Goal: Task Accomplishment & Management: Use online tool/utility

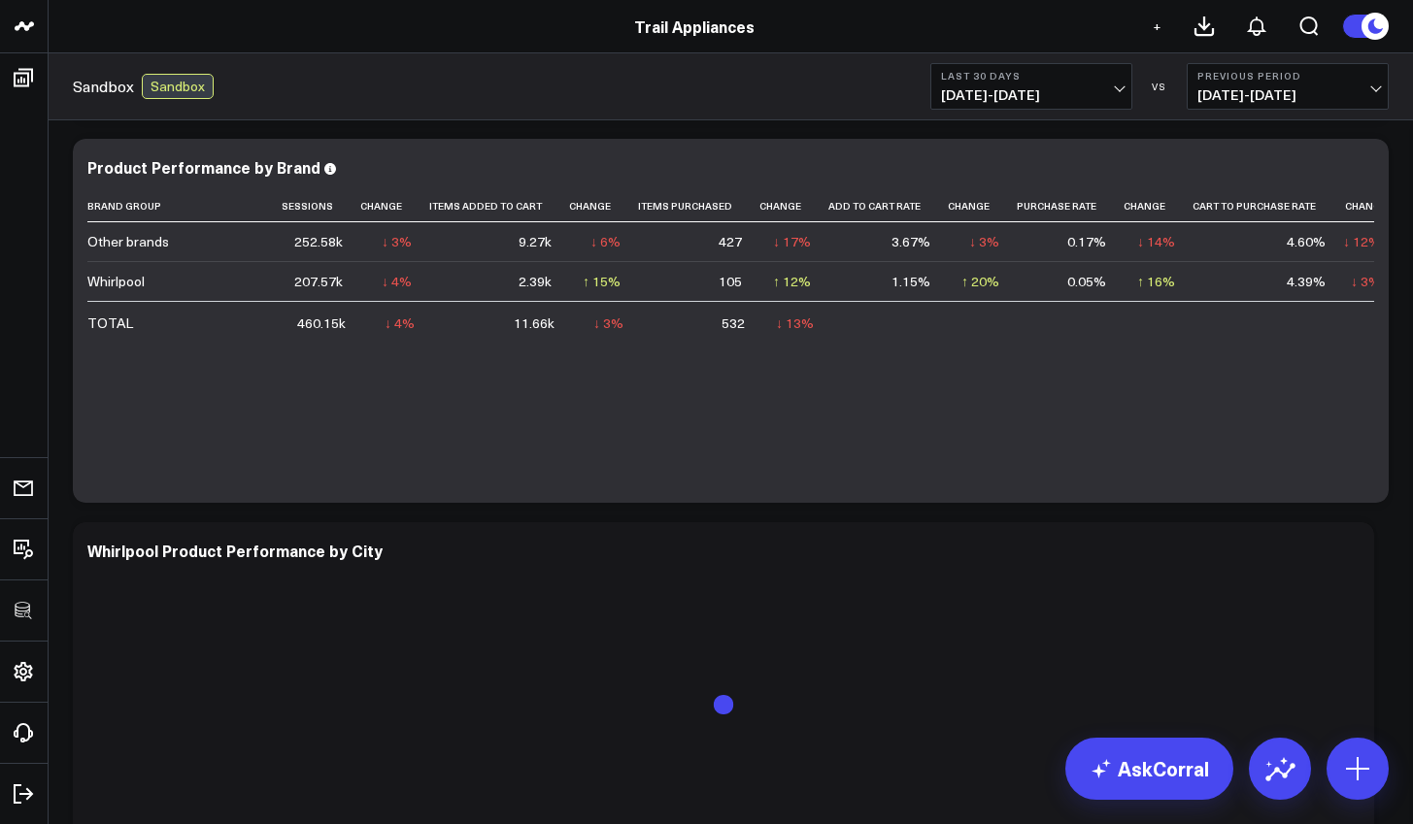
scroll to position [1729, 0]
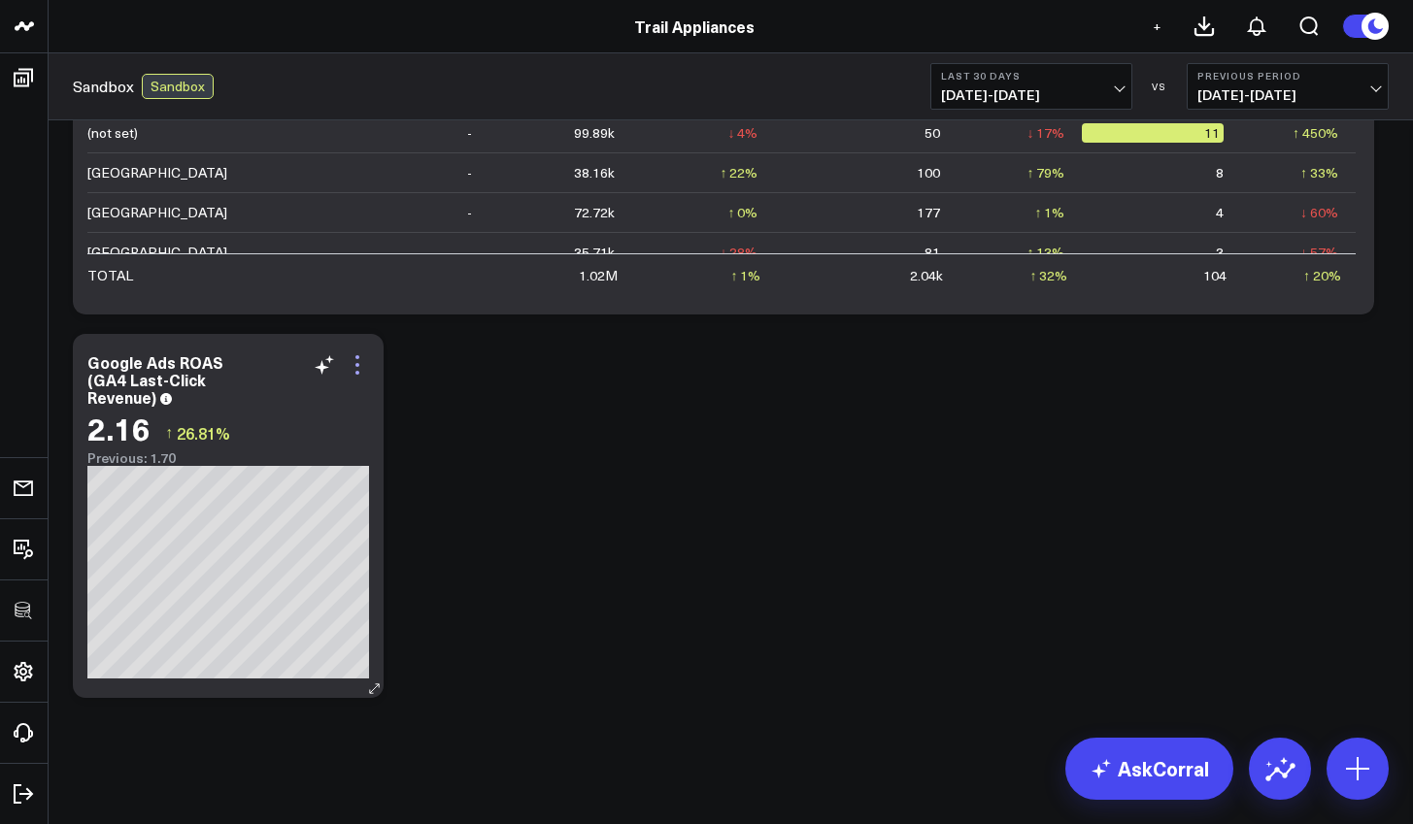
click at [360, 374] on icon at bounding box center [357, 364] width 23 height 23
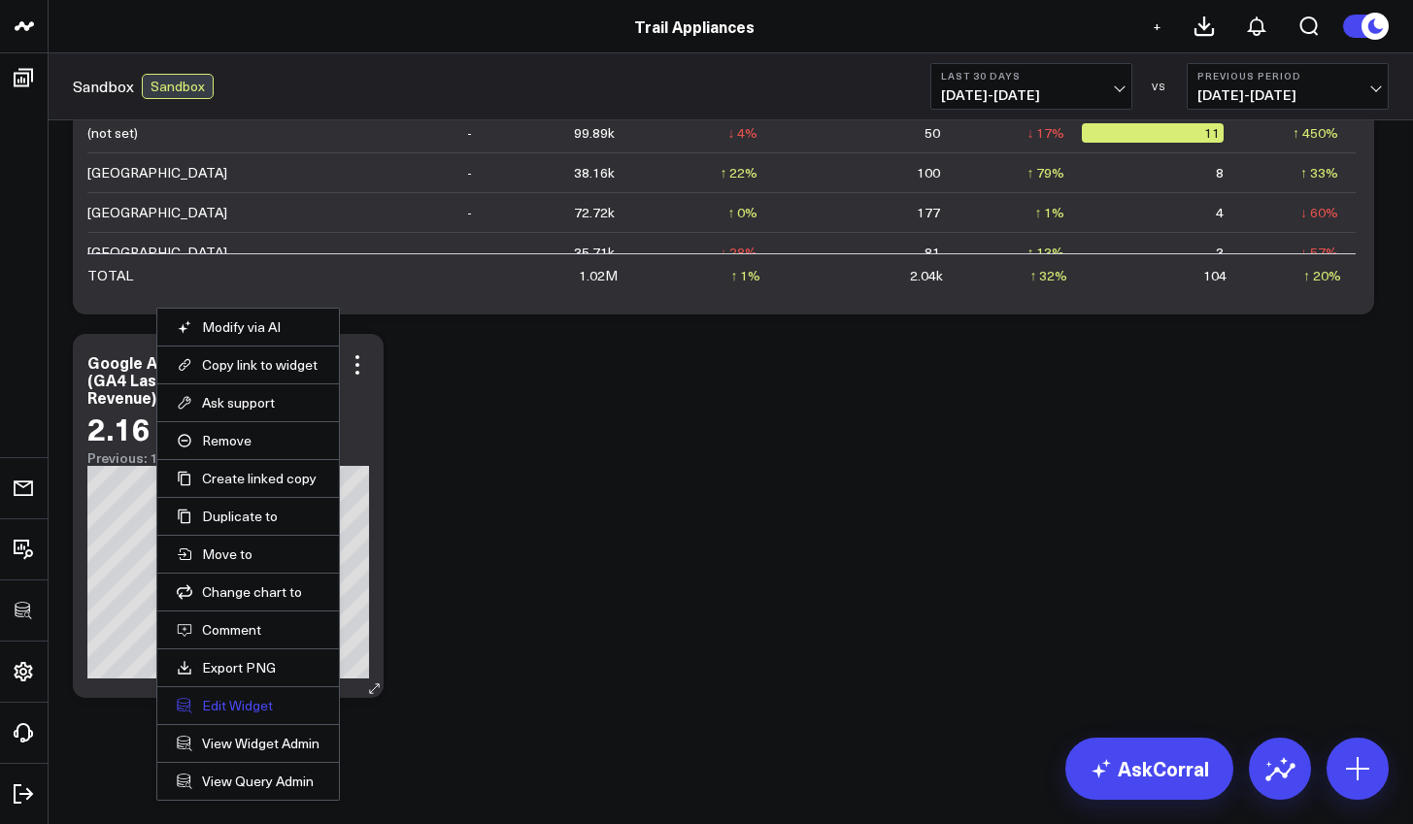
click at [236, 713] on button "Edit Widget" at bounding box center [248, 705] width 143 height 17
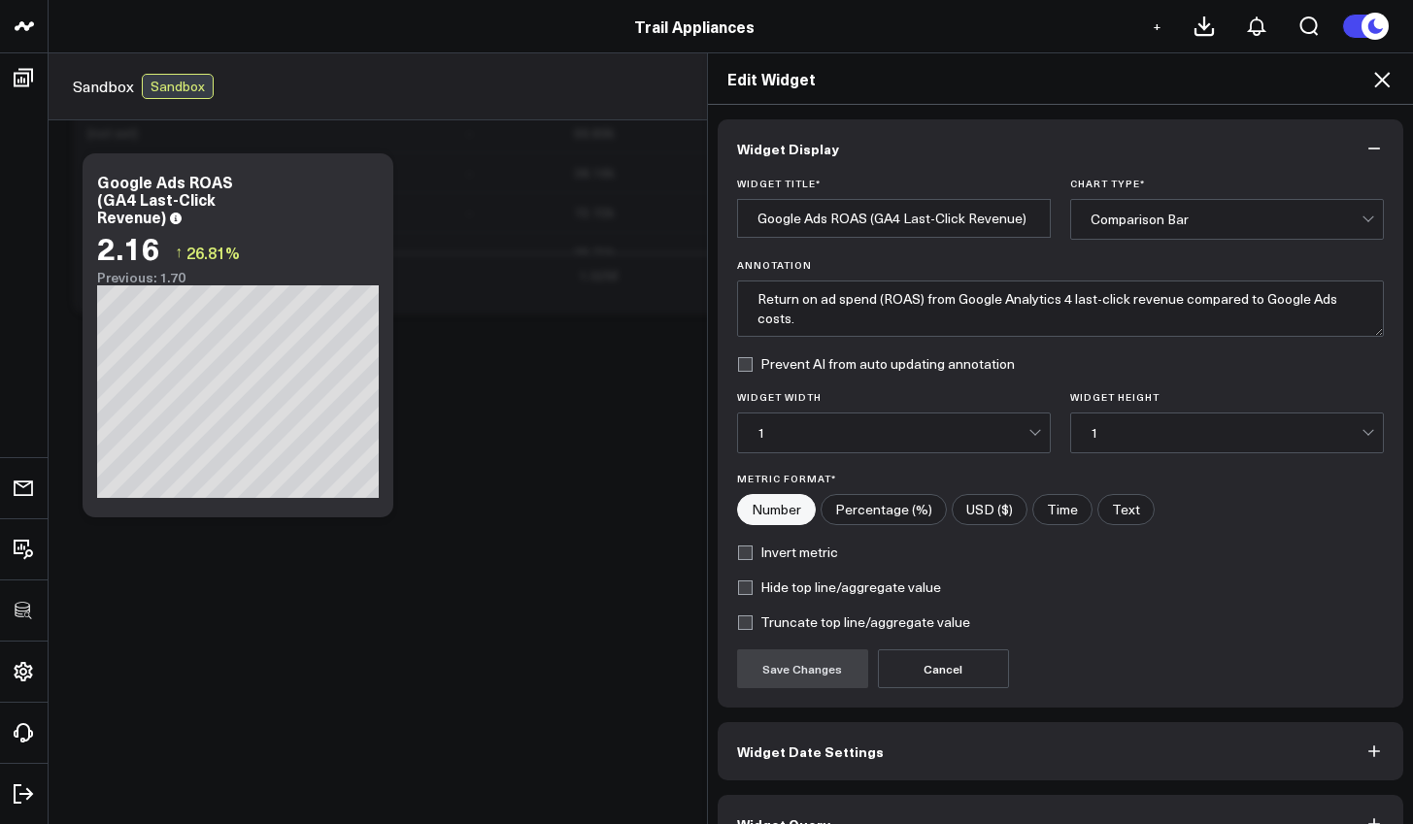
scroll to position [43, 0]
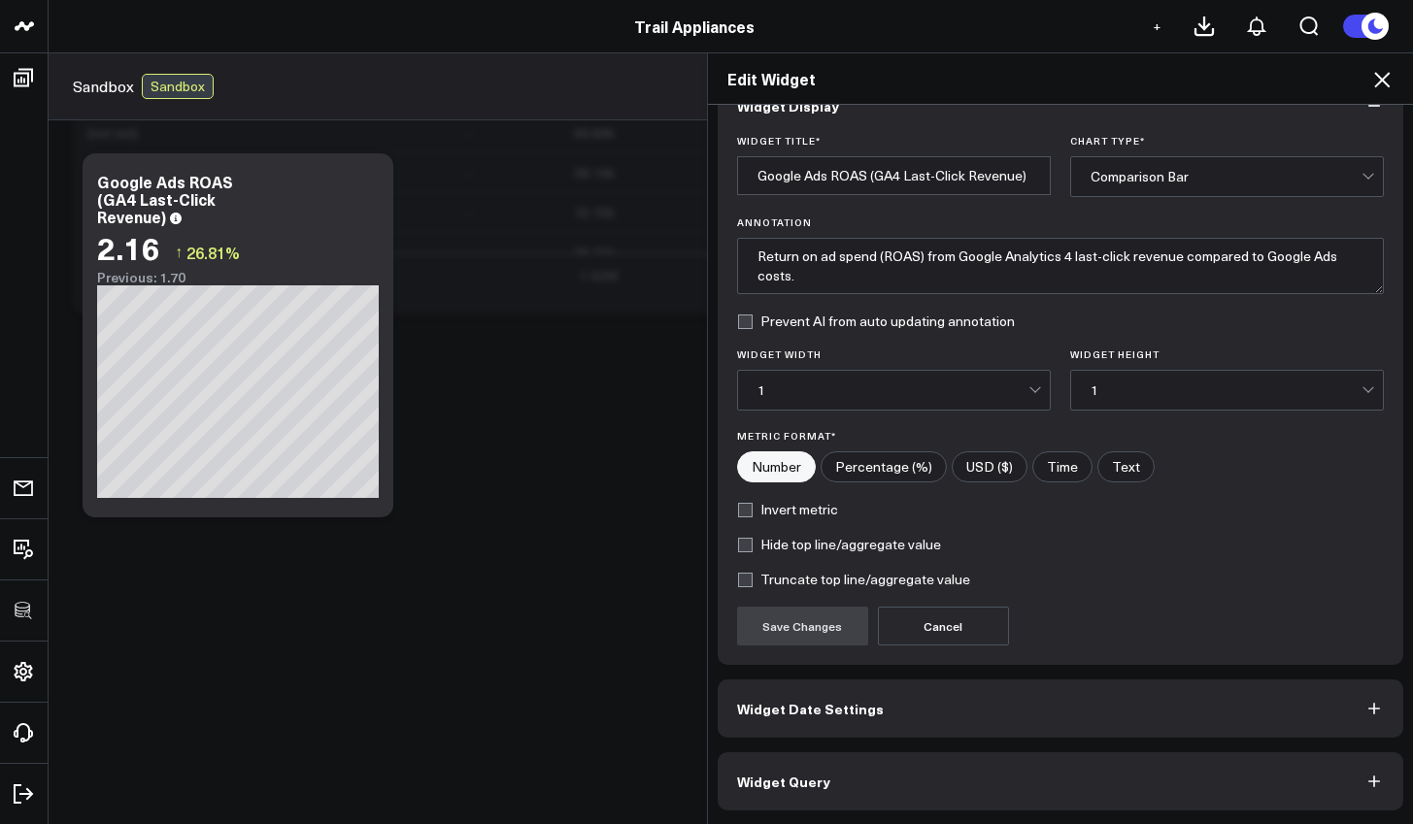
click at [949, 767] on button "Widget Query" at bounding box center [1061, 782] width 687 height 58
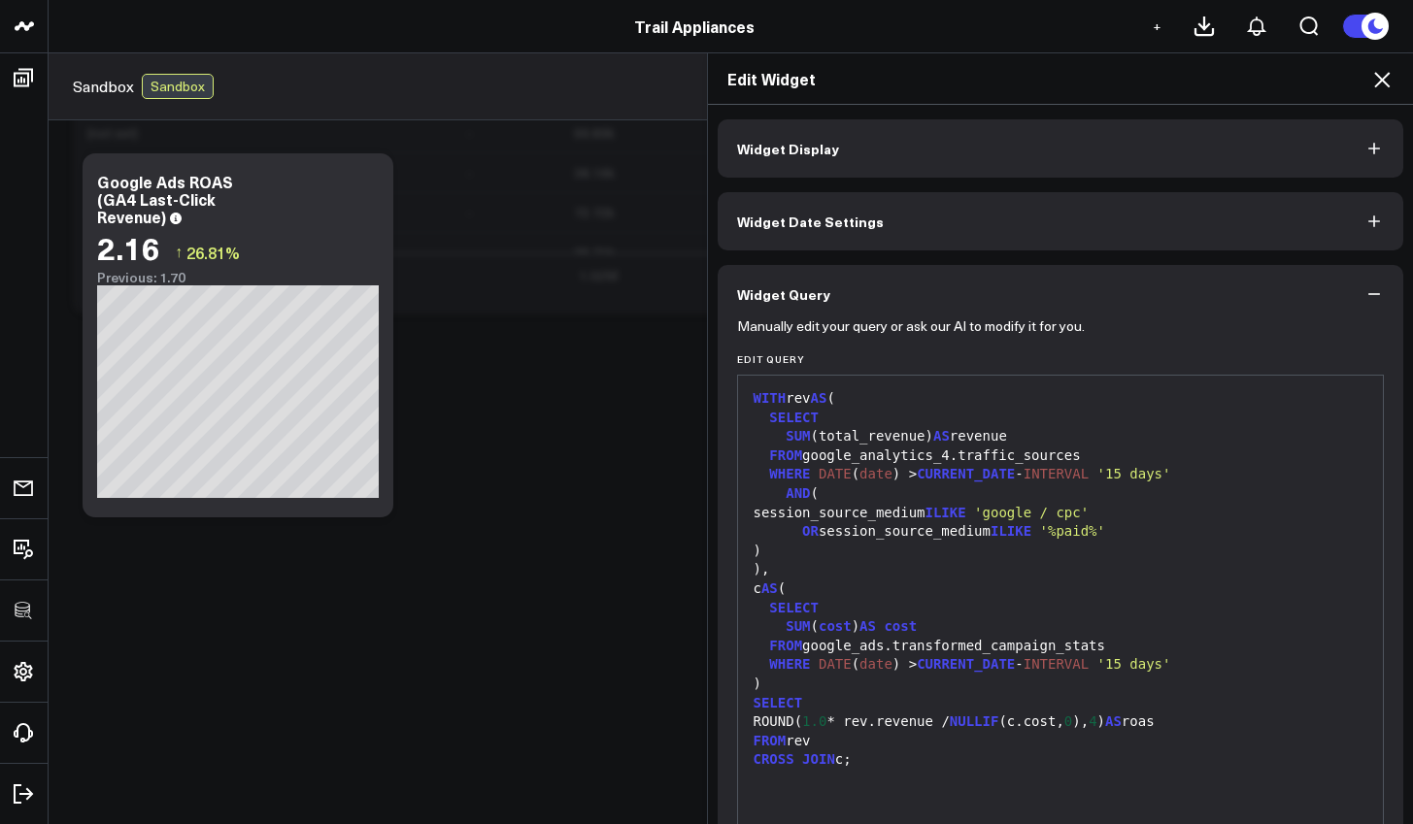
scroll to position [17, 0]
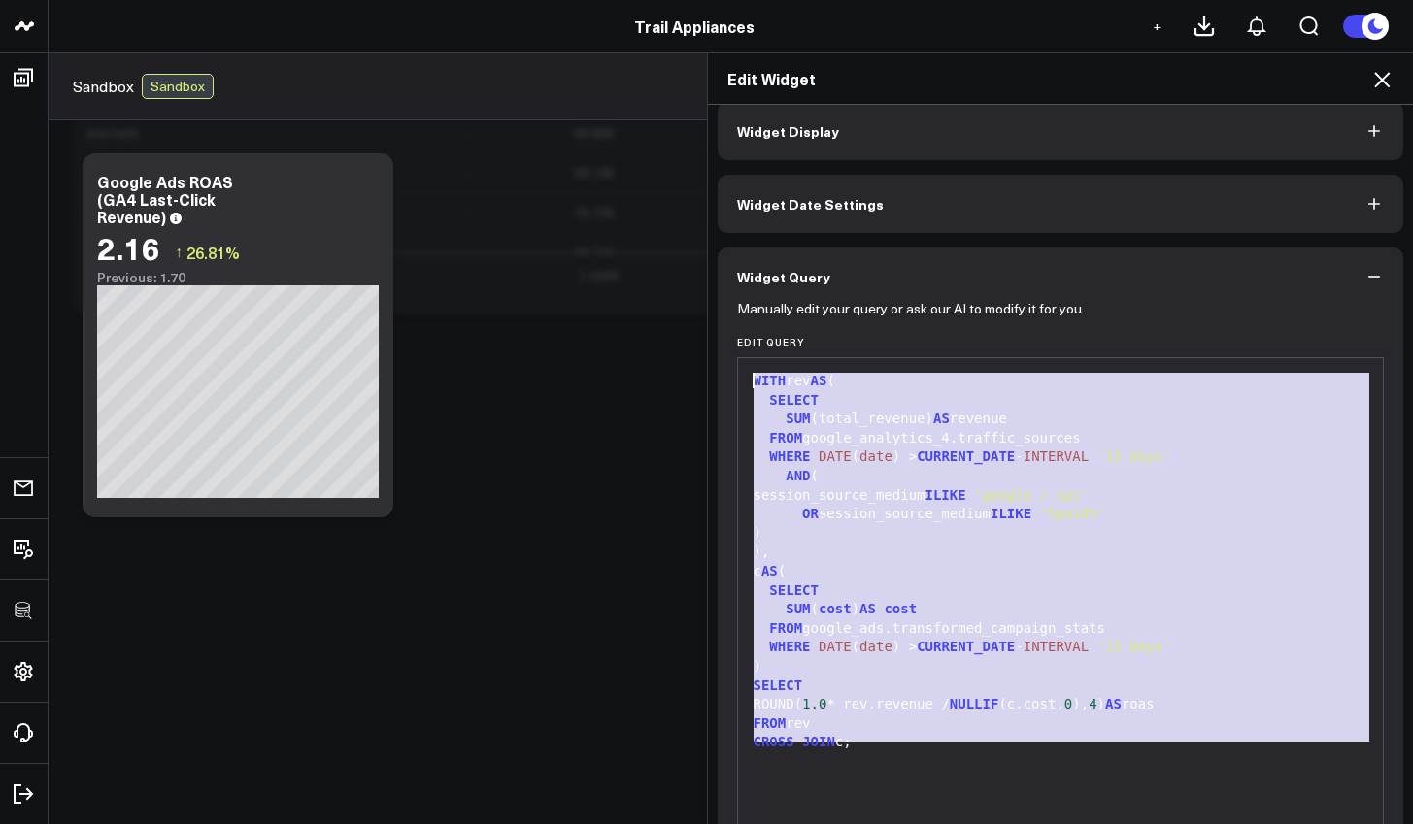
drag, startPoint x: 958, startPoint y: 756, endPoint x: 692, endPoint y: 335, distance: 498.4
click at [692, 335] on div "Edit Widget Widget Display Widget Date Settings Widget Query Manually edit your…" at bounding box center [706, 438] width 1413 height 772
copy div "WITH rev AS ( SELECT SUM (total_revenue) AS revenue FROM google_analytics_4.tra…"
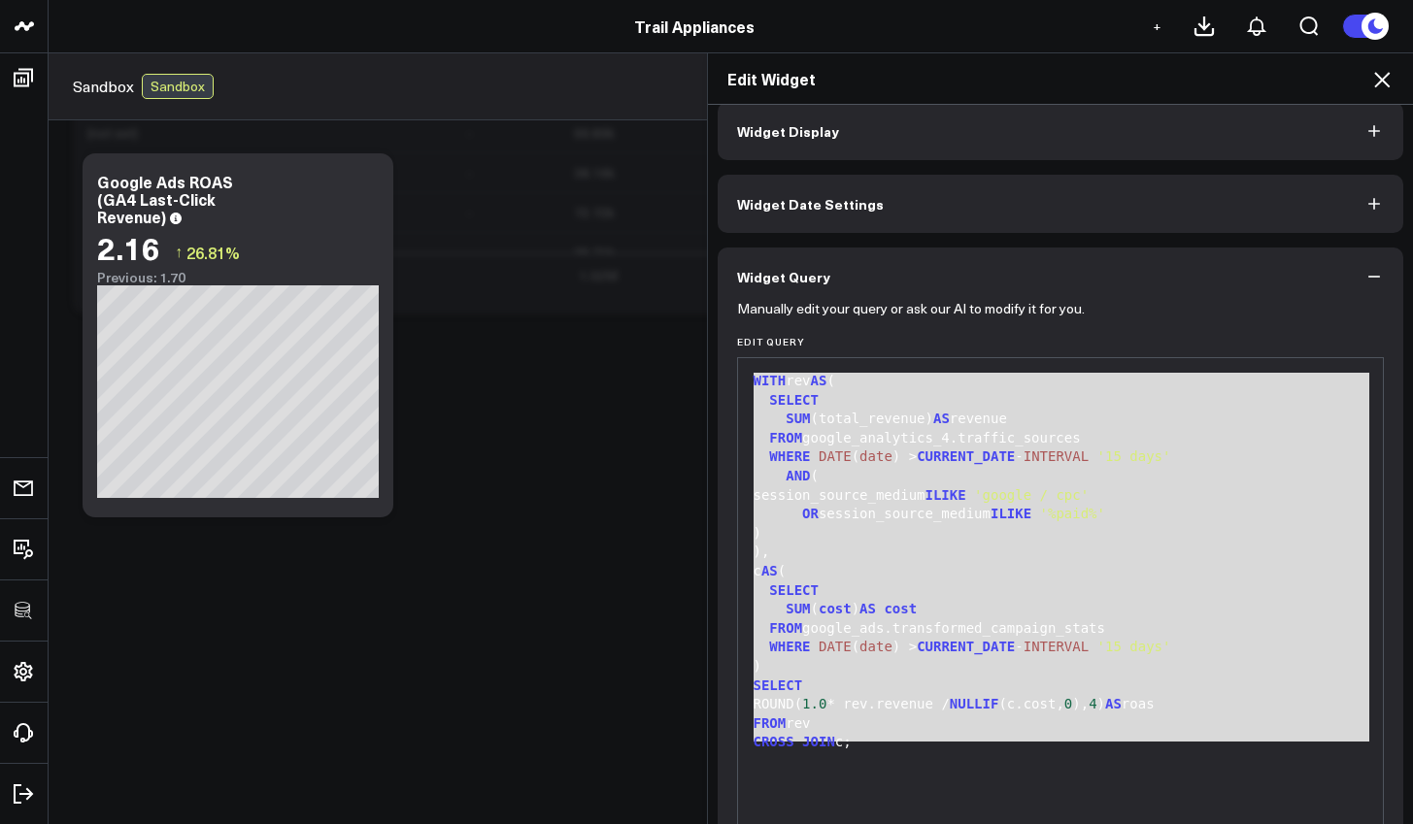
click at [1372, 91] on div "Edit Widget" at bounding box center [1061, 78] width 706 height 51
click at [1378, 87] on icon at bounding box center [1381, 79] width 23 height 23
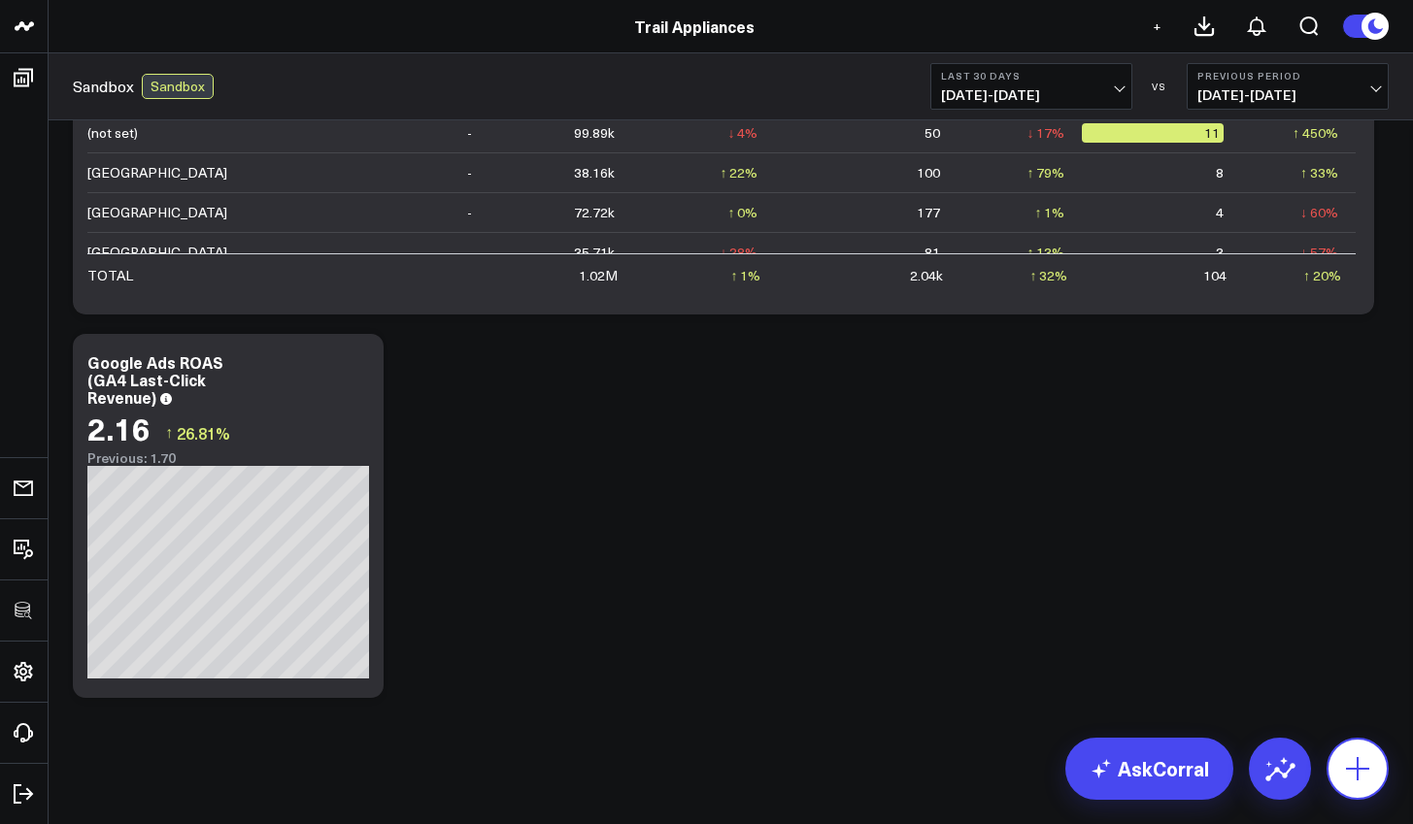
click at [1364, 761] on icon at bounding box center [1357, 769] width 31 height 31
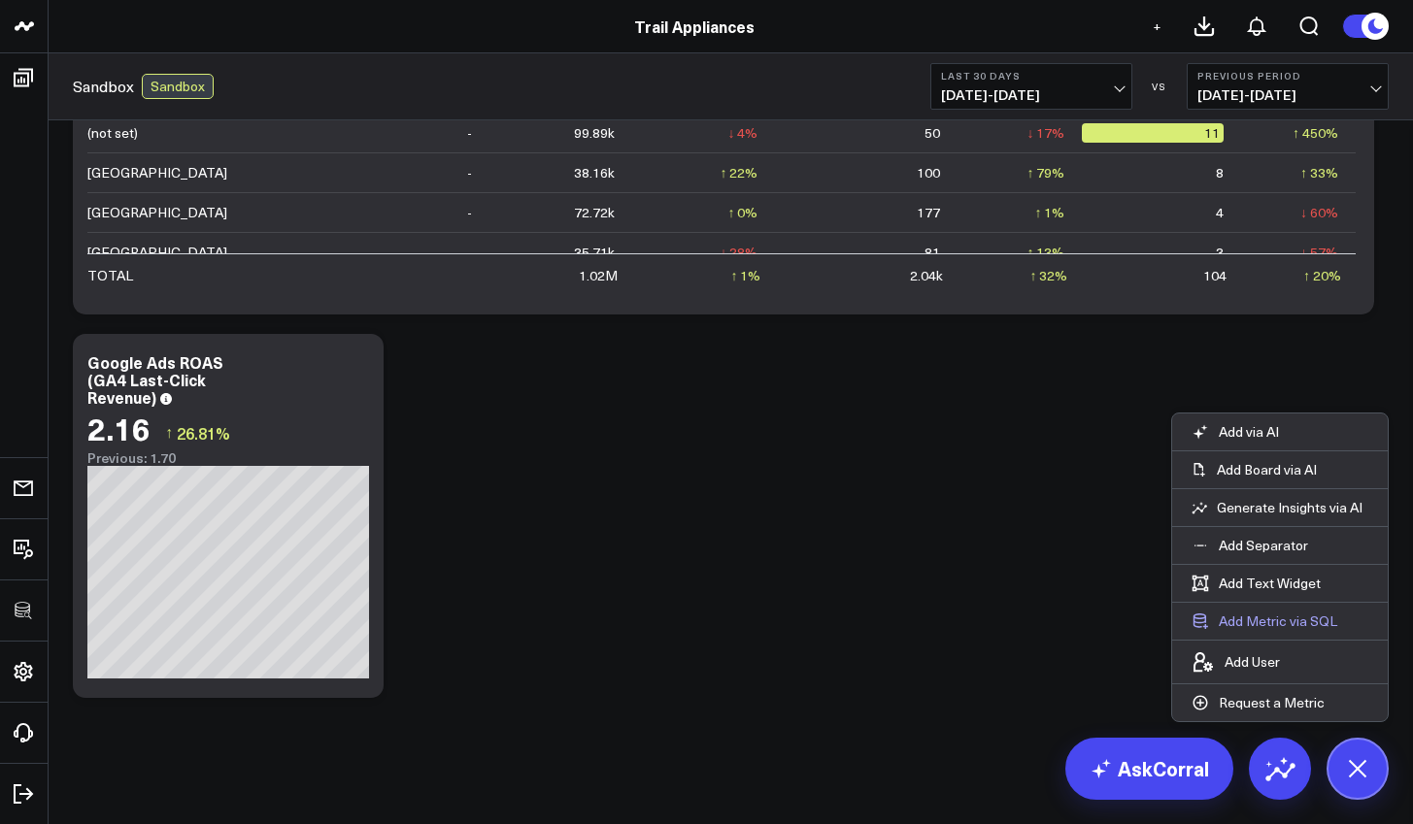
click at [1282, 625] on button "Add Metric via SQL" at bounding box center [1264, 621] width 185 height 37
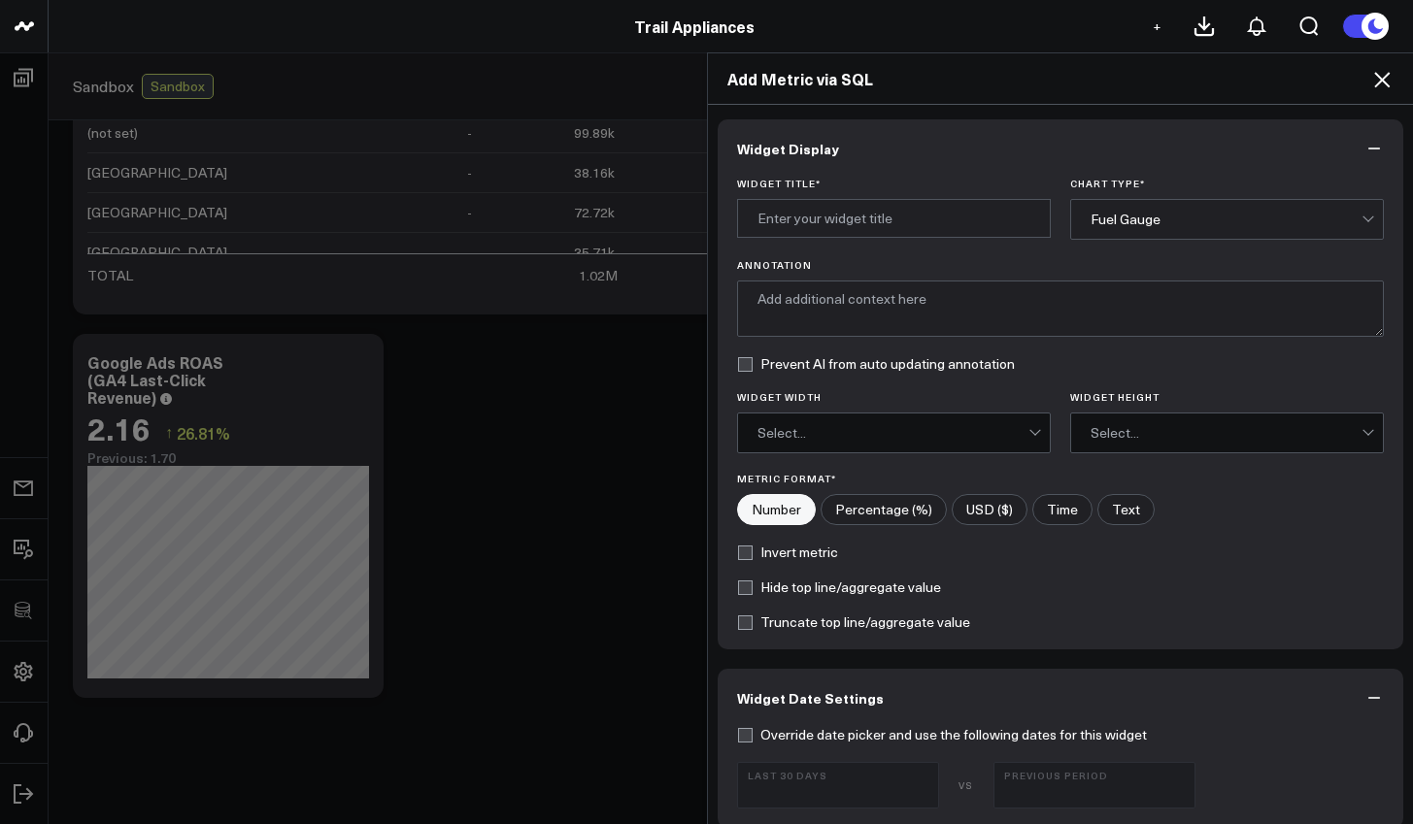
scroll to position [683, 0]
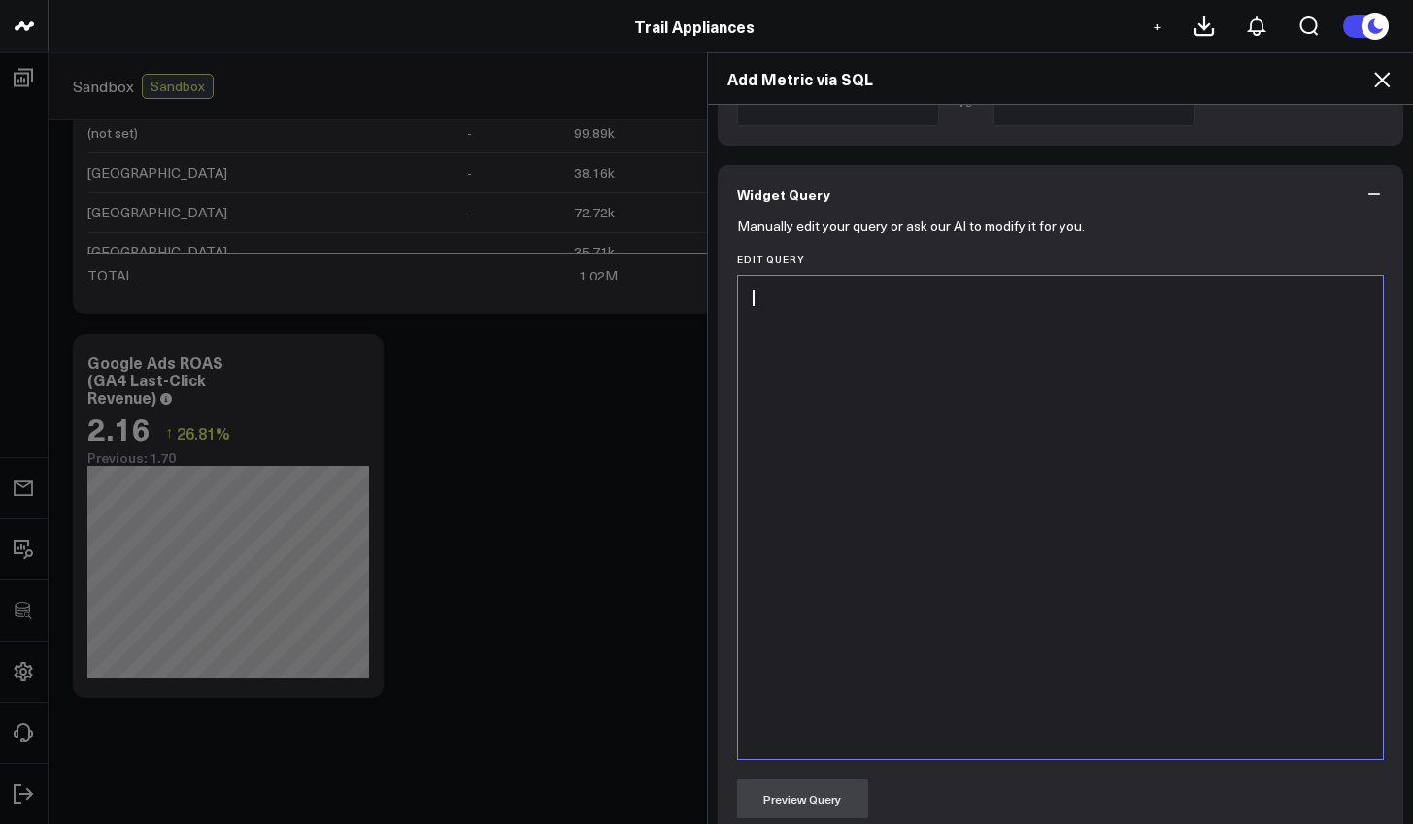
click at [1022, 589] on div at bounding box center [1061, 517] width 626 height 464
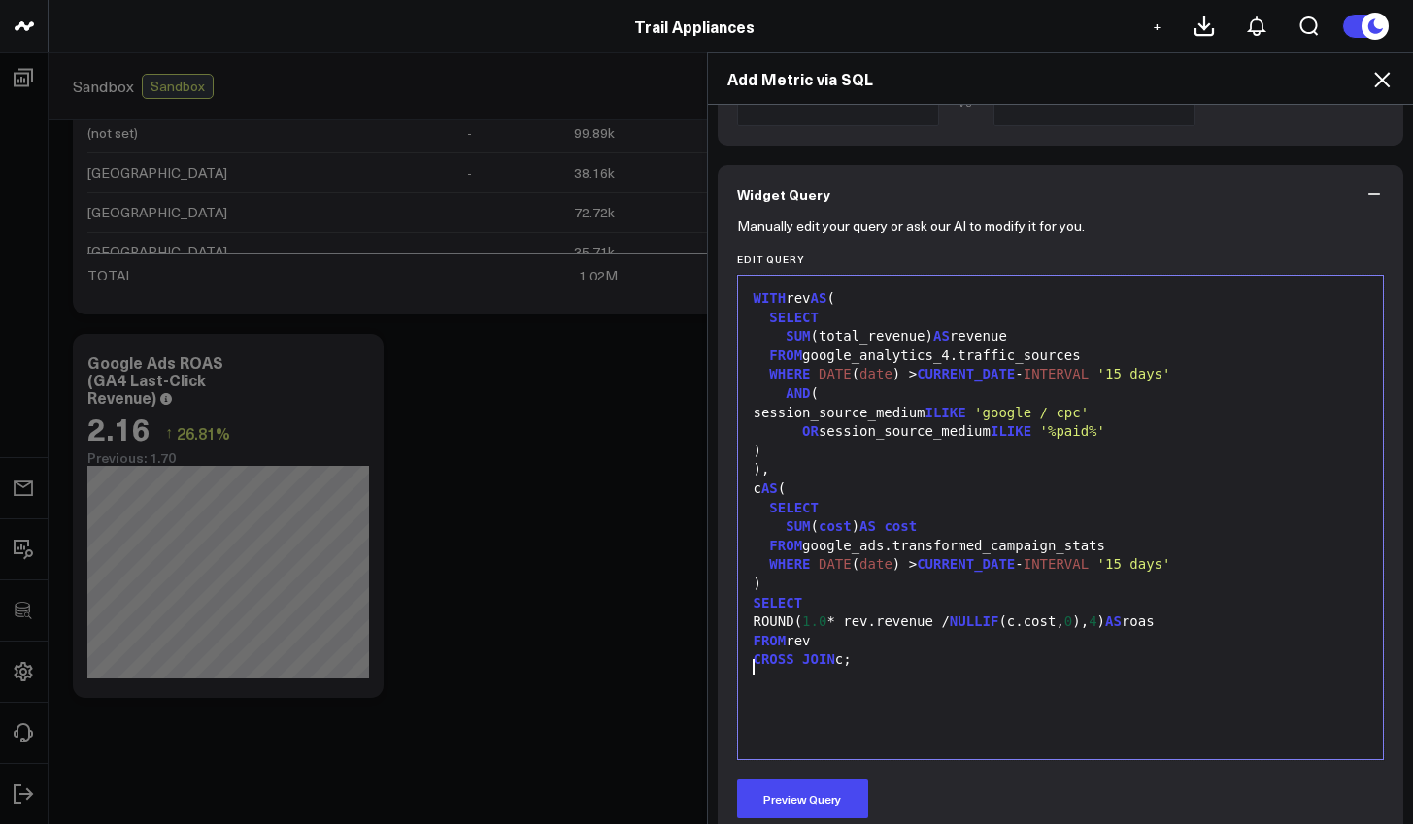
click at [455, 1] on header "3725 Test 829 Studios Accenture Activant Capital Agriculture & Farming Demo All…" at bounding box center [706, 26] width 1413 height 53
drag, startPoint x: 1125, startPoint y: 426, endPoint x: 778, endPoint y: 428, distance: 346.7
click at [778, 428] on div "OR session_source_medium ILIKE '%paid%'" at bounding box center [1061, 431] width 626 height 19
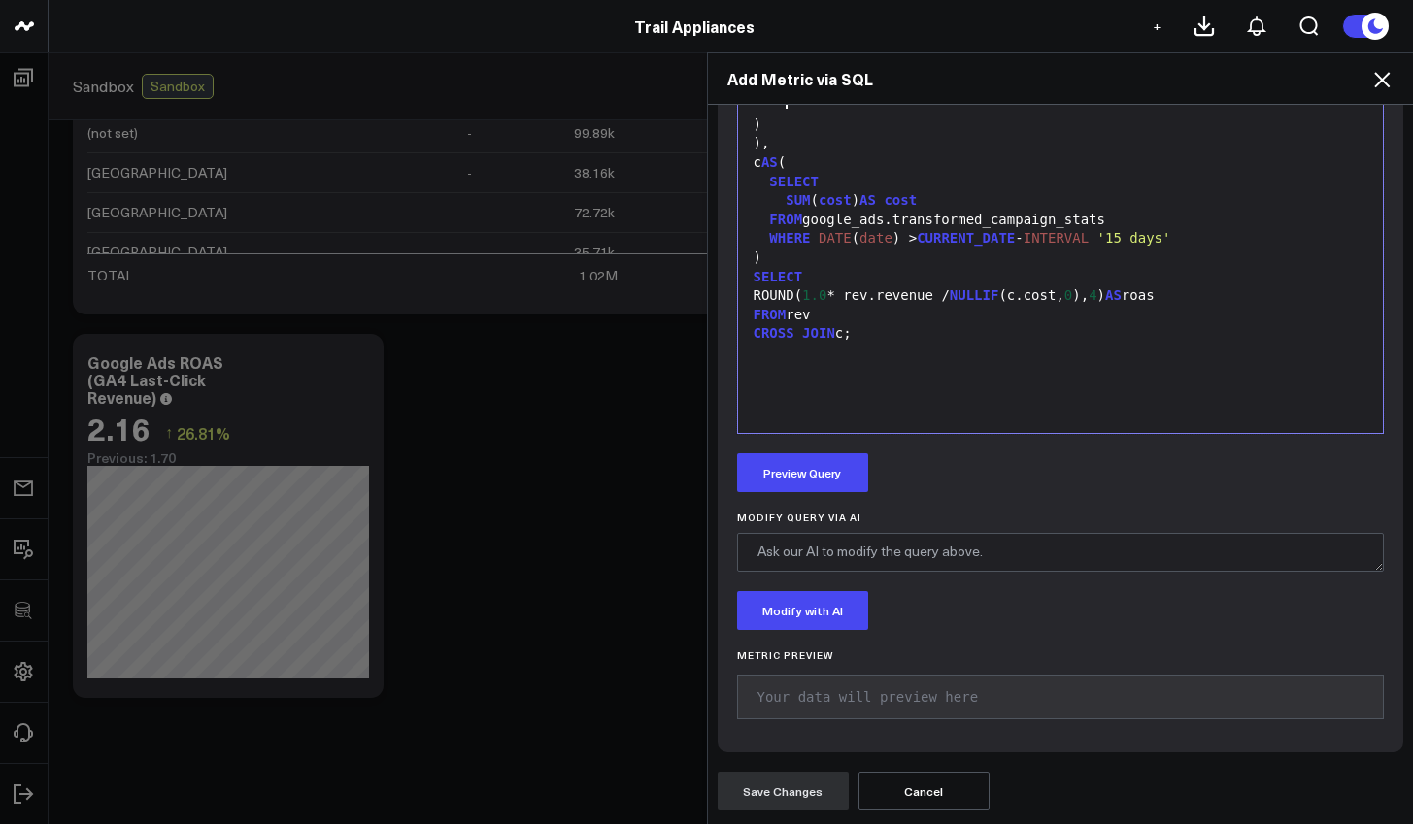
scroll to position [593, 0]
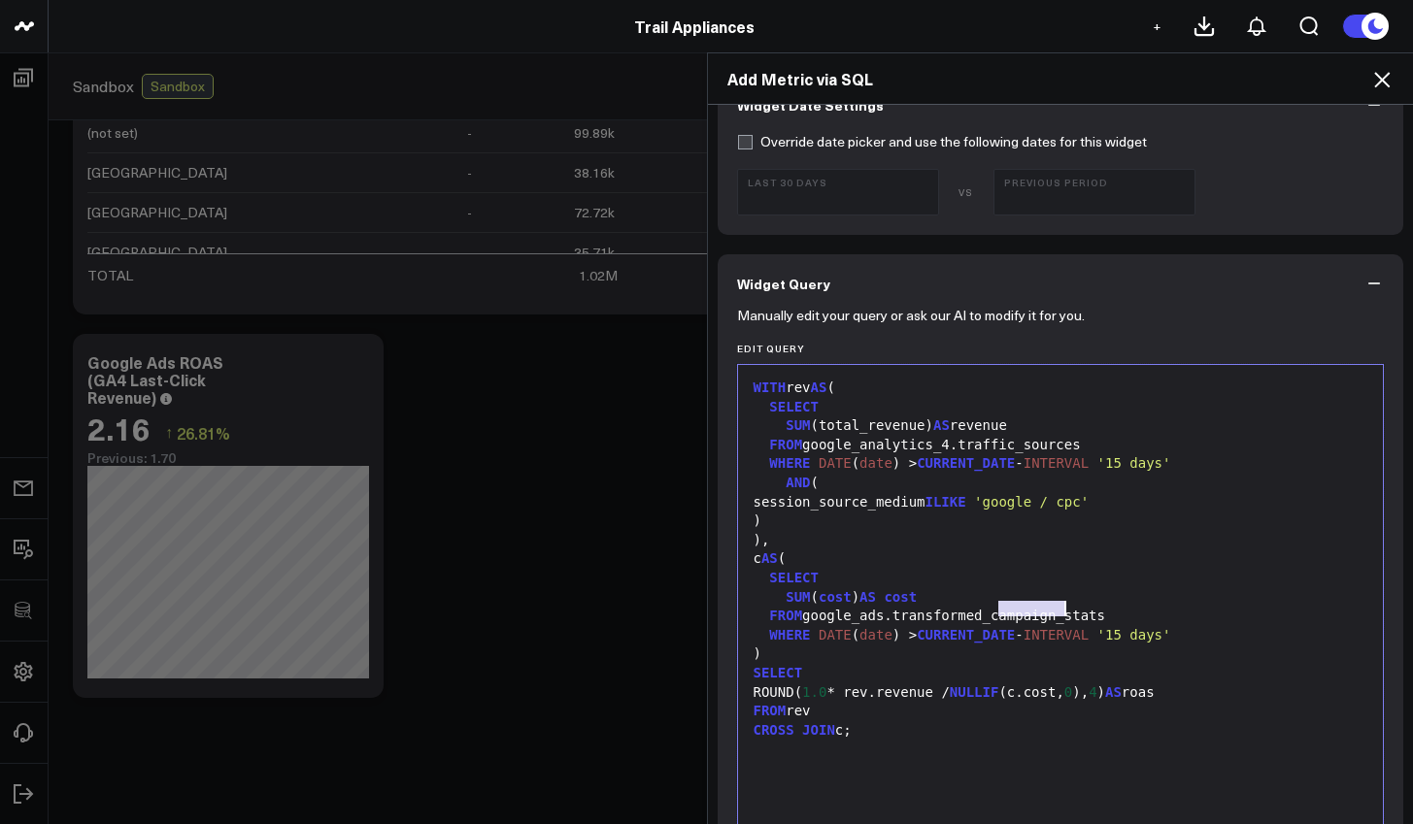
drag, startPoint x: 995, startPoint y: 610, endPoint x: 1058, endPoint y: 612, distance: 62.2
click at [1058, 612] on div "FROM google_ads.transformed_campaign_stats" at bounding box center [1061, 616] width 626 height 19
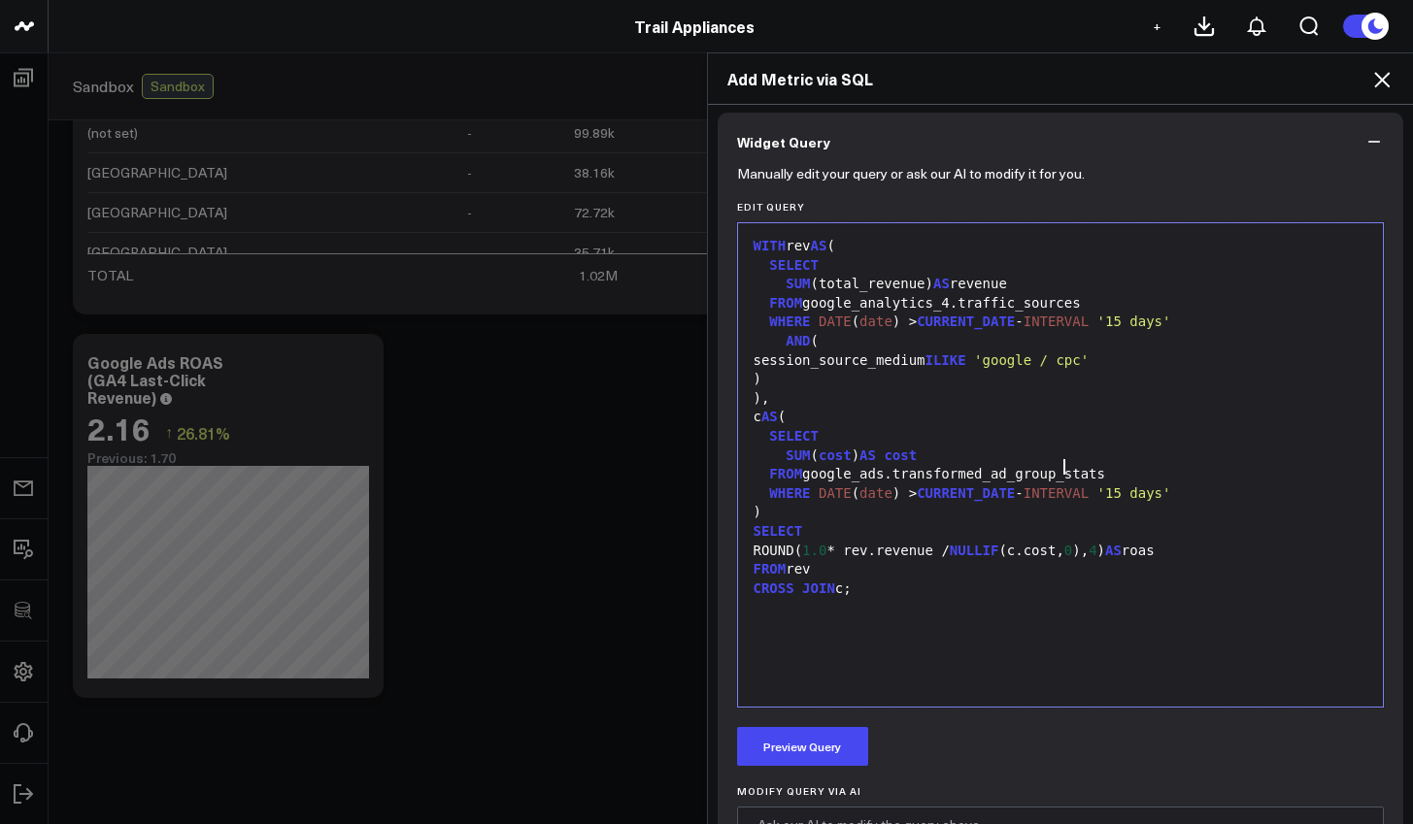
scroll to position [860, 0]
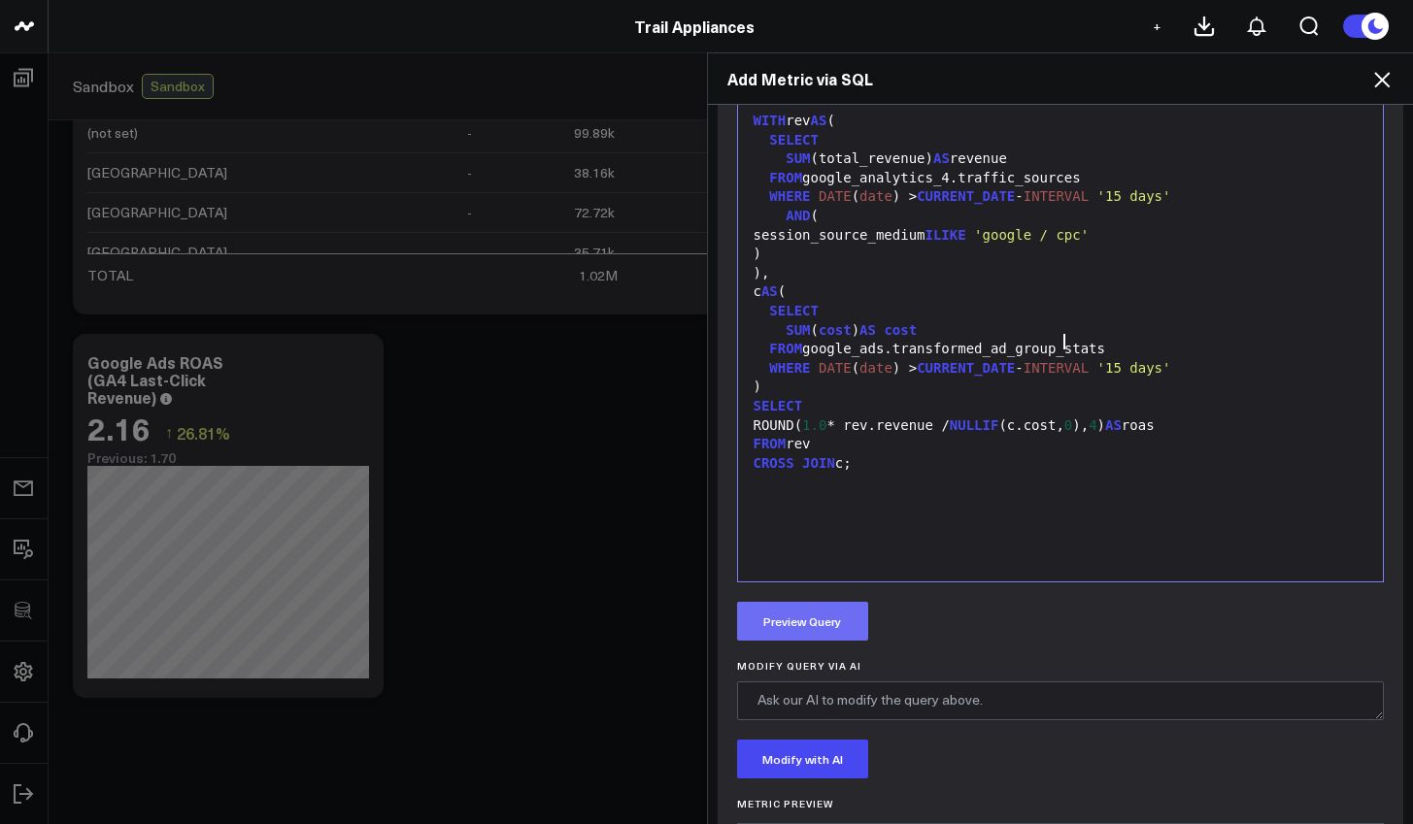
click at [834, 621] on button "Preview Query" at bounding box center [802, 621] width 131 height 39
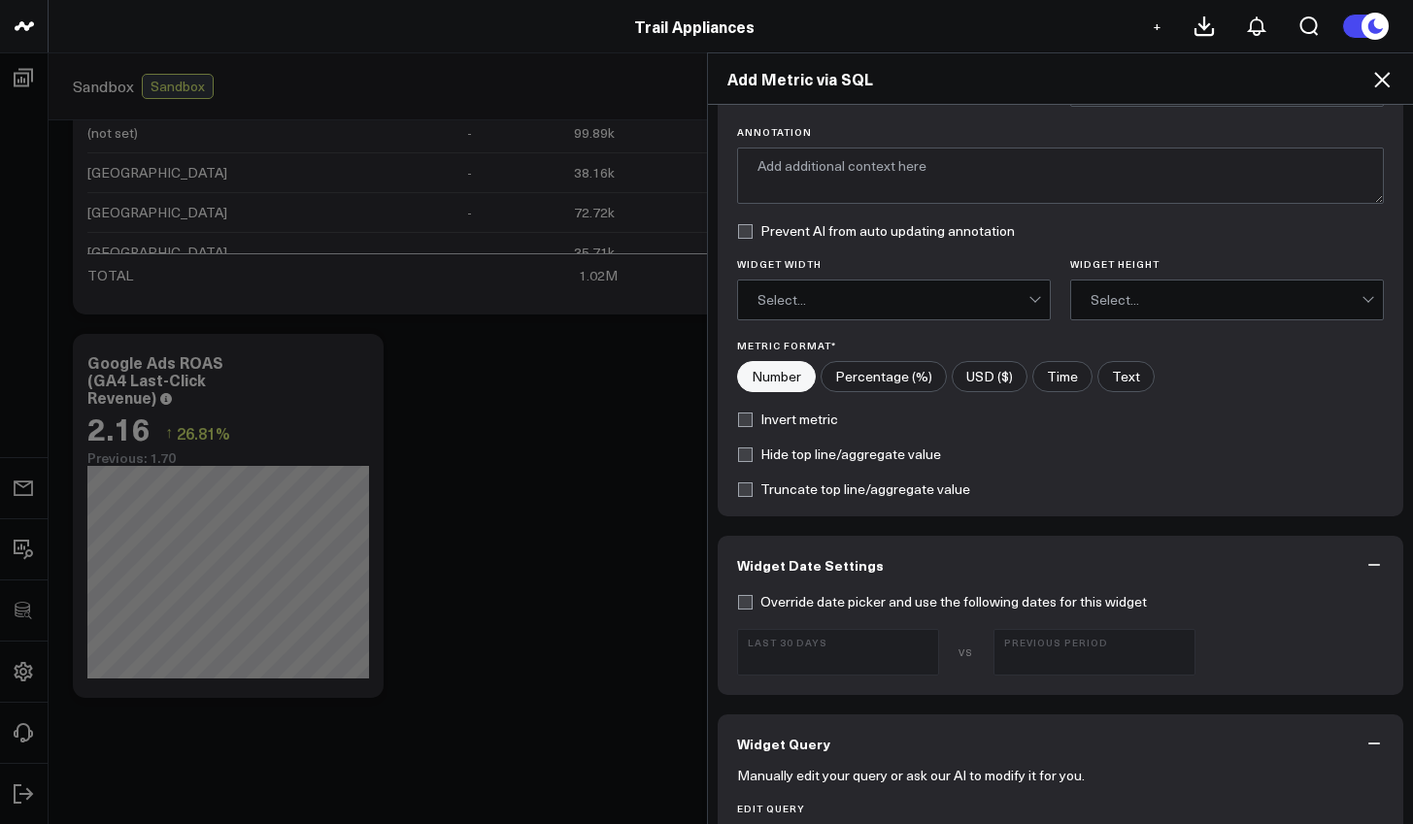
scroll to position [0, 0]
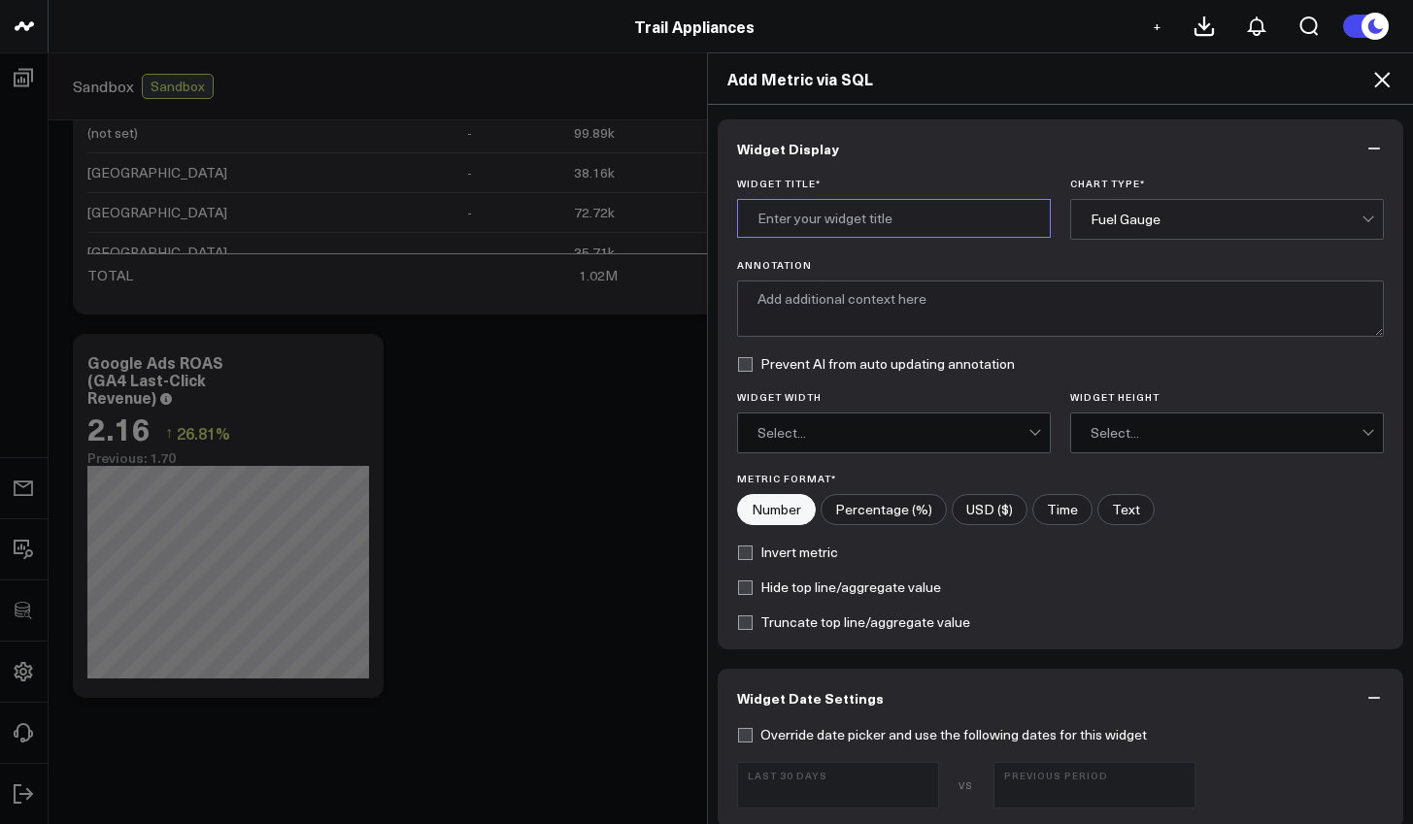
click at [818, 220] on input "Widget Title *" at bounding box center [894, 218] width 314 height 39
type input "Google Ads ROAS"
click at [820, 295] on textarea "Annotation" at bounding box center [1061, 309] width 648 height 56
type textarea "GA4 Last-Click Revenu"
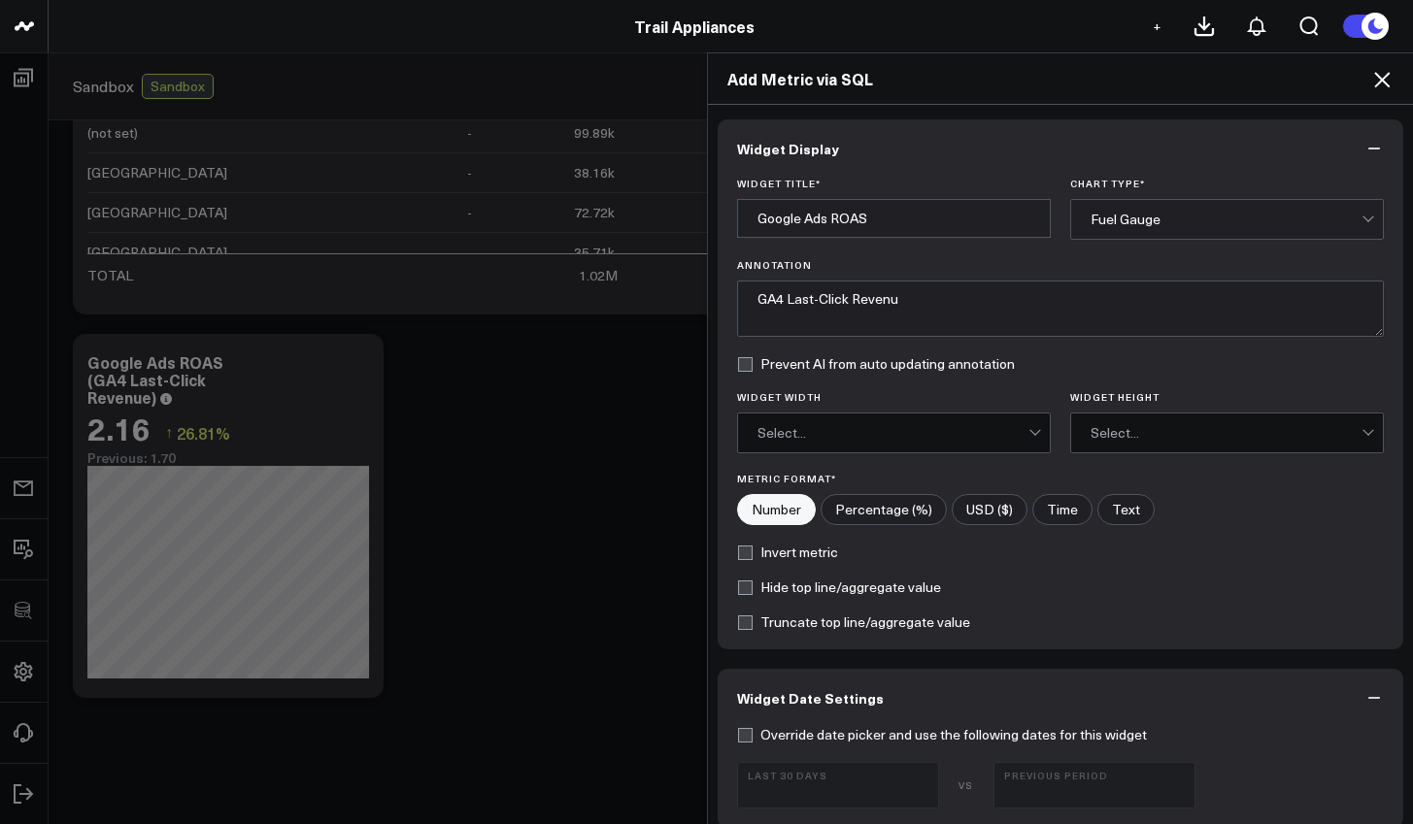
click at [1213, 222] on div "Fuel Gauge" at bounding box center [1226, 220] width 271 height 16
click at [1362, 219] on div at bounding box center [1367, 217] width 11 height 11
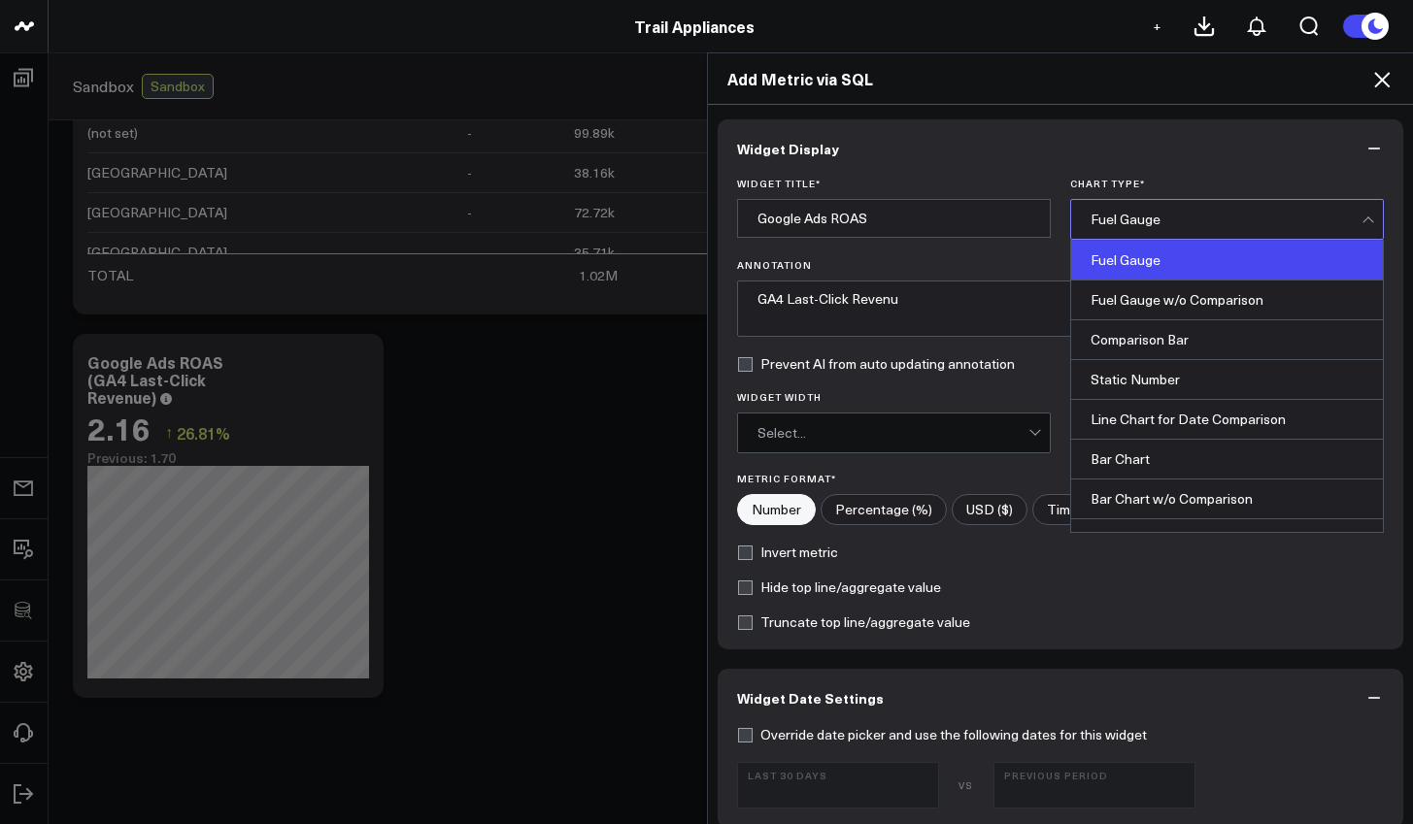
click at [1362, 219] on div at bounding box center [1367, 222] width 11 height 11
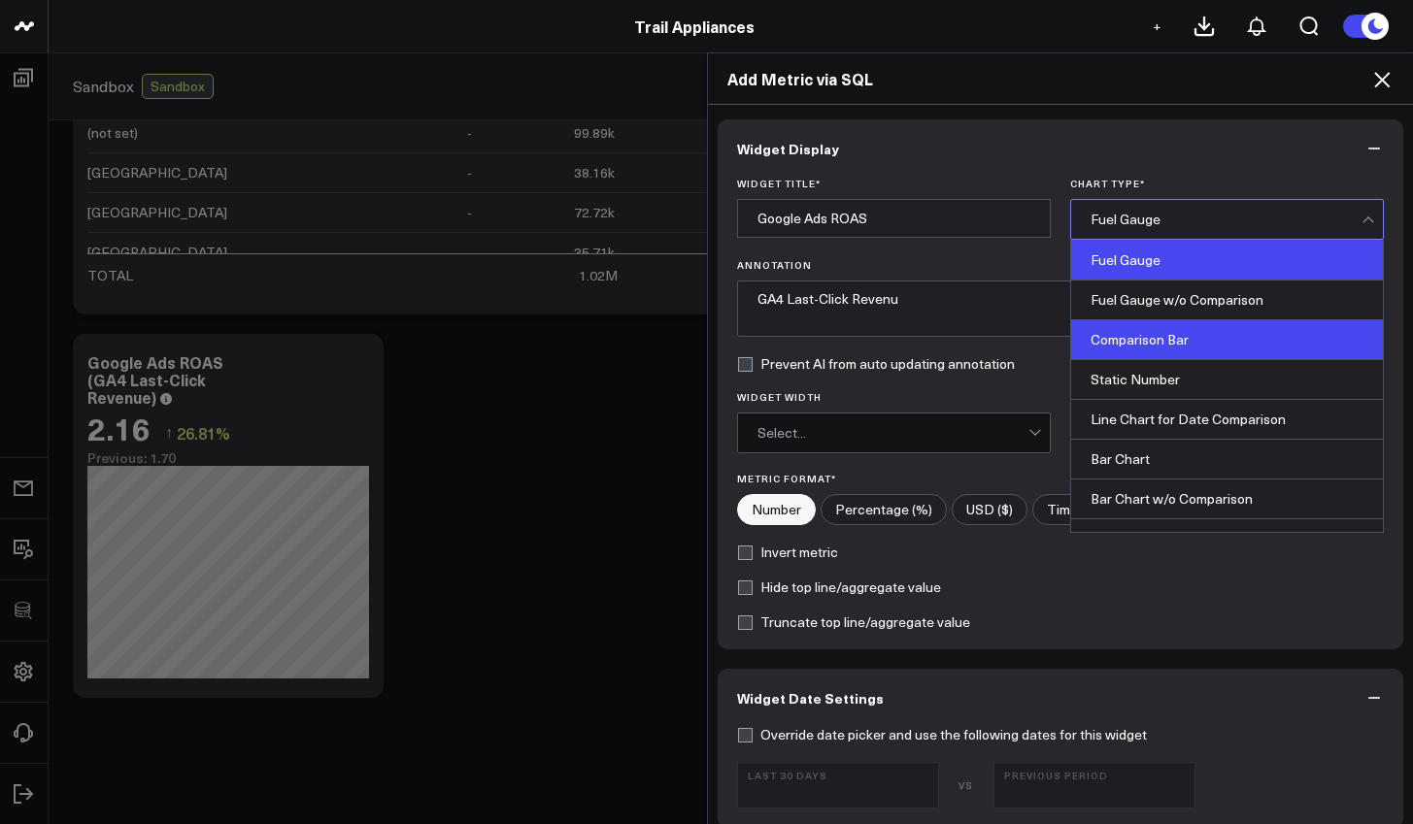
click at [1303, 323] on div "Comparison Bar" at bounding box center [1227, 340] width 312 height 40
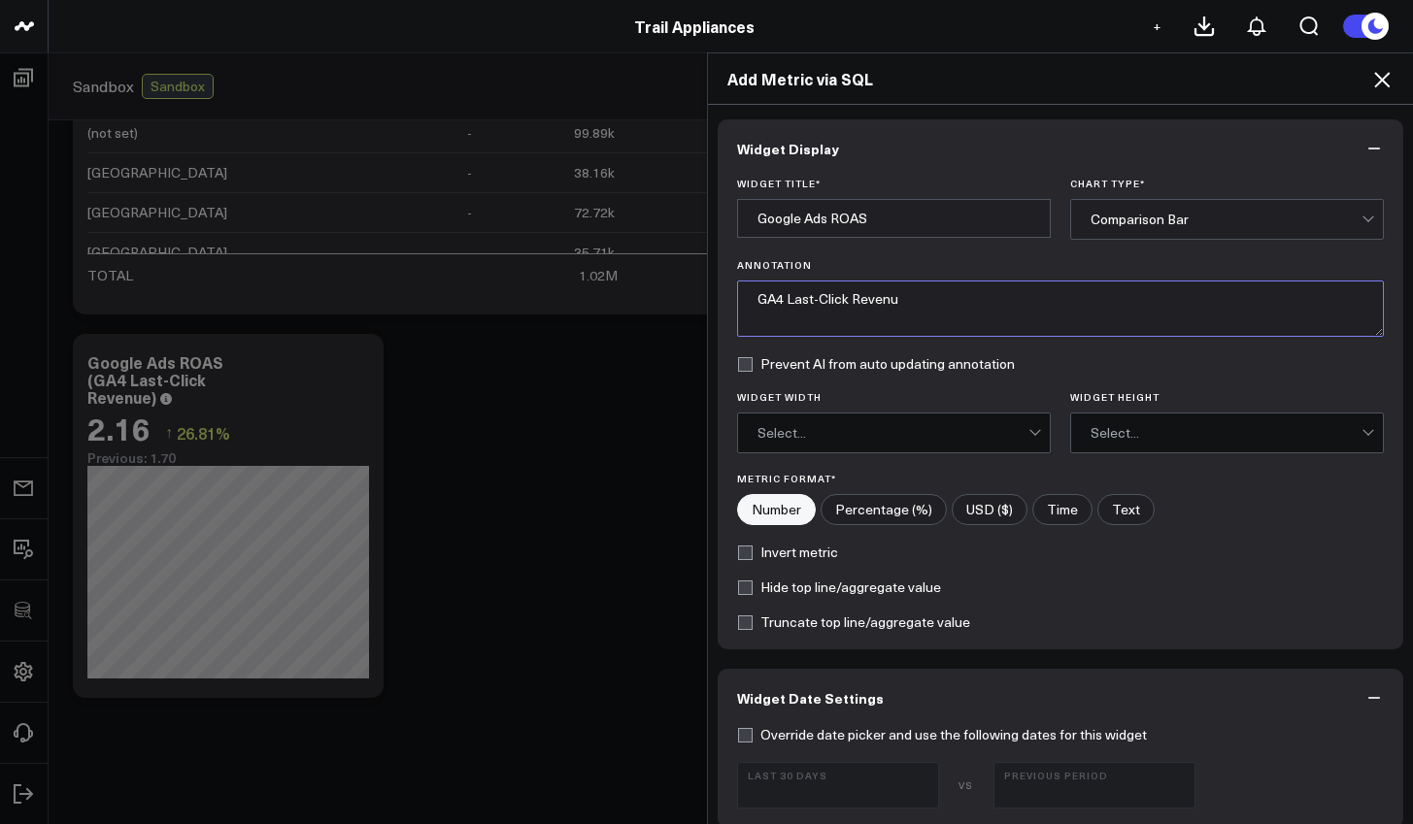
click at [1005, 296] on textarea "GA4 Last-Click Revenu" at bounding box center [1061, 309] width 648 height 56
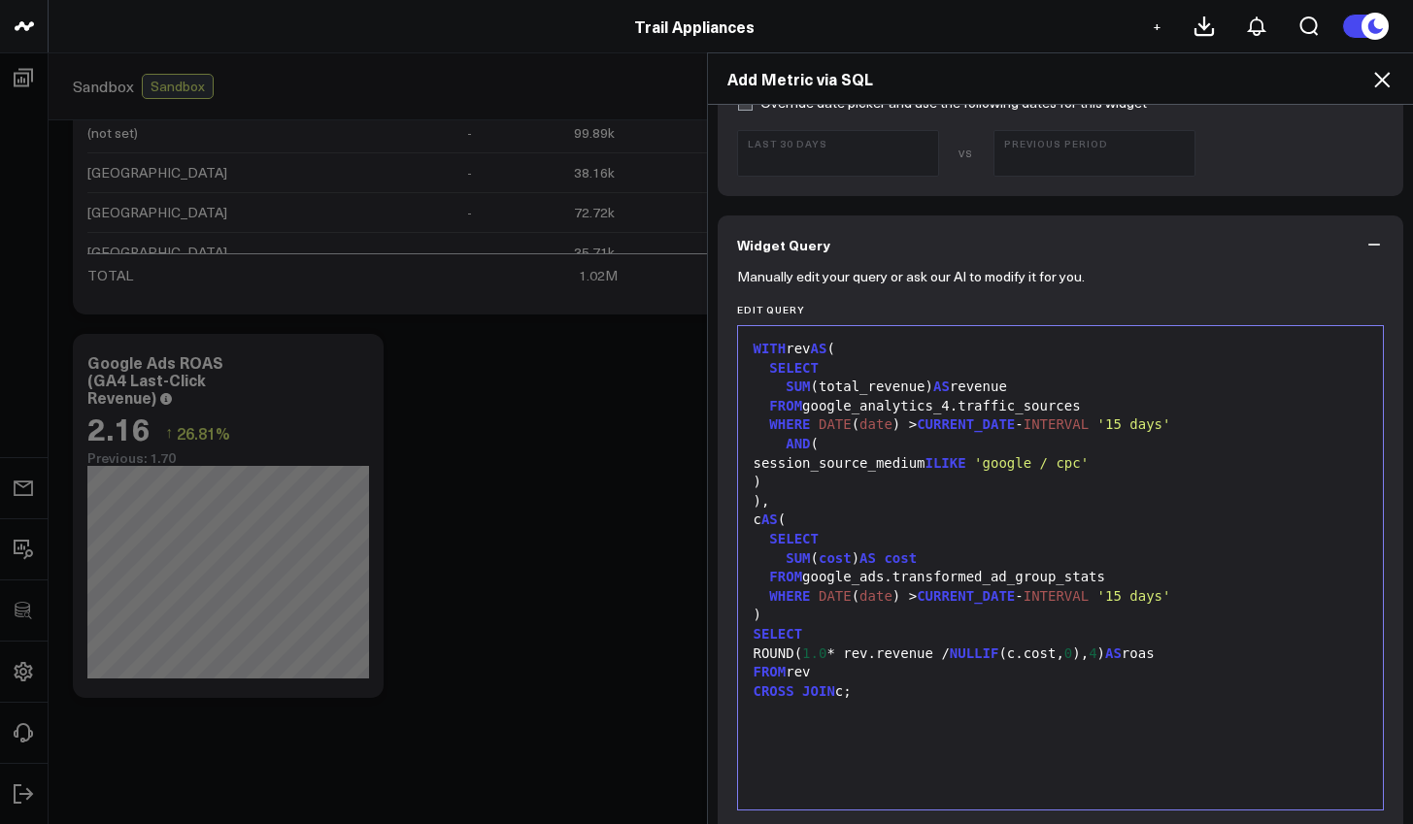
scroll to position [1091, 0]
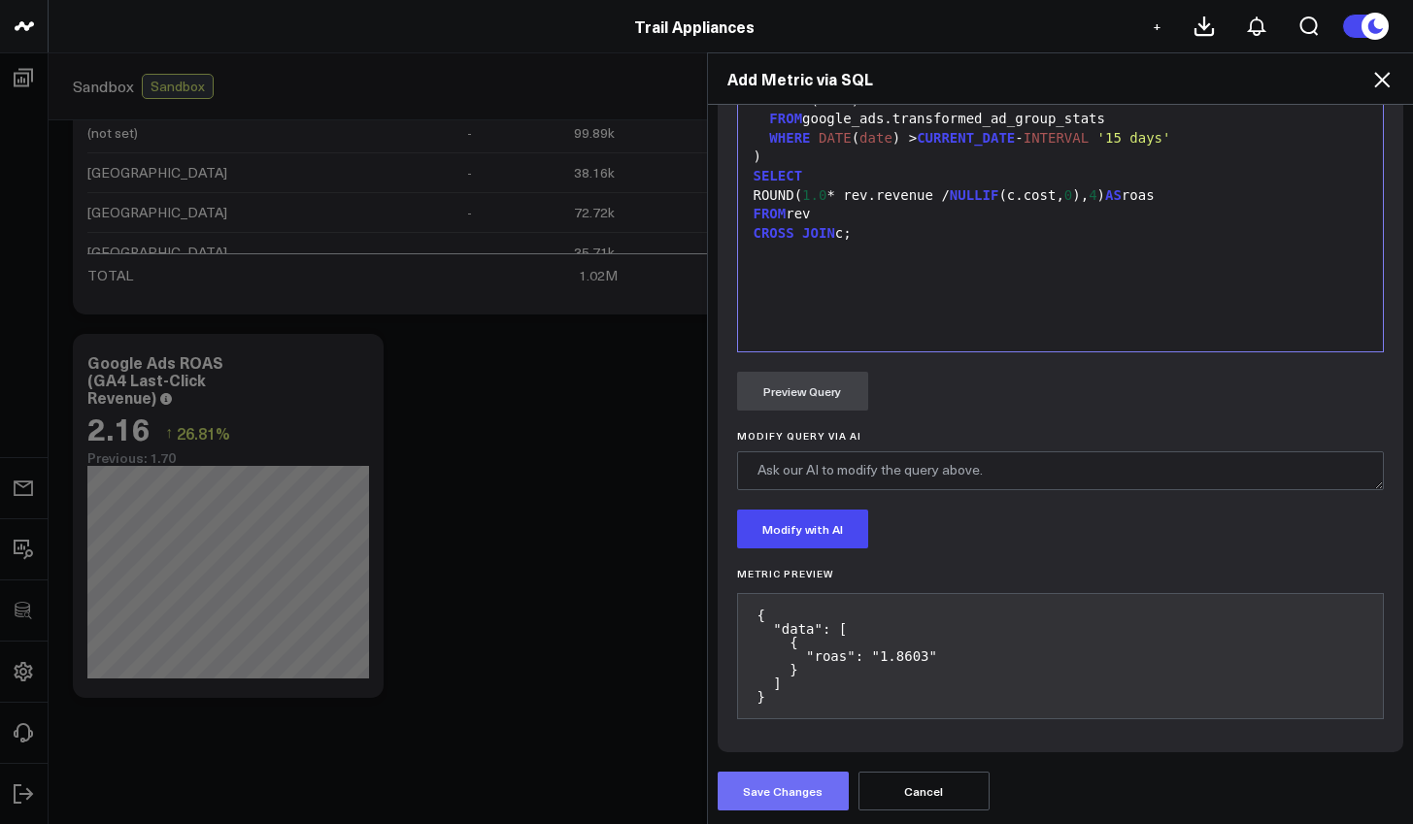
type textarea "GA4 Last-Click Revenue"
click at [761, 789] on button "Save Changes" at bounding box center [783, 791] width 131 height 39
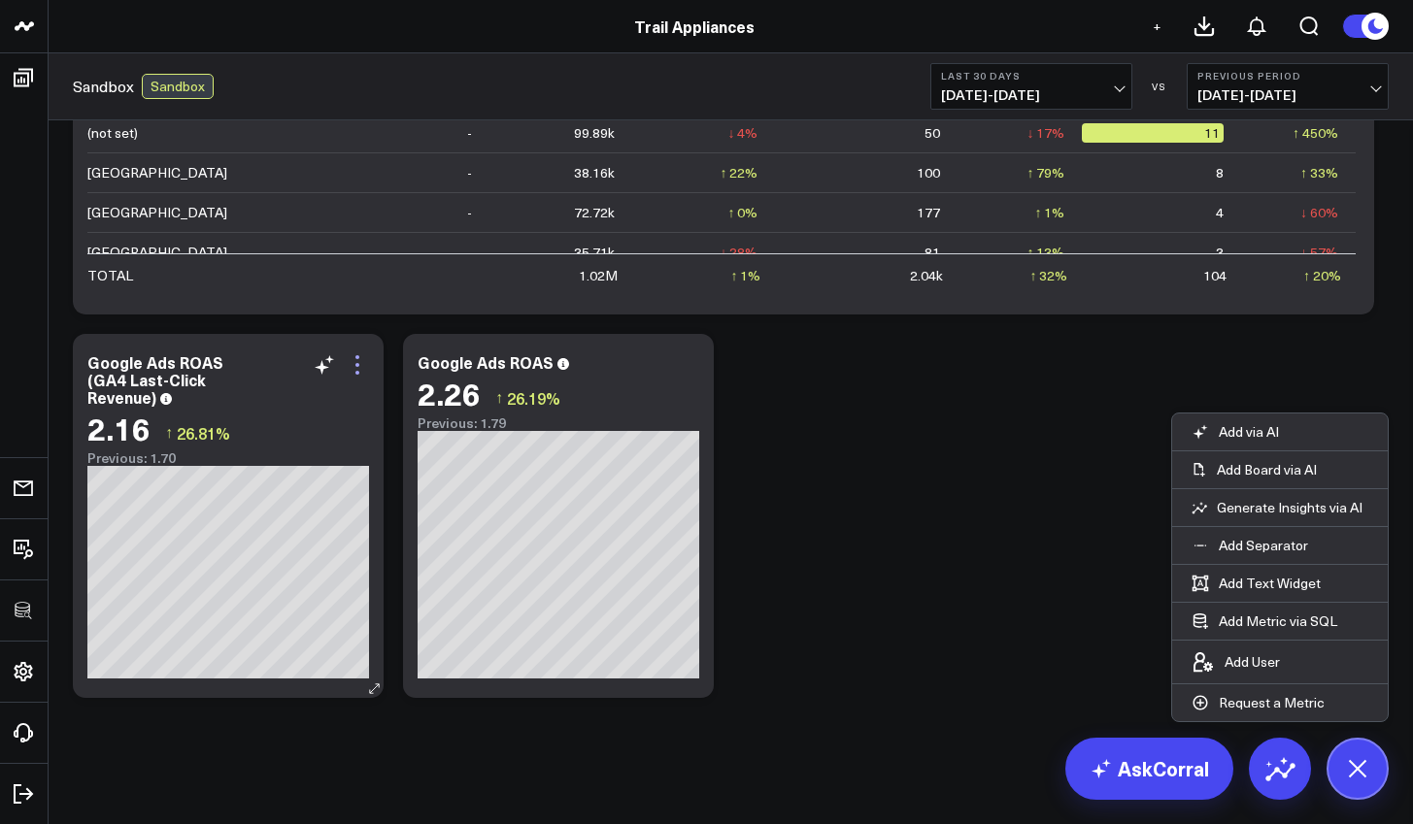
click at [359, 375] on icon at bounding box center [357, 364] width 23 height 23
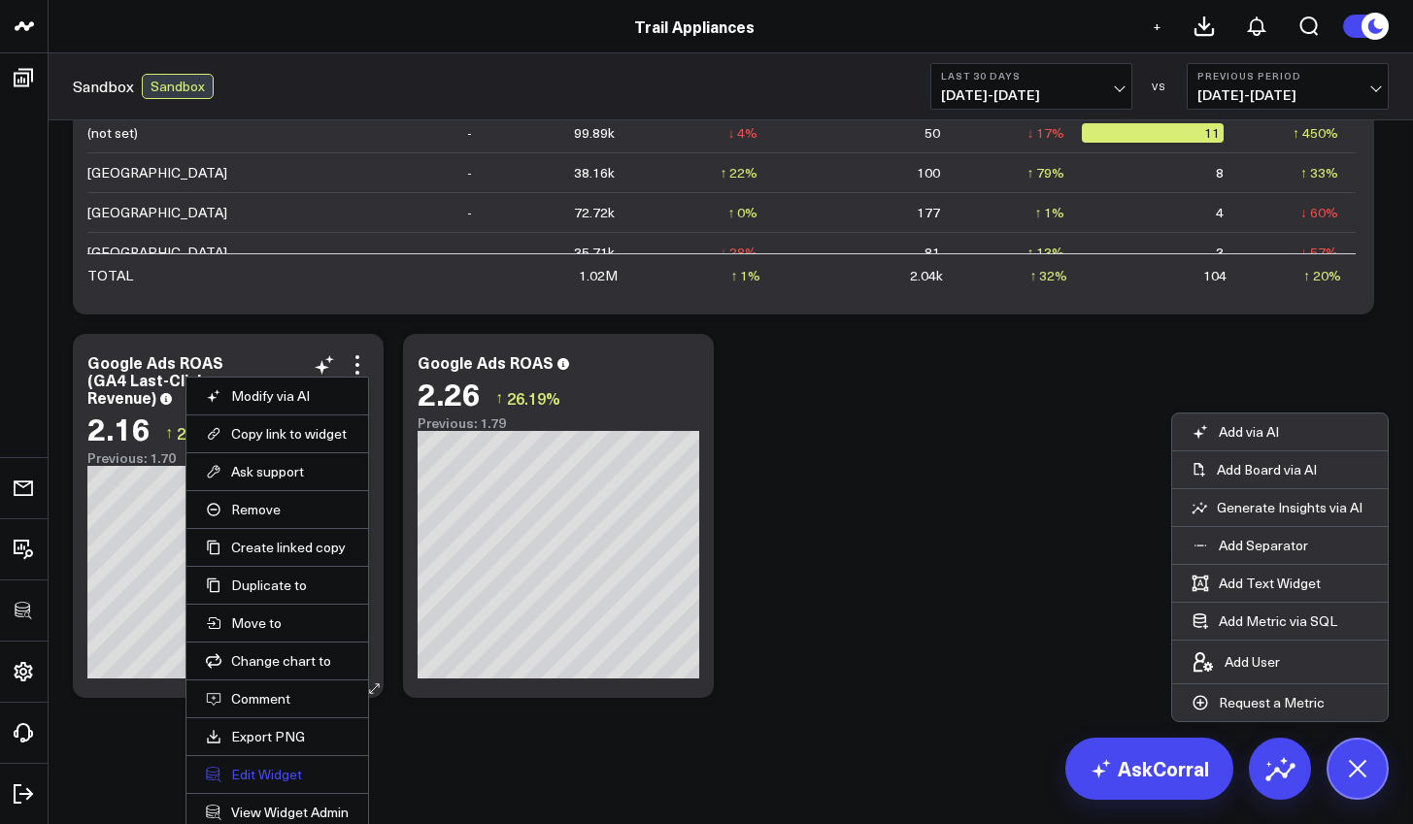
click at [277, 778] on button "Edit Widget" at bounding box center [277, 774] width 143 height 17
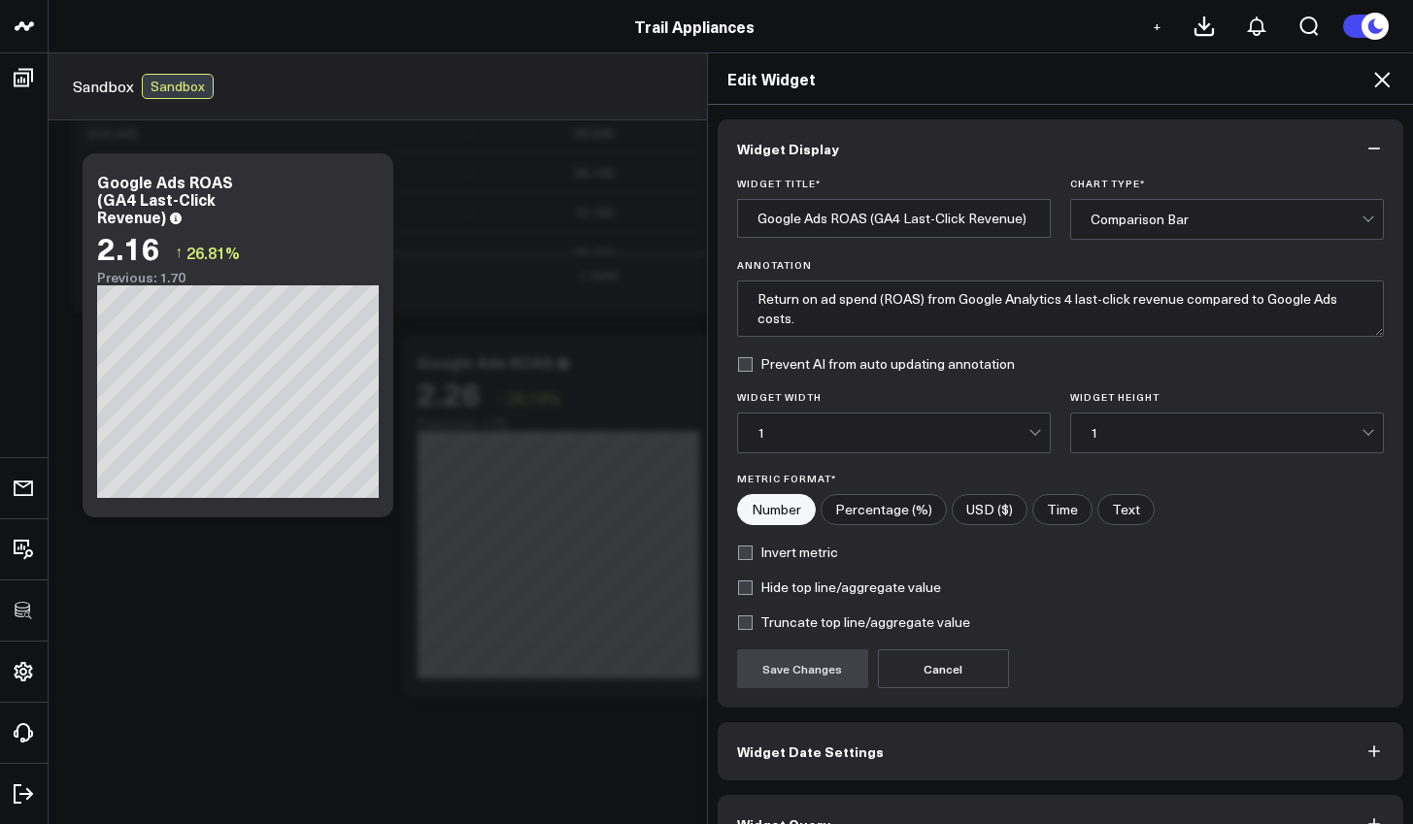
scroll to position [43, 0]
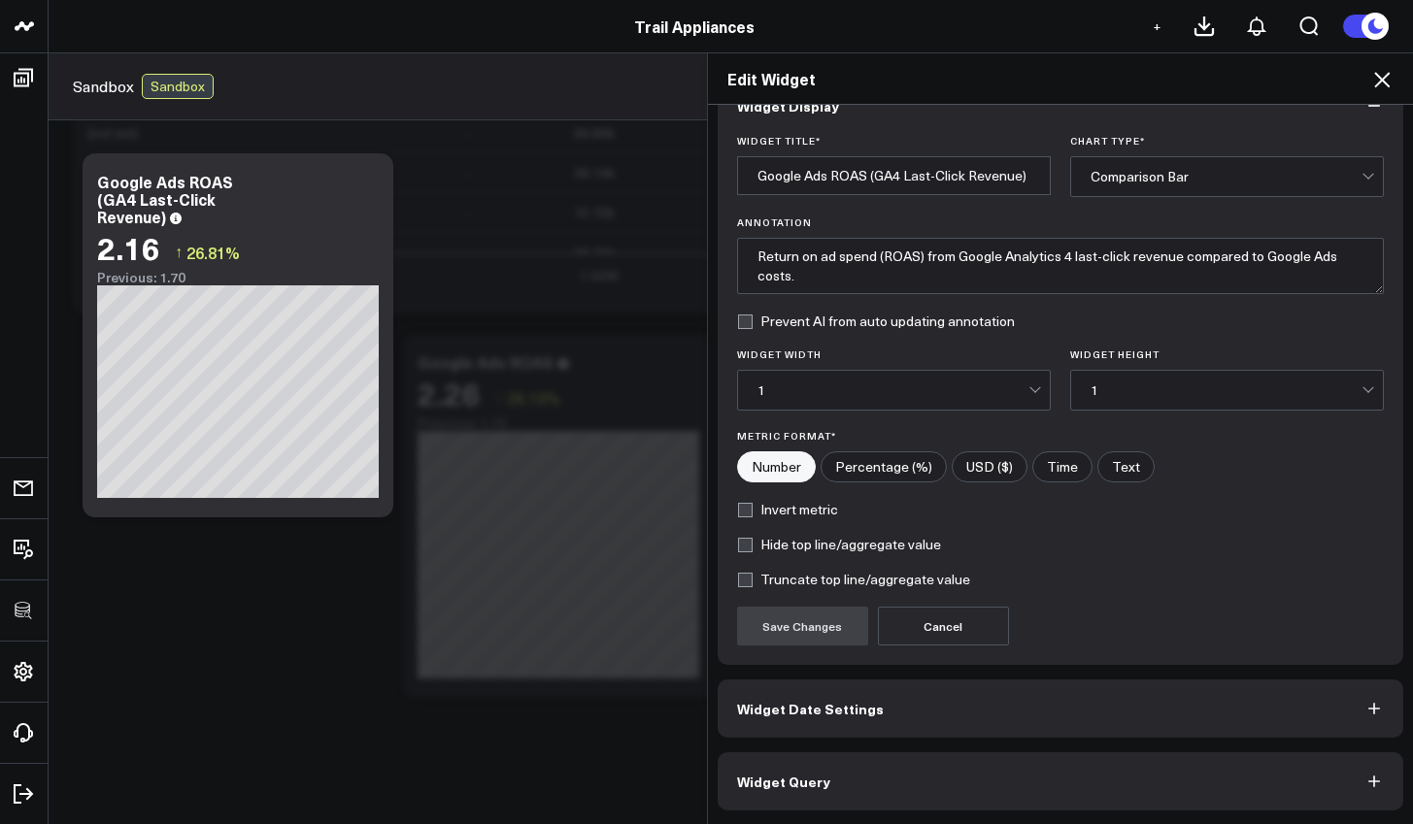
click at [937, 719] on button "Widget Date Settings" at bounding box center [1061, 709] width 687 height 58
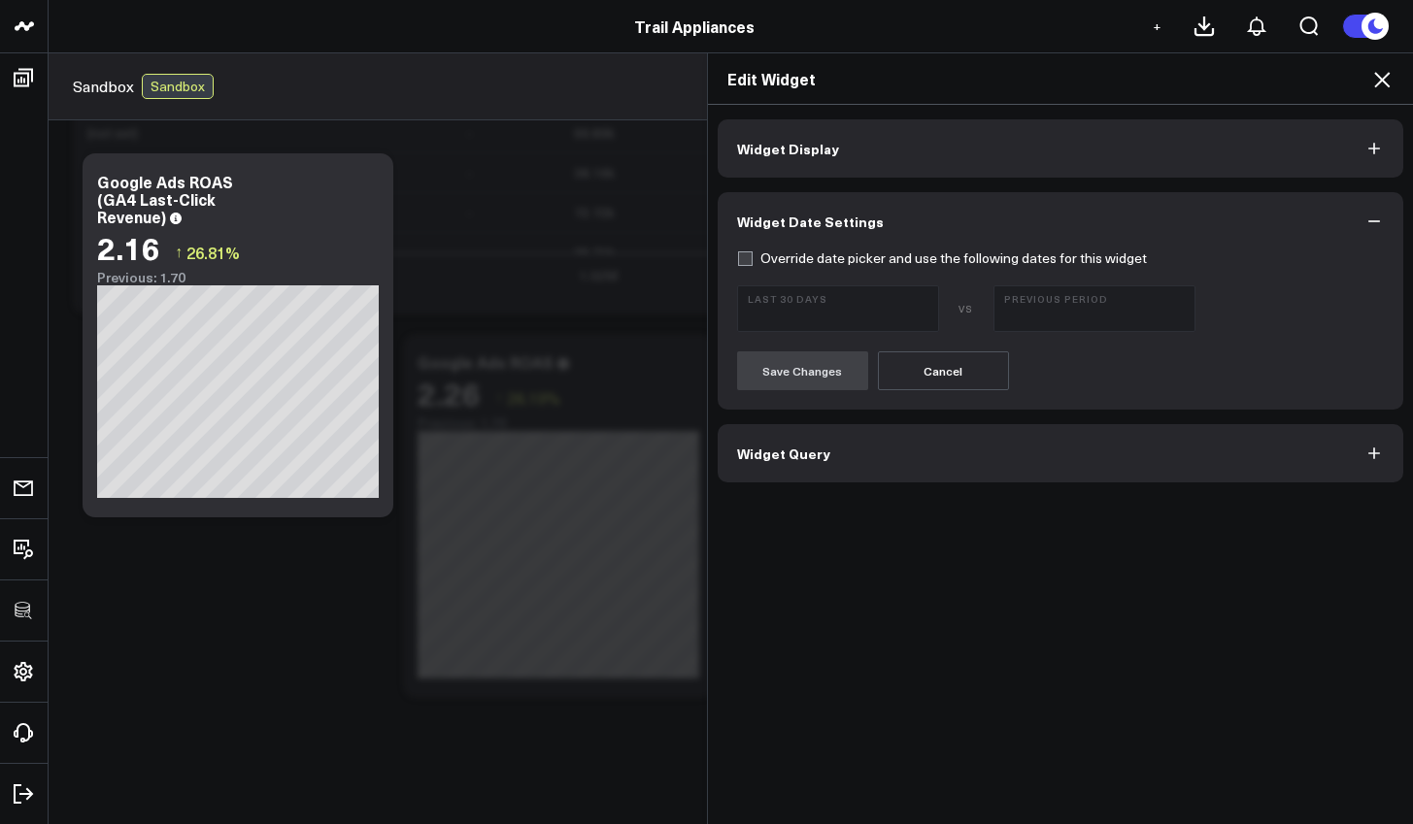
scroll to position [0, 0]
click at [784, 127] on button "Widget Display" at bounding box center [1061, 148] width 687 height 58
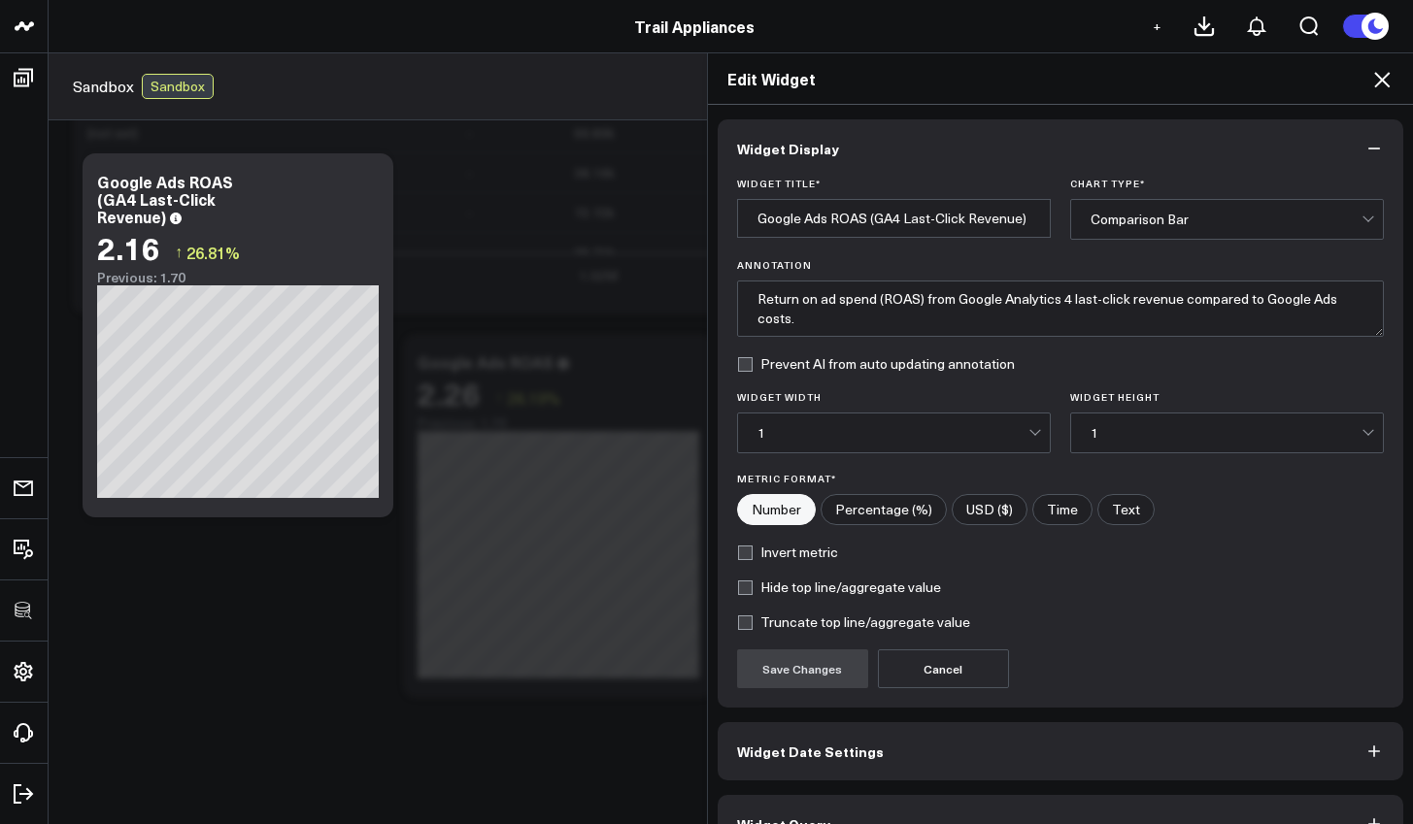
click at [1356, 135] on button "Widget Display" at bounding box center [1061, 148] width 687 height 58
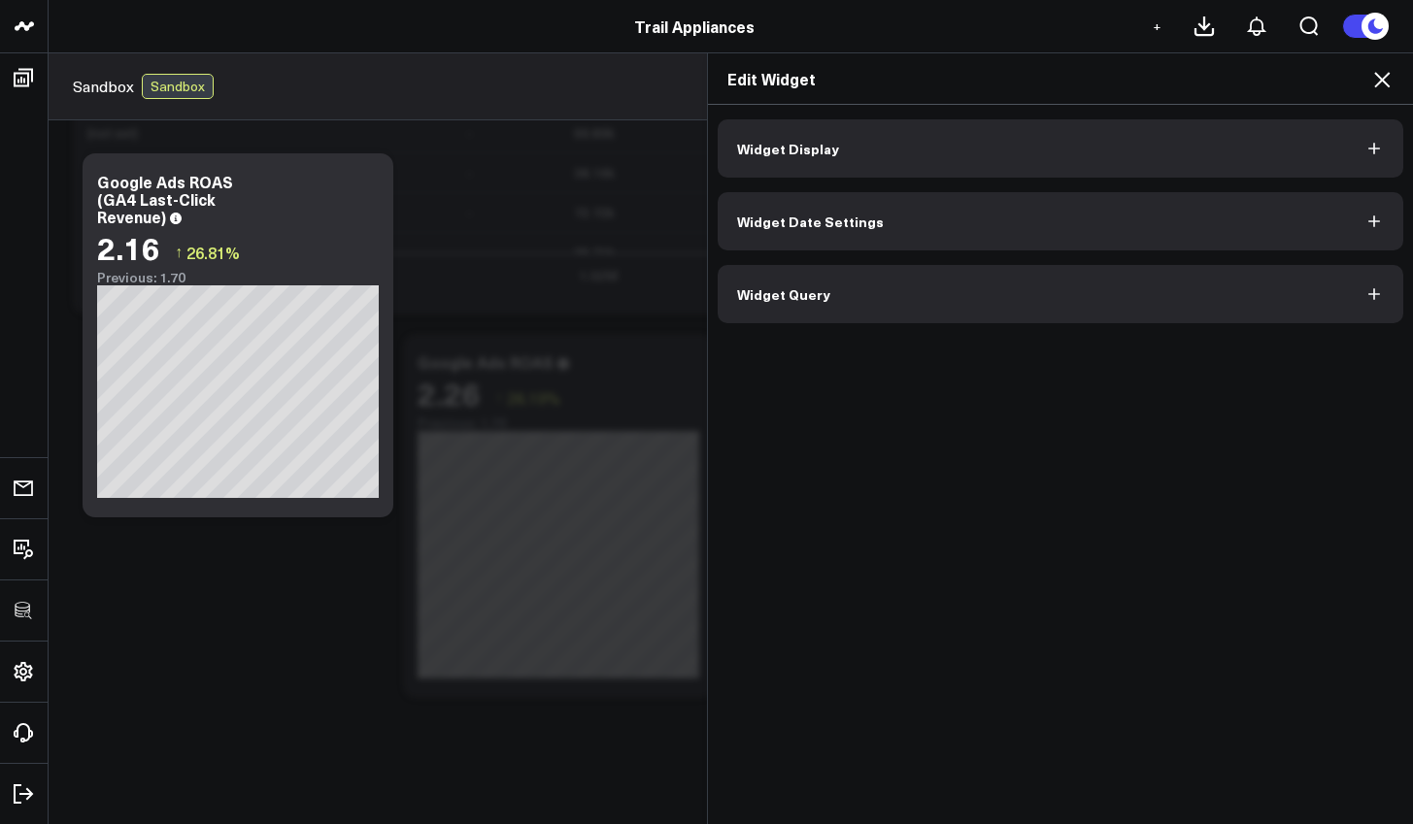
scroll to position [964, 0]
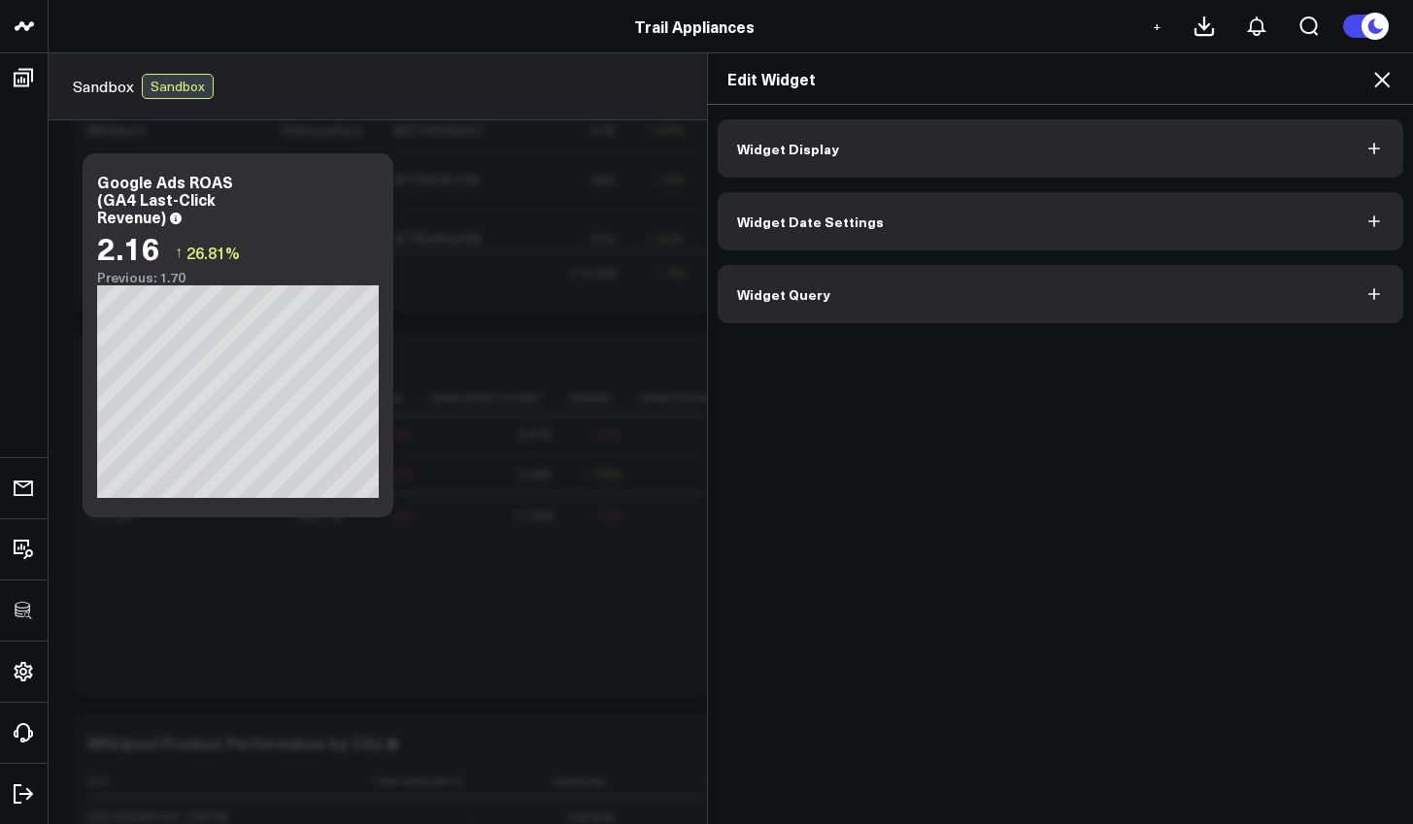
click at [1335, 150] on button "Widget Display" at bounding box center [1061, 148] width 687 height 58
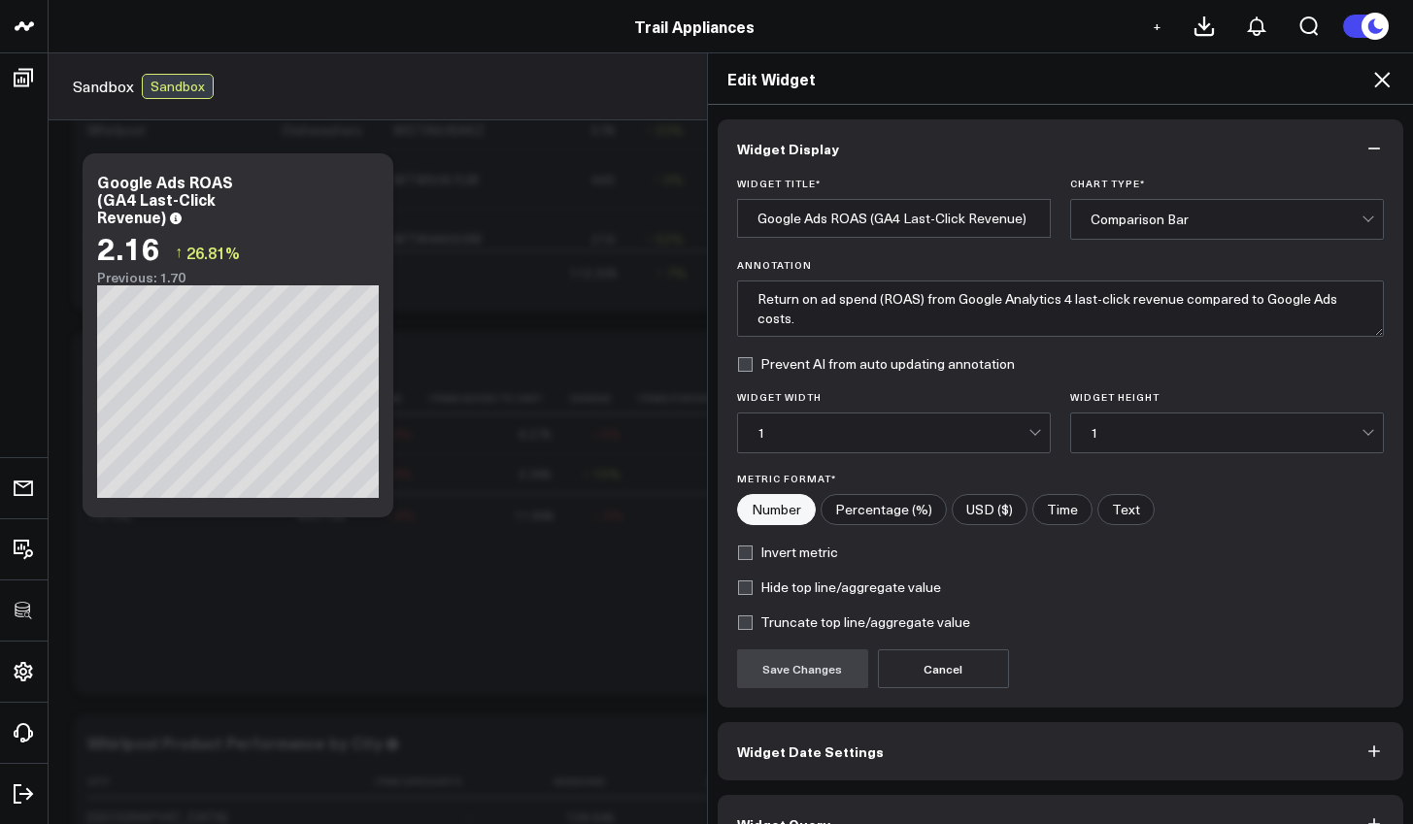
click at [1335, 150] on button "Widget Display" at bounding box center [1061, 148] width 687 height 58
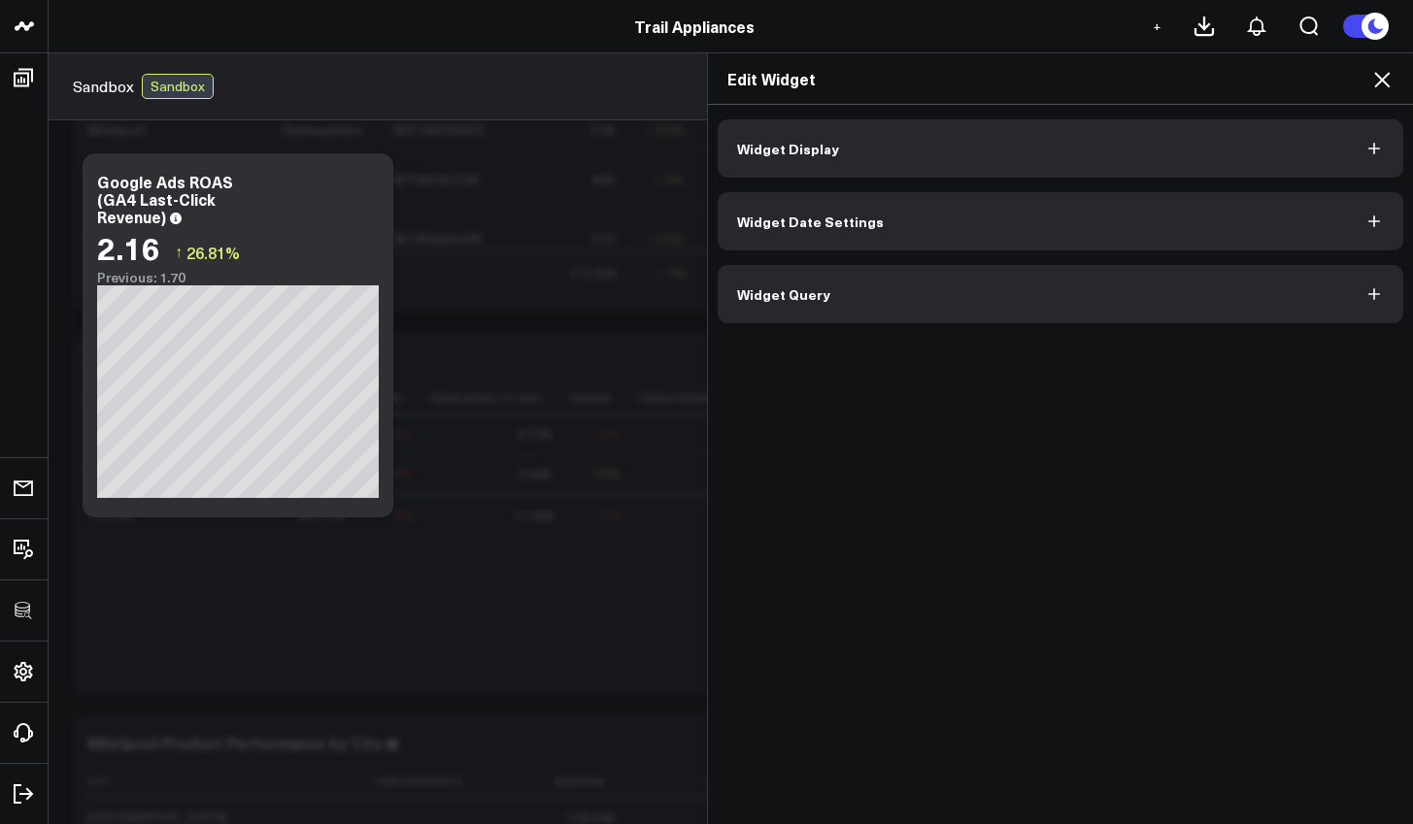
click at [1335, 150] on button "Widget Display" at bounding box center [1061, 148] width 687 height 58
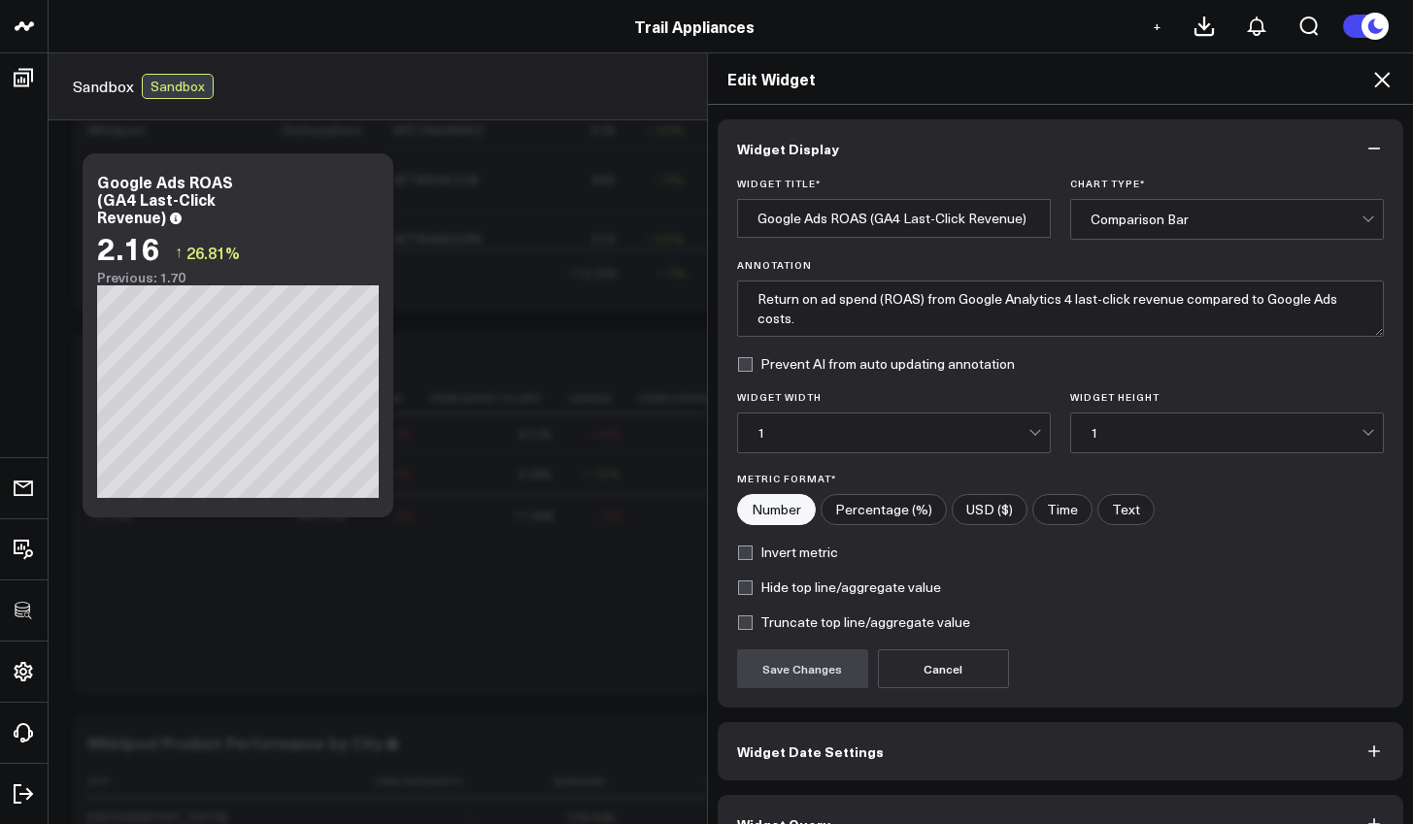
scroll to position [43, 0]
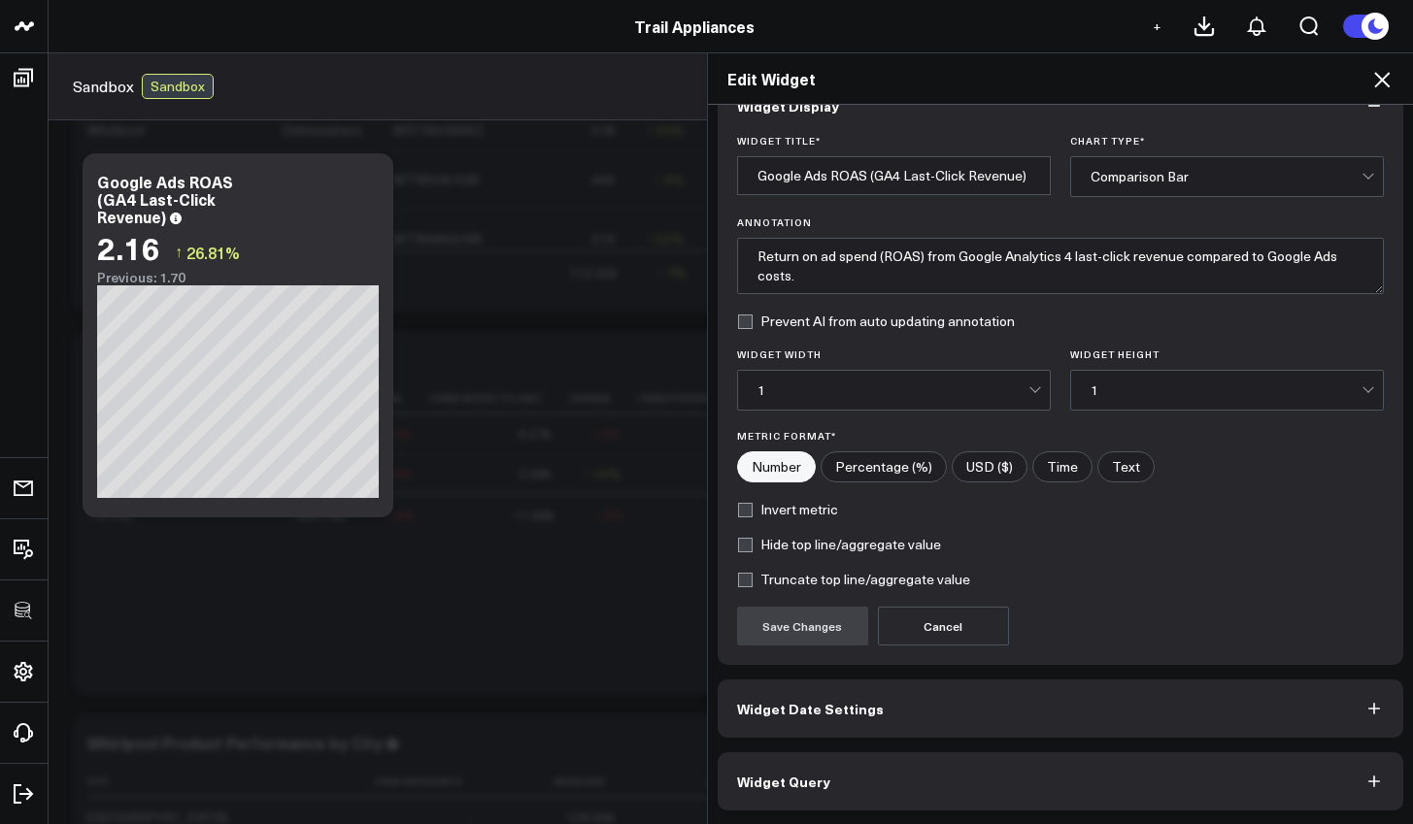
click at [990, 772] on button "Widget Query" at bounding box center [1061, 782] width 687 height 58
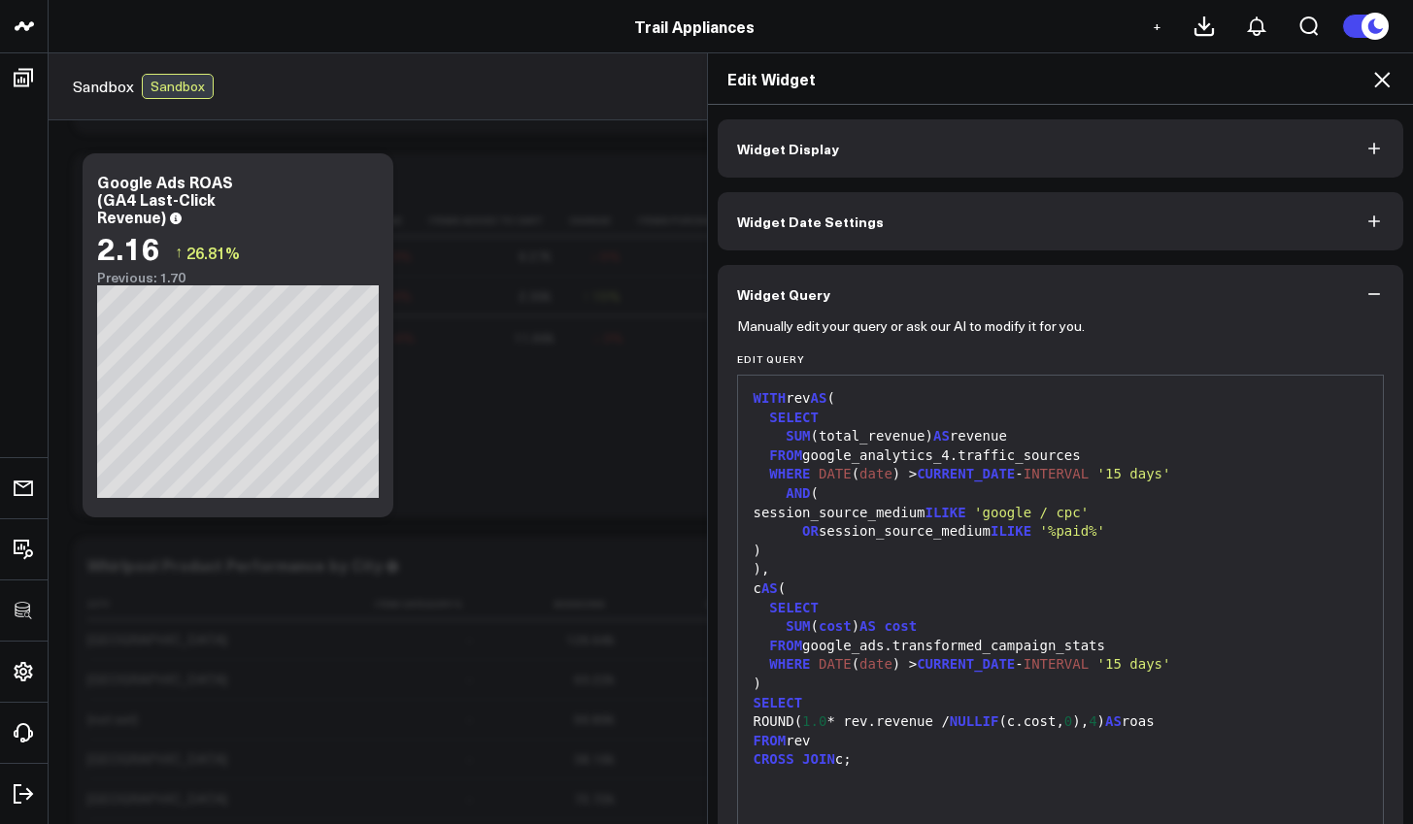
scroll to position [127, 0]
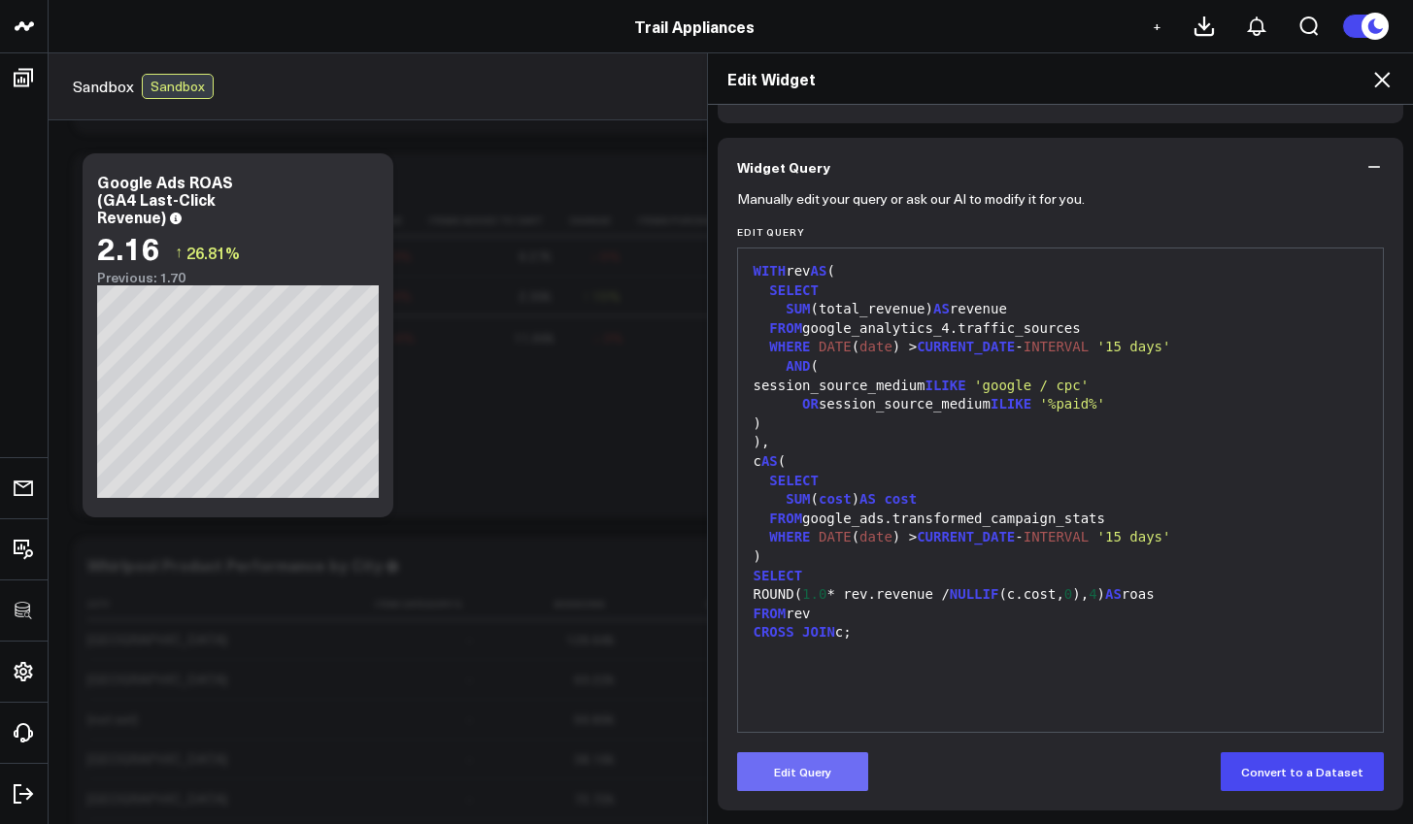
click at [838, 772] on button "Edit Query" at bounding box center [802, 772] width 131 height 39
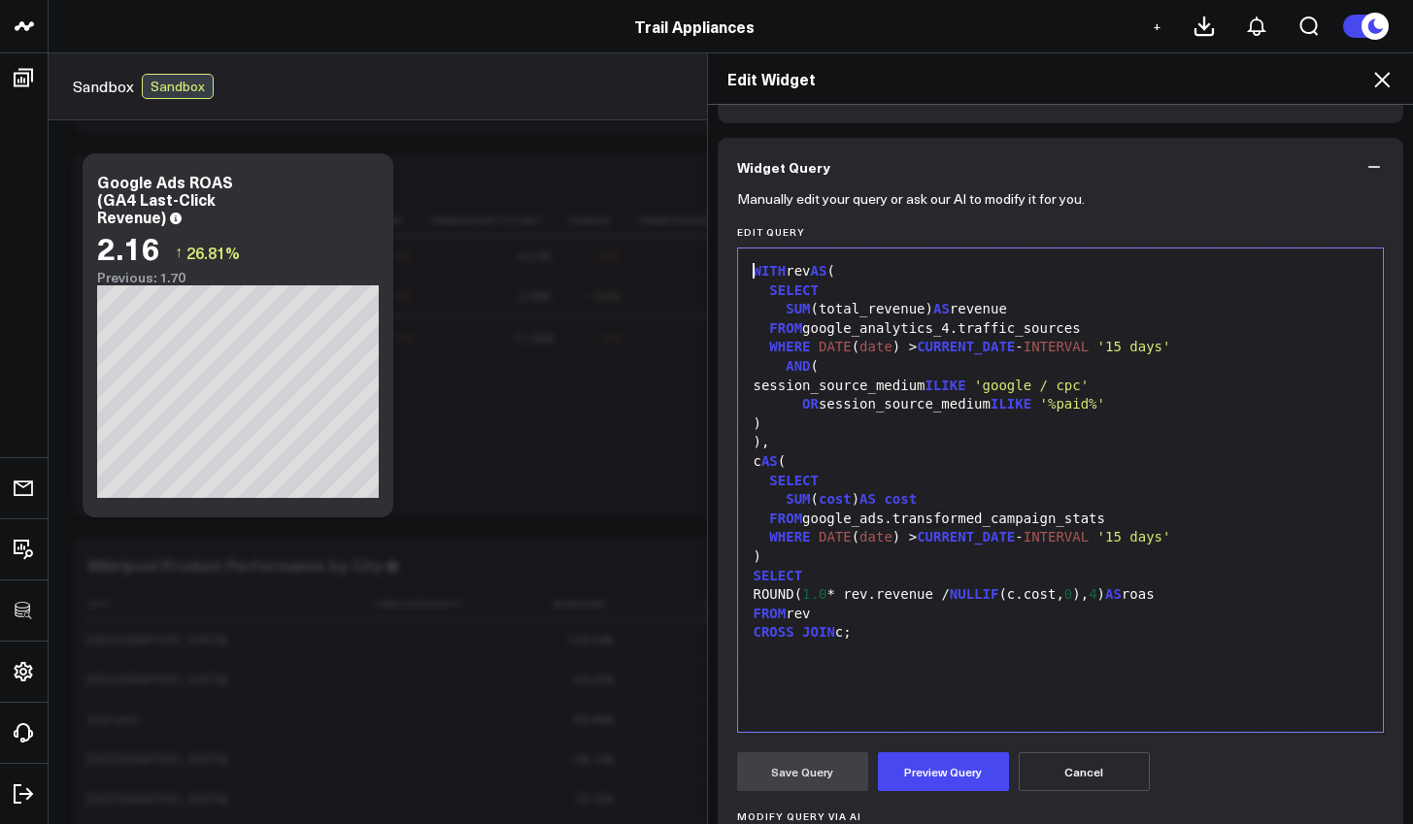
click at [1020, 433] on div ")," at bounding box center [1061, 442] width 626 height 19
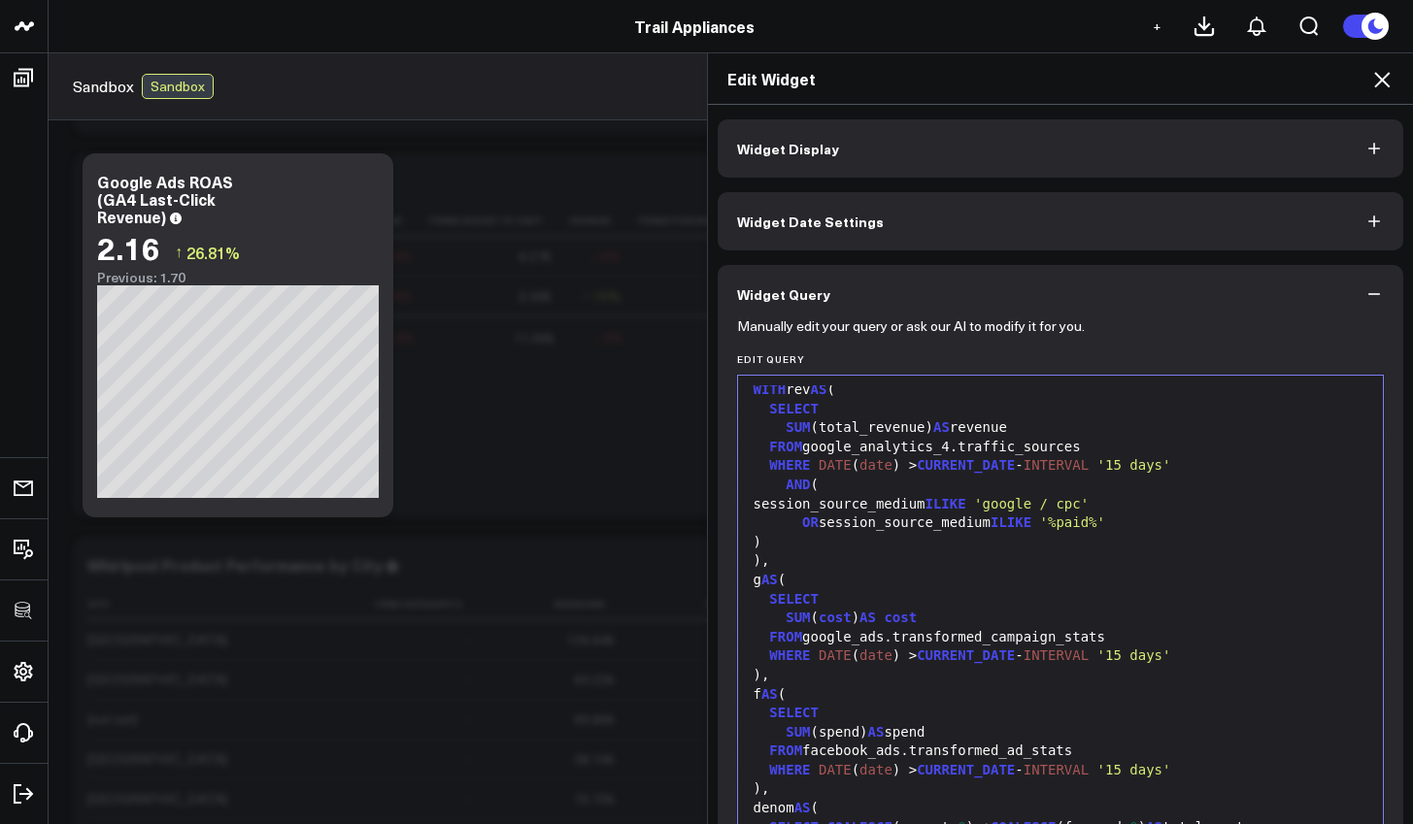
scroll to position [17, 0]
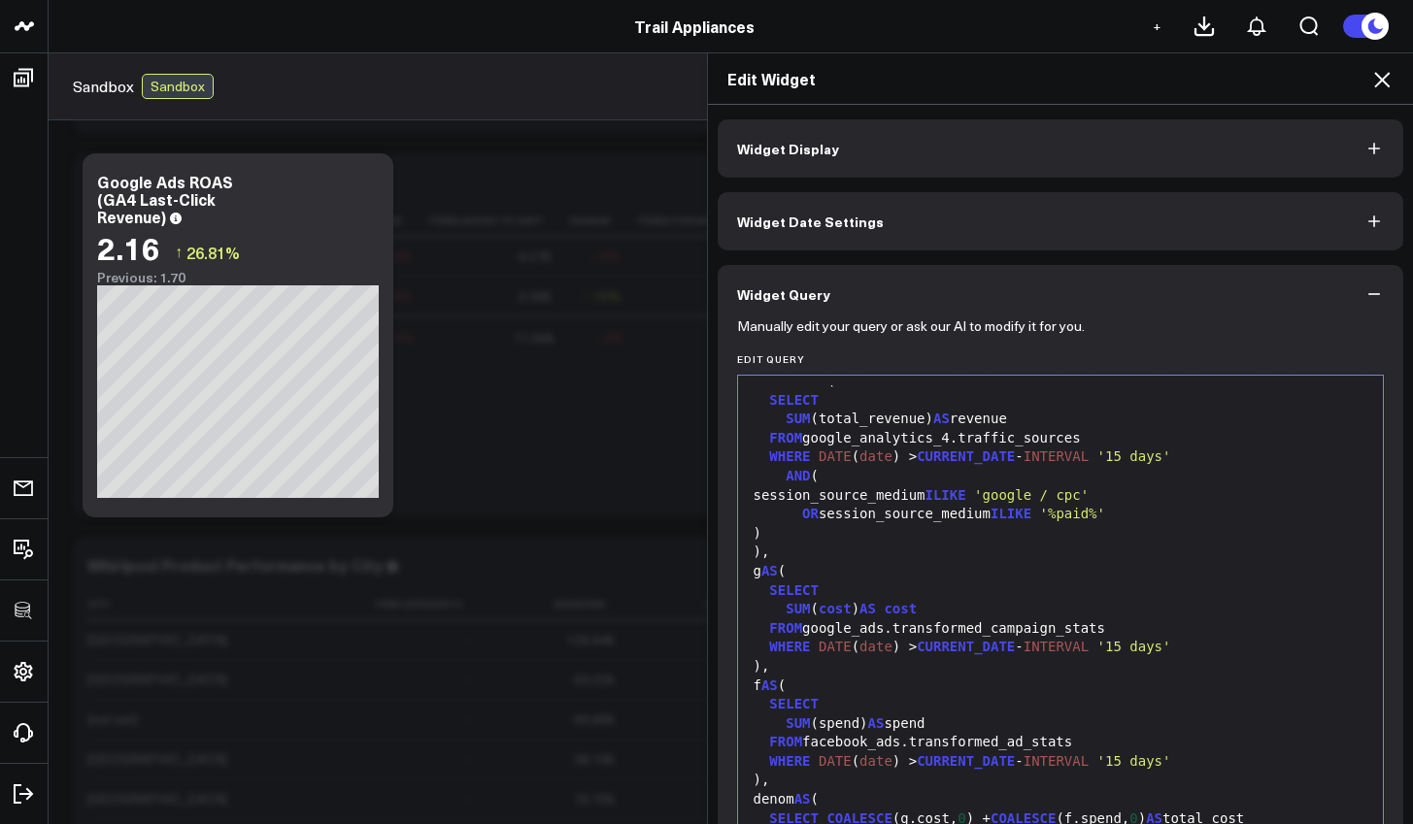
click at [1069, 514] on span "'%paid%'" at bounding box center [1072, 514] width 65 height 16
click at [1068, 514] on span "'%paid%'" at bounding box center [1072, 514] width 65 height 16
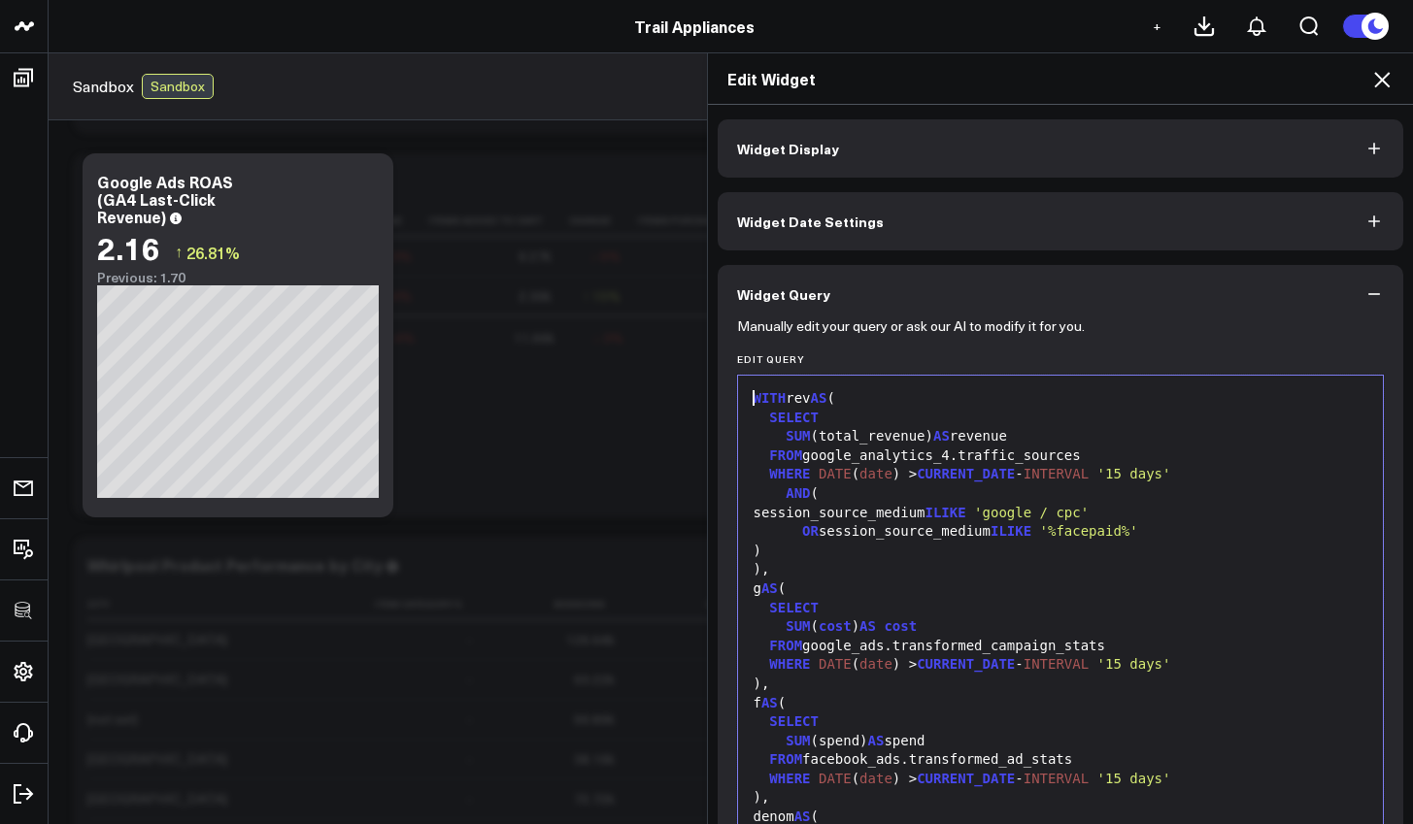
click at [1099, 524] on span "'%facepaid%'" at bounding box center [1089, 531] width 98 height 16
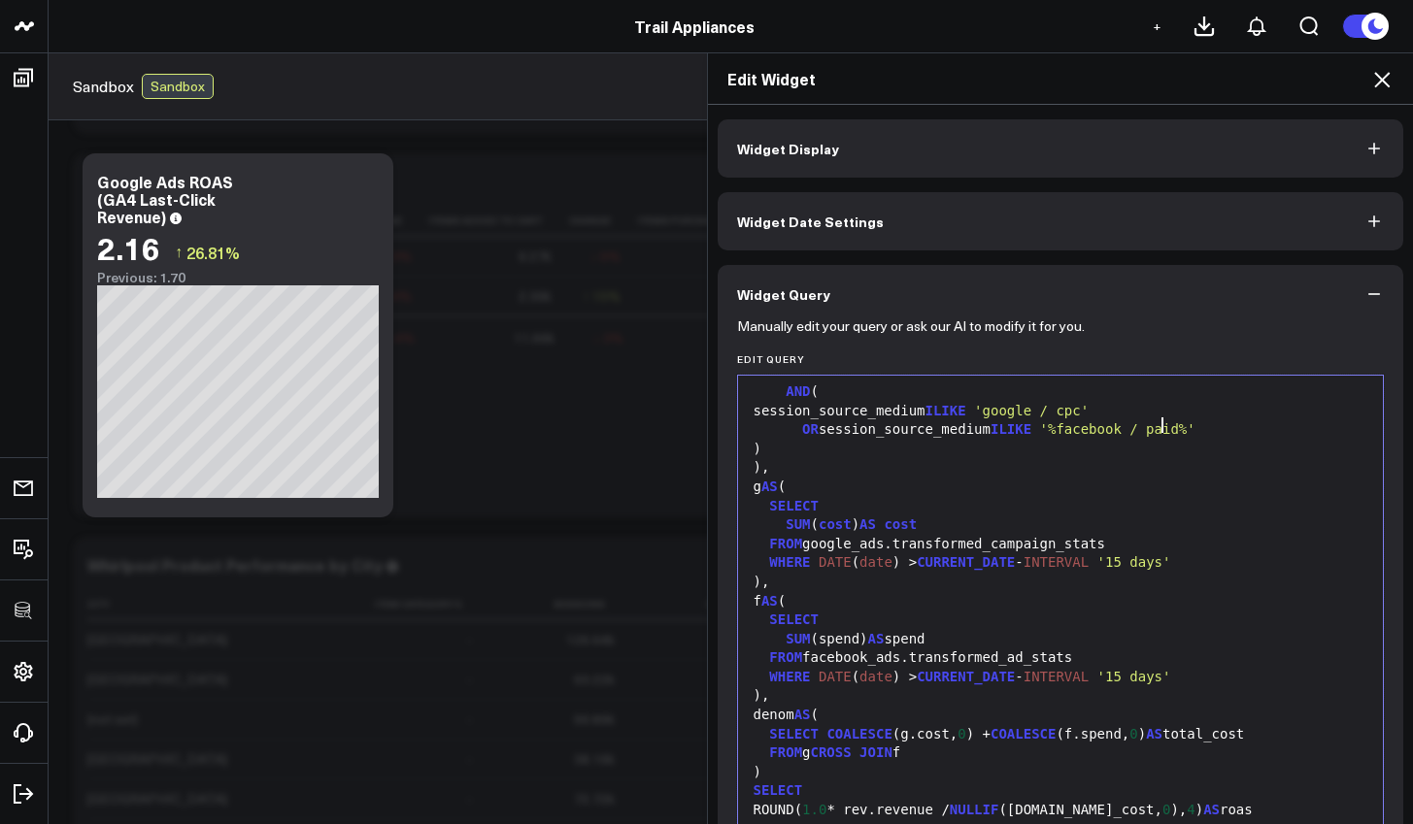
scroll to position [106, 0]
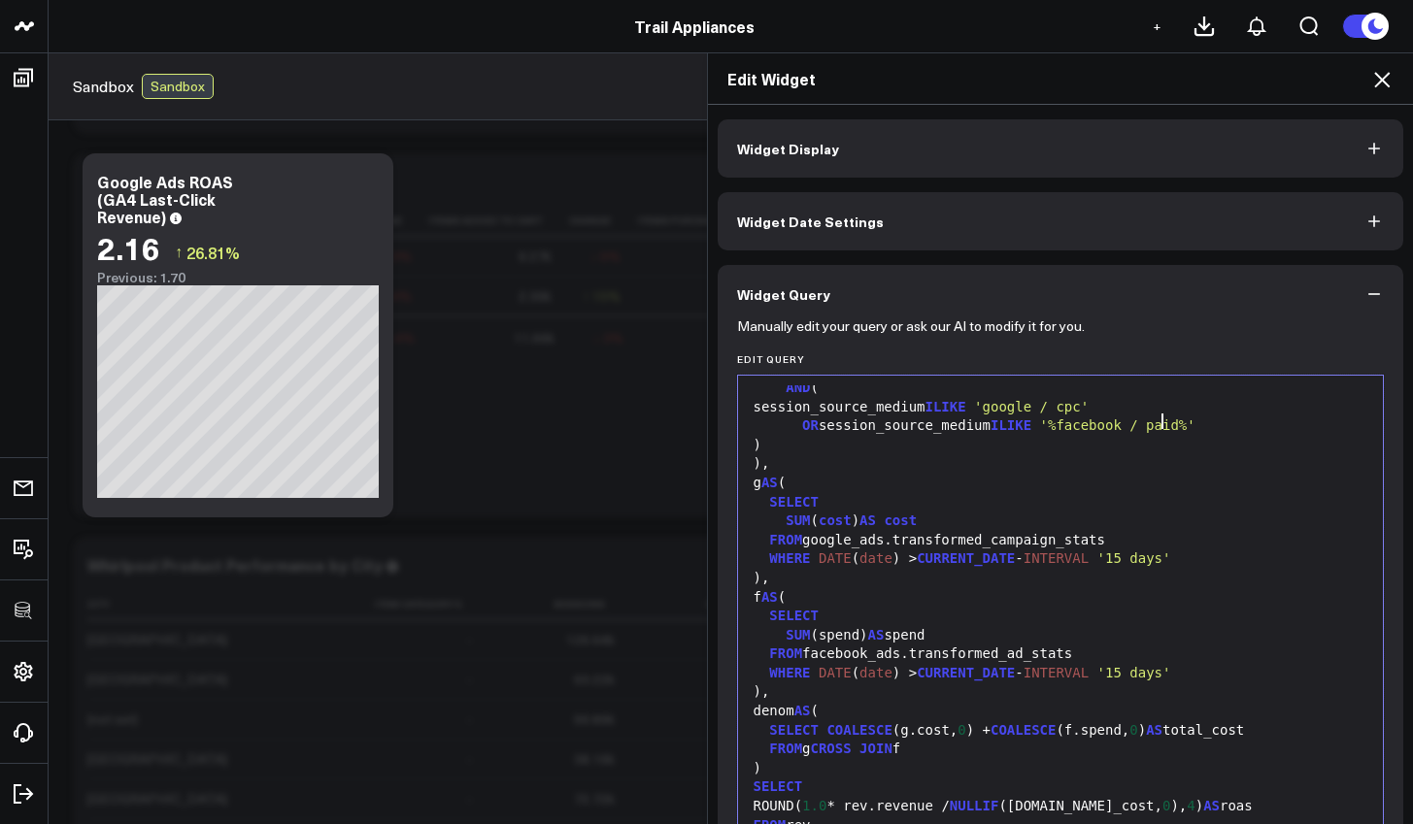
click at [788, 702] on div "denom AS (" at bounding box center [1061, 711] width 626 height 19
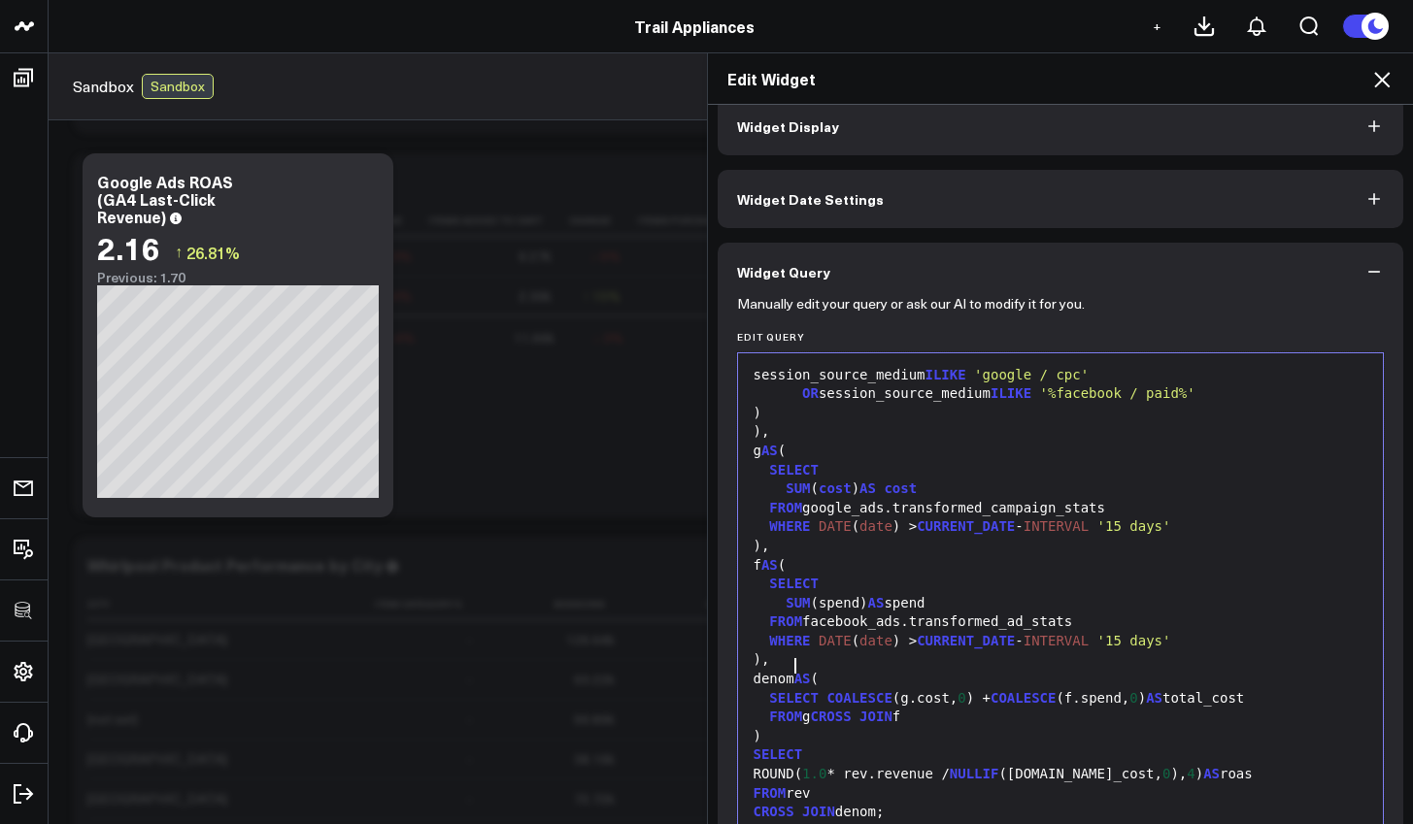
scroll to position [123, 0]
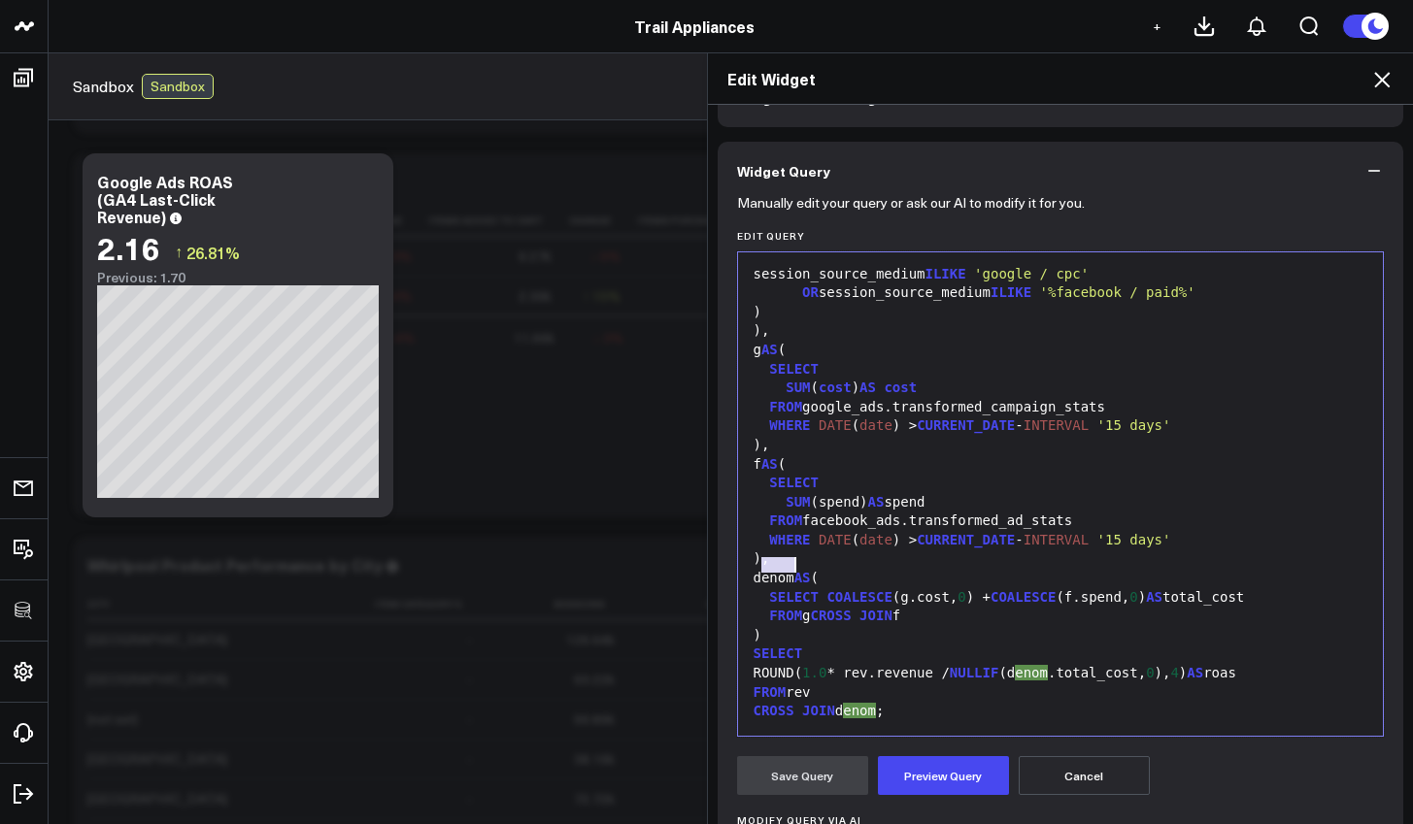
drag, startPoint x: 757, startPoint y: 568, endPoint x: 785, endPoint y: 568, distance: 27.2
click at [785, 569] on div "denom AS (" at bounding box center [1061, 578] width 626 height 19
drag, startPoint x: 1074, startPoint y: 658, endPoint x: 1043, endPoint y: 660, distance: 31.1
click at [1043, 664] on div "ROUND( 1.0 * rev.revenue / NULLIF ([DOMAIN_NAME]_cost, 0 ), 4 ) AS roas" at bounding box center [1061, 673] width 626 height 19
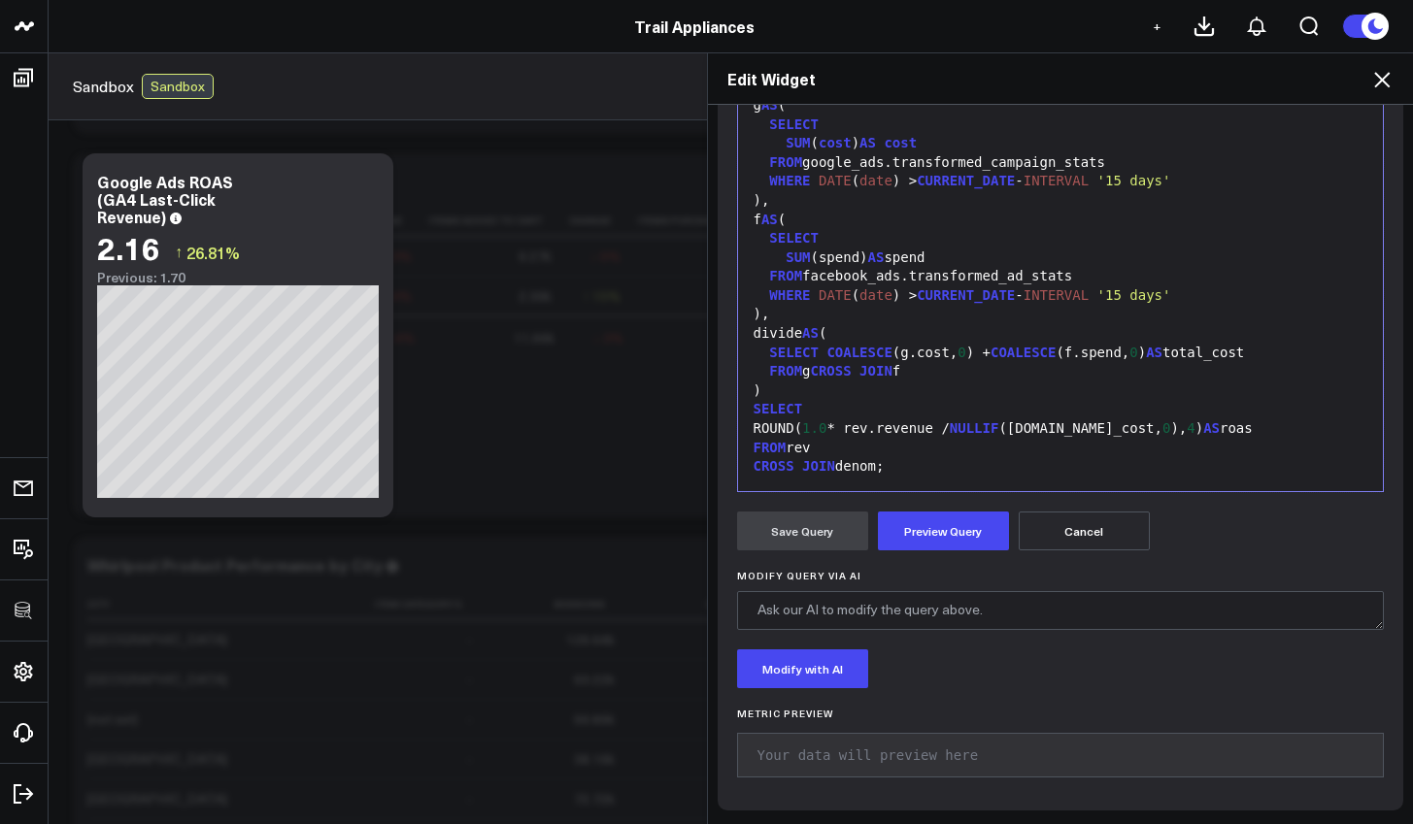
click at [1060, 420] on div "ROUND( 1.0 * rev.revenue / NULLIF ([DOMAIN_NAME]_cost, 0 ), 4 ) AS roas" at bounding box center [1061, 429] width 626 height 19
drag, startPoint x: 878, startPoint y: 451, endPoint x: 848, endPoint y: 452, distance: 30.1
click at [848, 457] on div "CROSS JOIN denom;" at bounding box center [1061, 466] width 626 height 19
click at [953, 457] on div "CROSS JOIN divide;" at bounding box center [1061, 466] width 626 height 19
click at [949, 519] on button "Preview Query" at bounding box center [943, 531] width 131 height 39
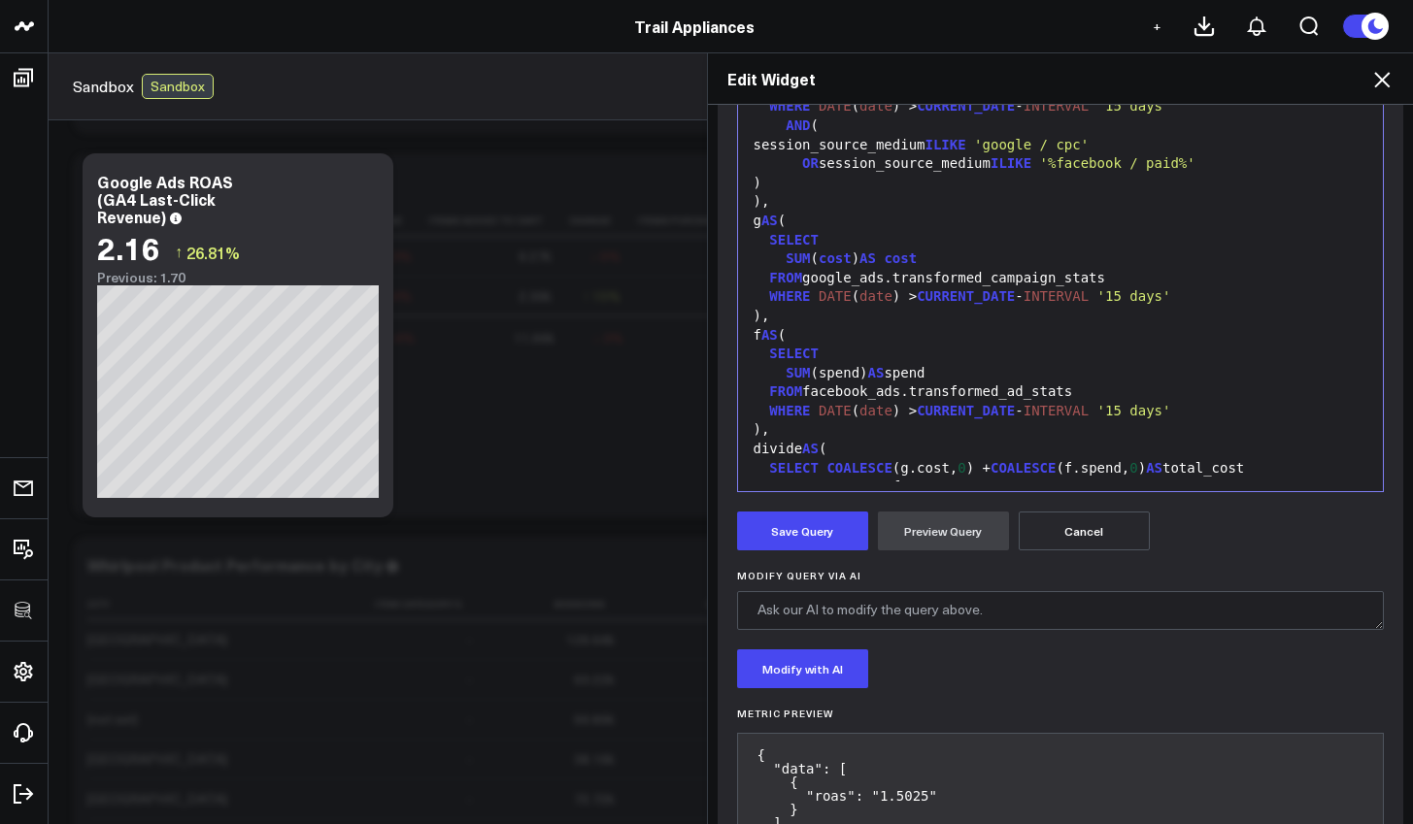
scroll to position [0, 0]
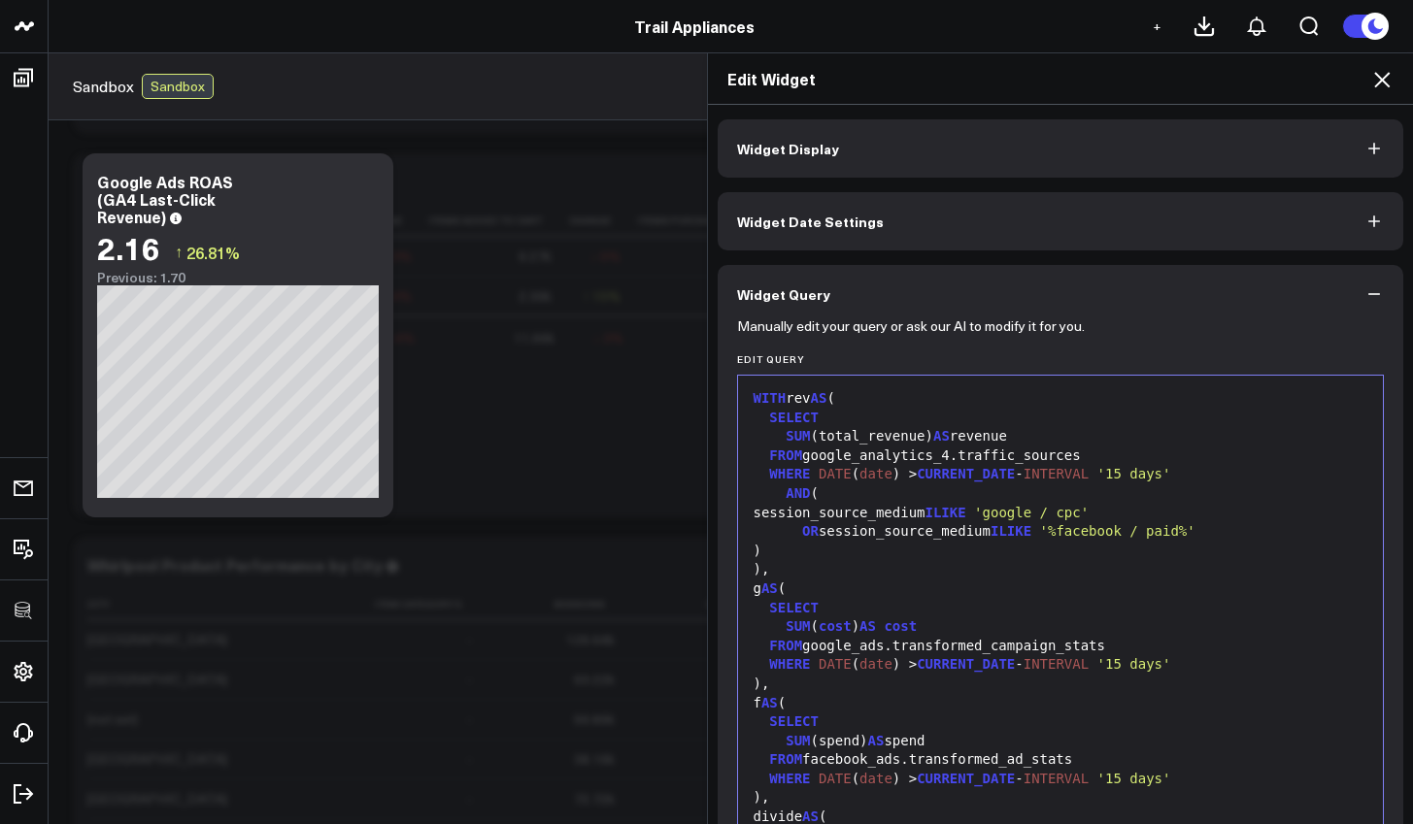
click at [779, 148] on span "Widget Display" at bounding box center [788, 149] width 102 height 16
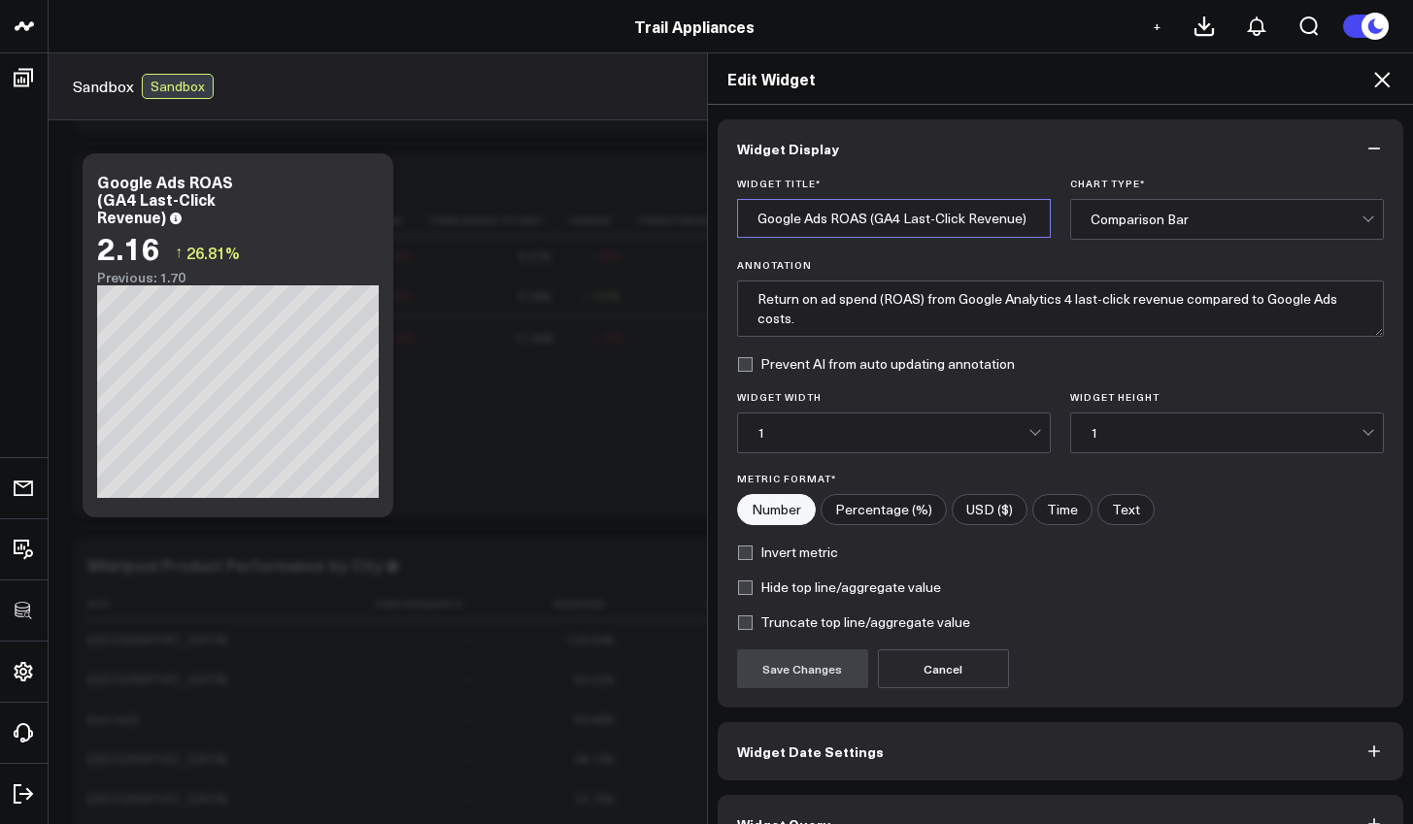
drag, startPoint x: 796, startPoint y: 218, endPoint x: 728, endPoint y: 215, distance: 68.1
click at [737, 215] on input "Google Ads ROAS (GA4 Last-Click Revenue)" at bounding box center [894, 218] width 314 height 39
type input "Combined Ads ROAS (GA4 Last-Click Revenue)"
click at [920, 300] on textarea "Return on ad spend (ROAS) from Google Analytics 4 last-click revenue compared t…" at bounding box center [1061, 309] width 648 height 56
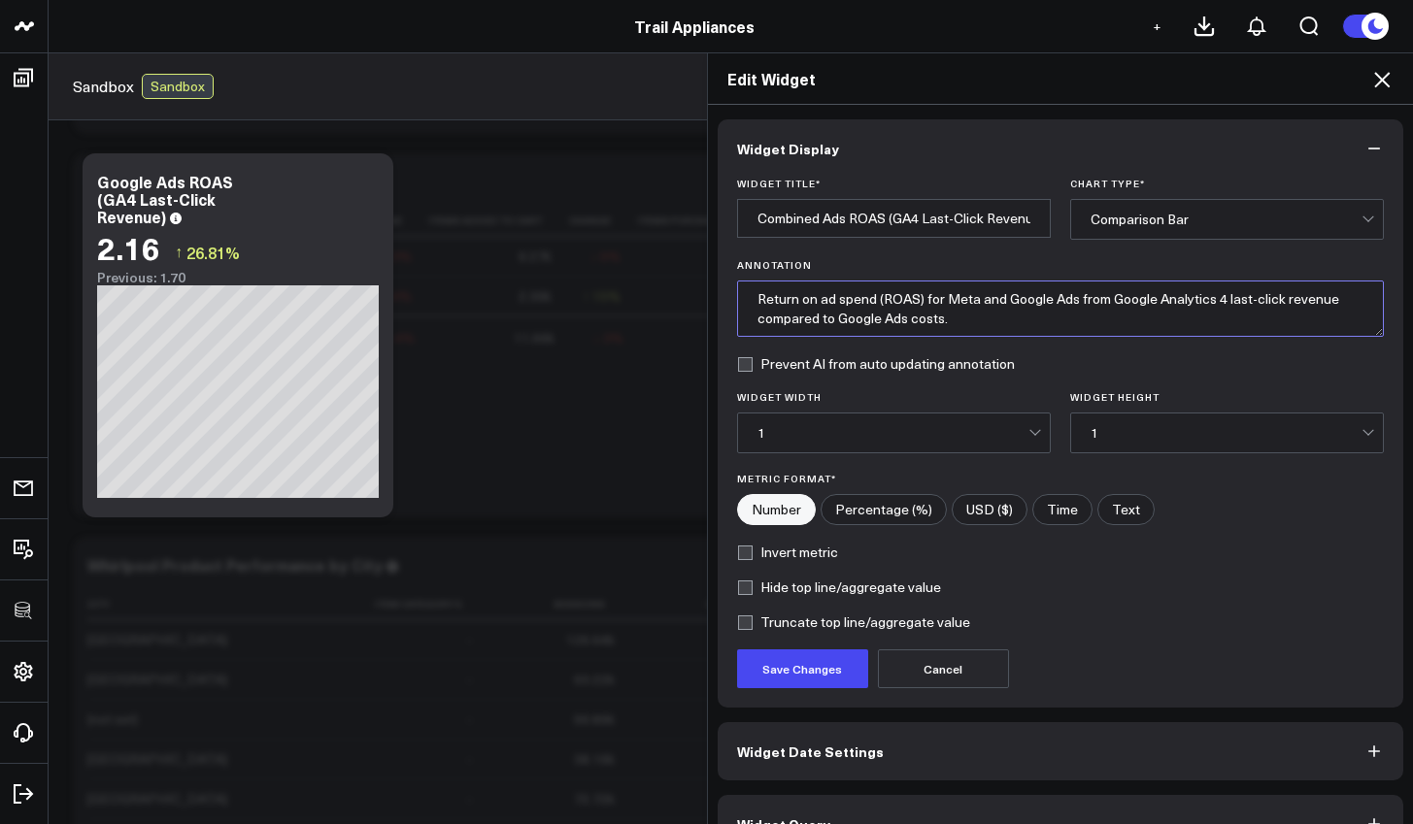
click at [864, 317] on textarea "Return on ad spend (ROAS) for Meta and Google Ads from Google Analytics 4 last-…" at bounding box center [1061, 309] width 648 height 56
type textarea "Return on ad spend (ROAS) for Meta and Google Ads from Google Analytics 4 last-…"
click at [789, 665] on button "Save Changes" at bounding box center [802, 669] width 131 height 39
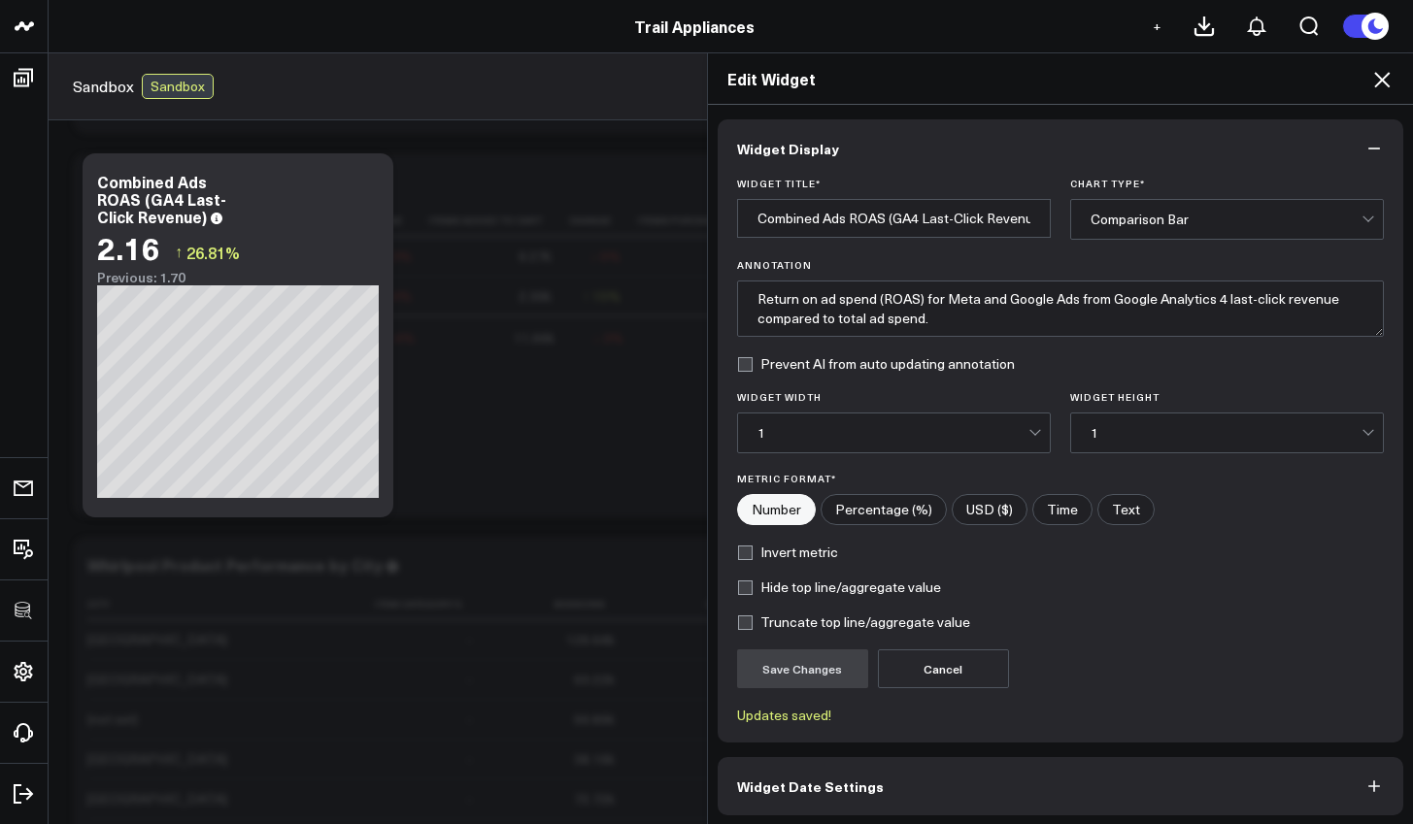
click at [1379, 85] on icon at bounding box center [1381, 79] width 23 height 23
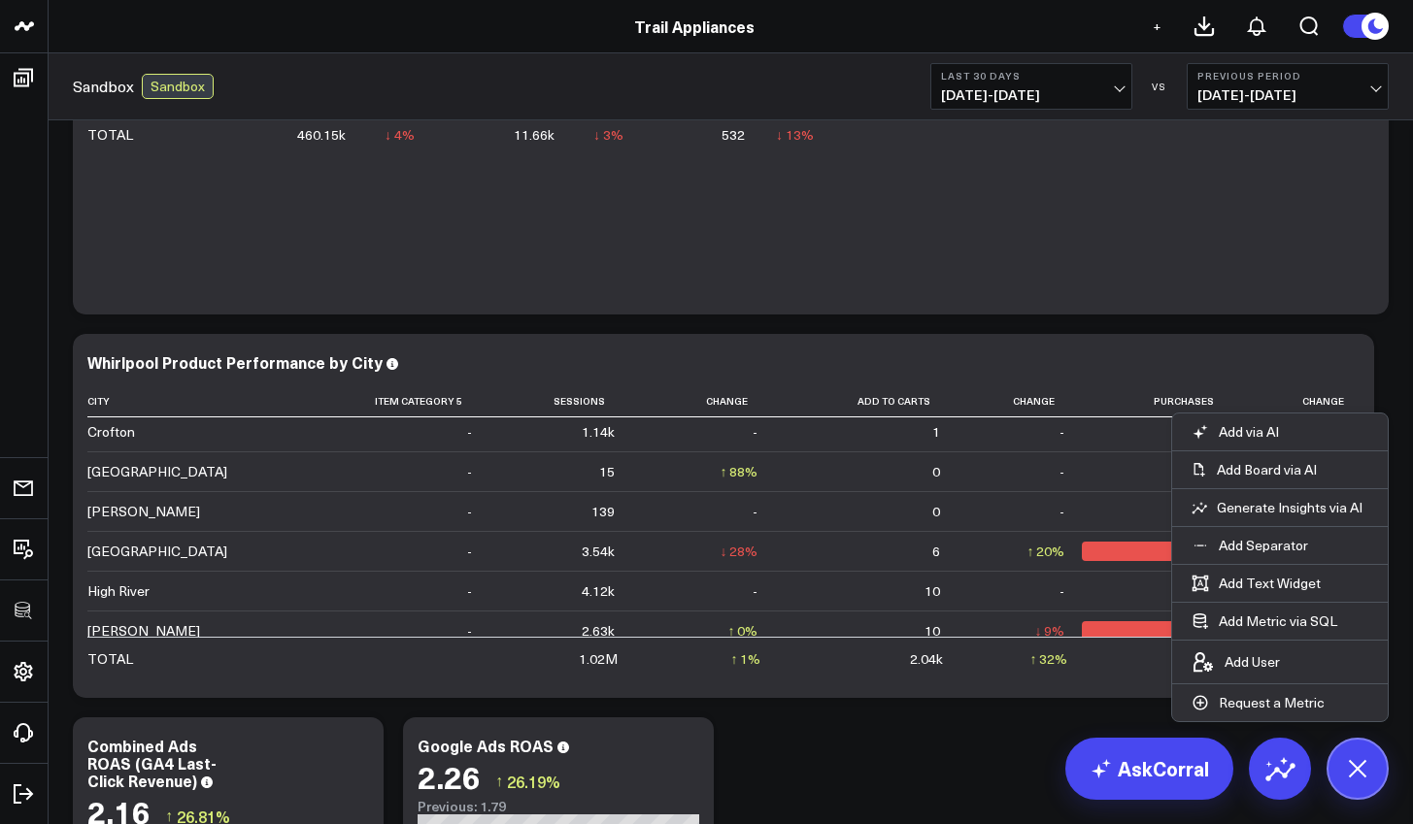
scroll to position [1672, 0]
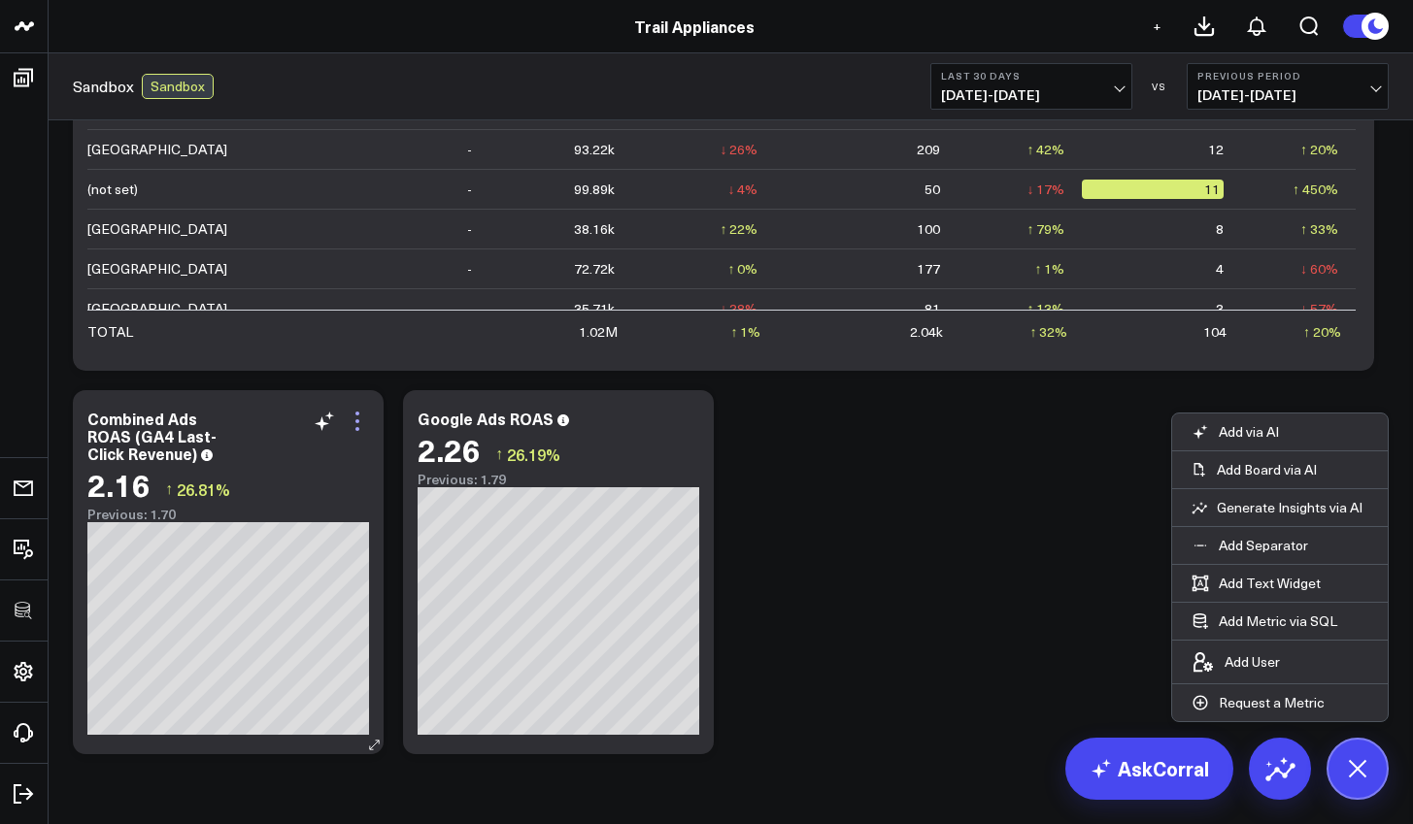
click at [356, 417] on icon at bounding box center [357, 421] width 23 height 23
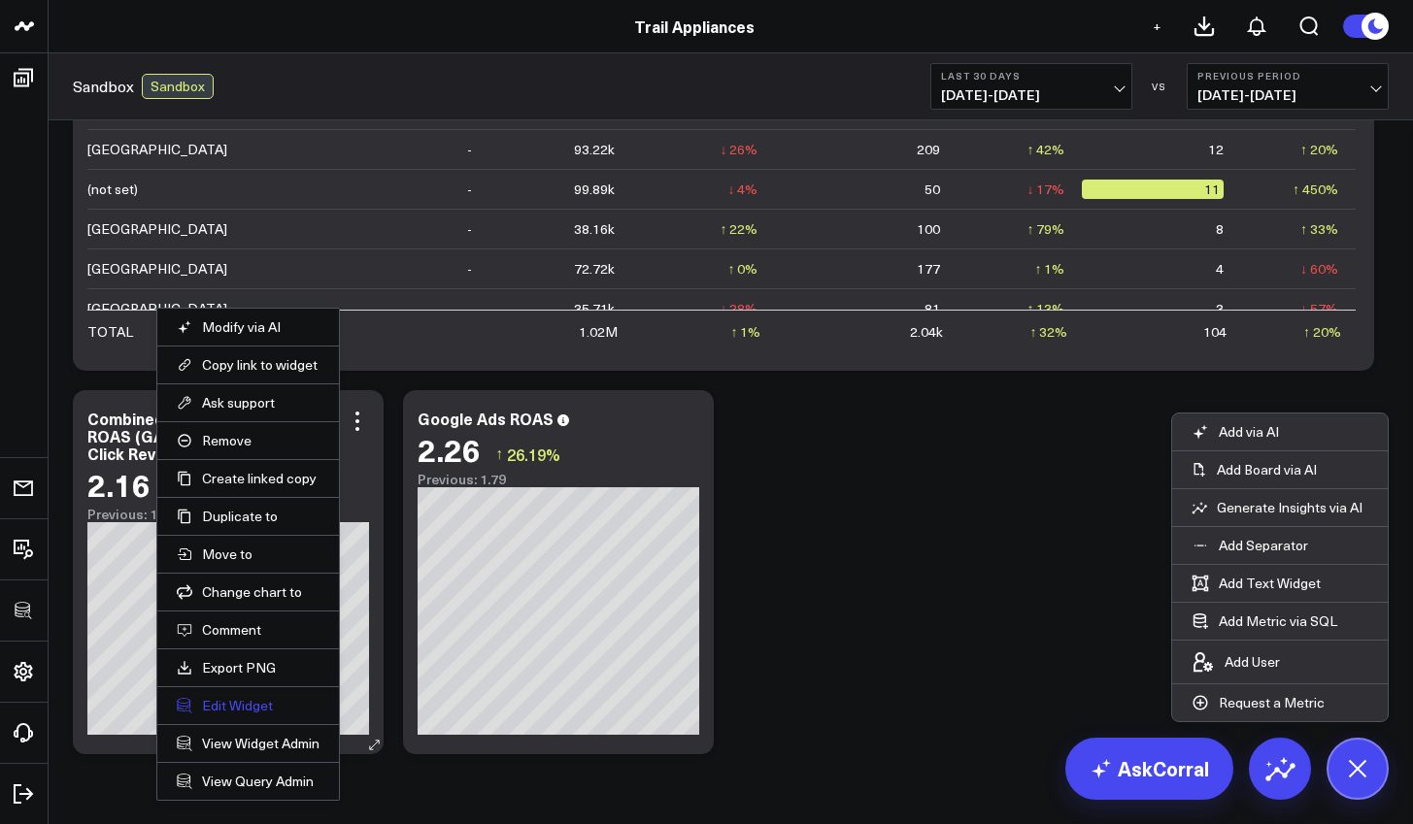
click at [244, 703] on button "Edit Widget" at bounding box center [248, 705] width 143 height 17
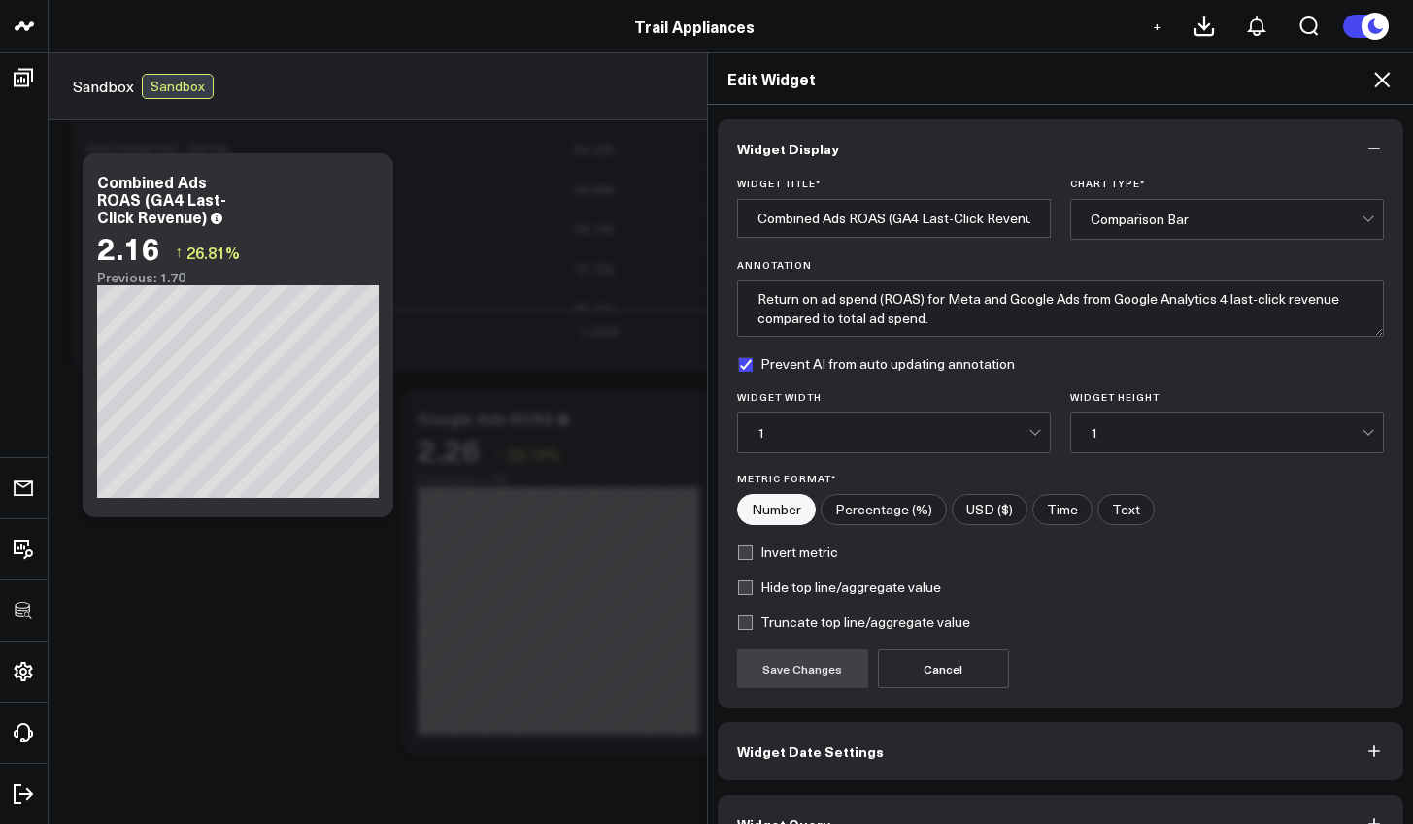
scroll to position [43, 0]
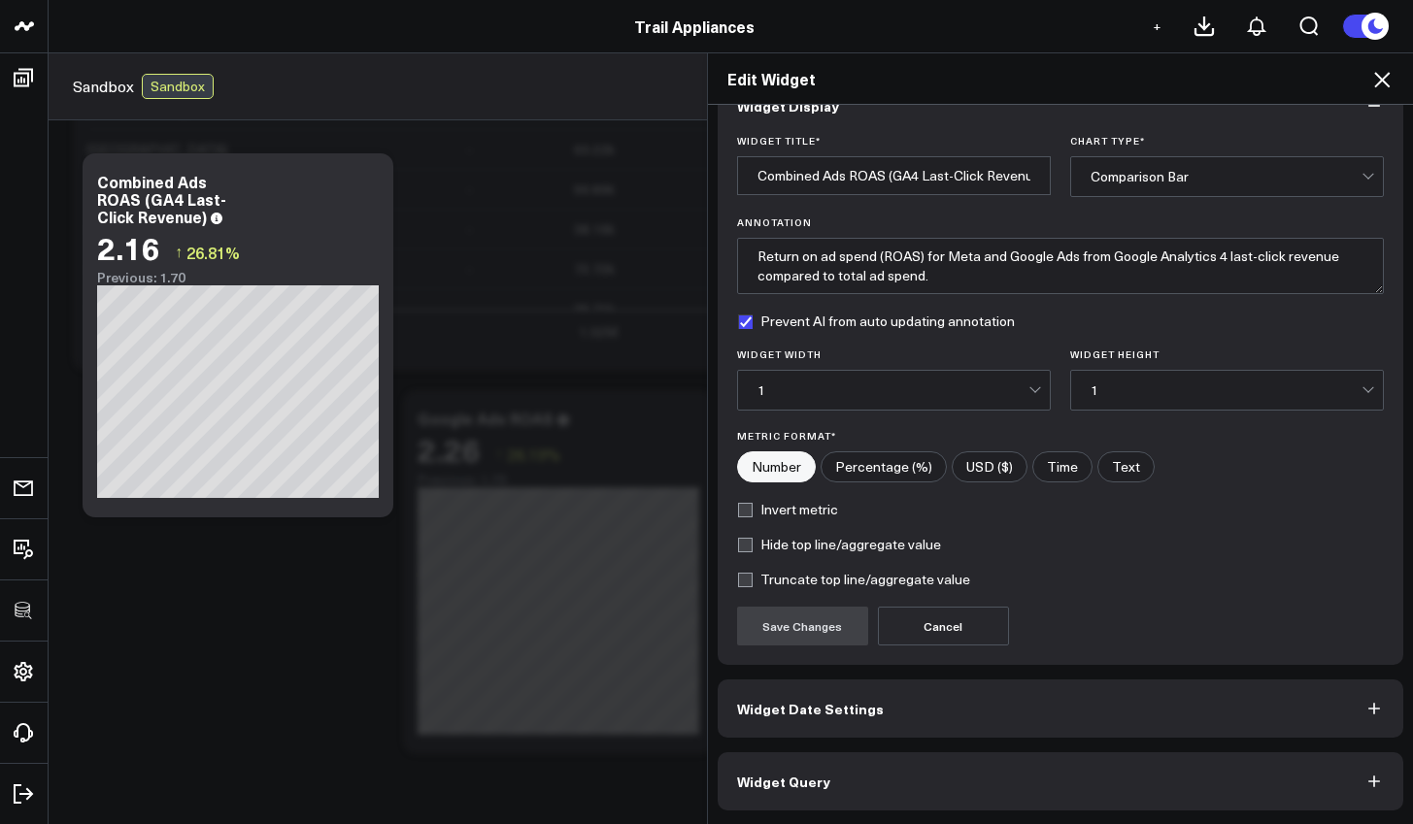
click at [900, 784] on button "Widget Query" at bounding box center [1061, 782] width 687 height 58
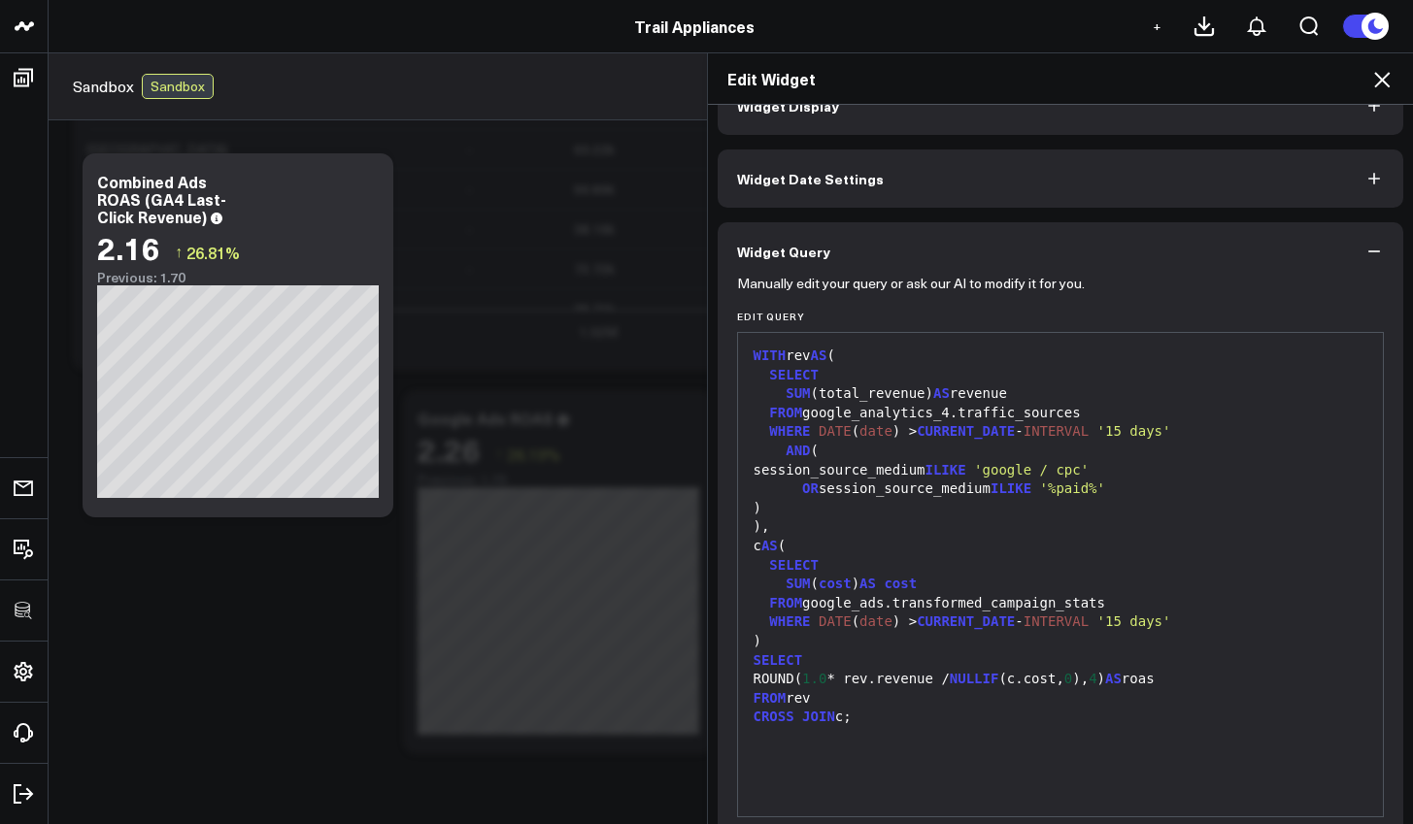
scroll to position [0, 0]
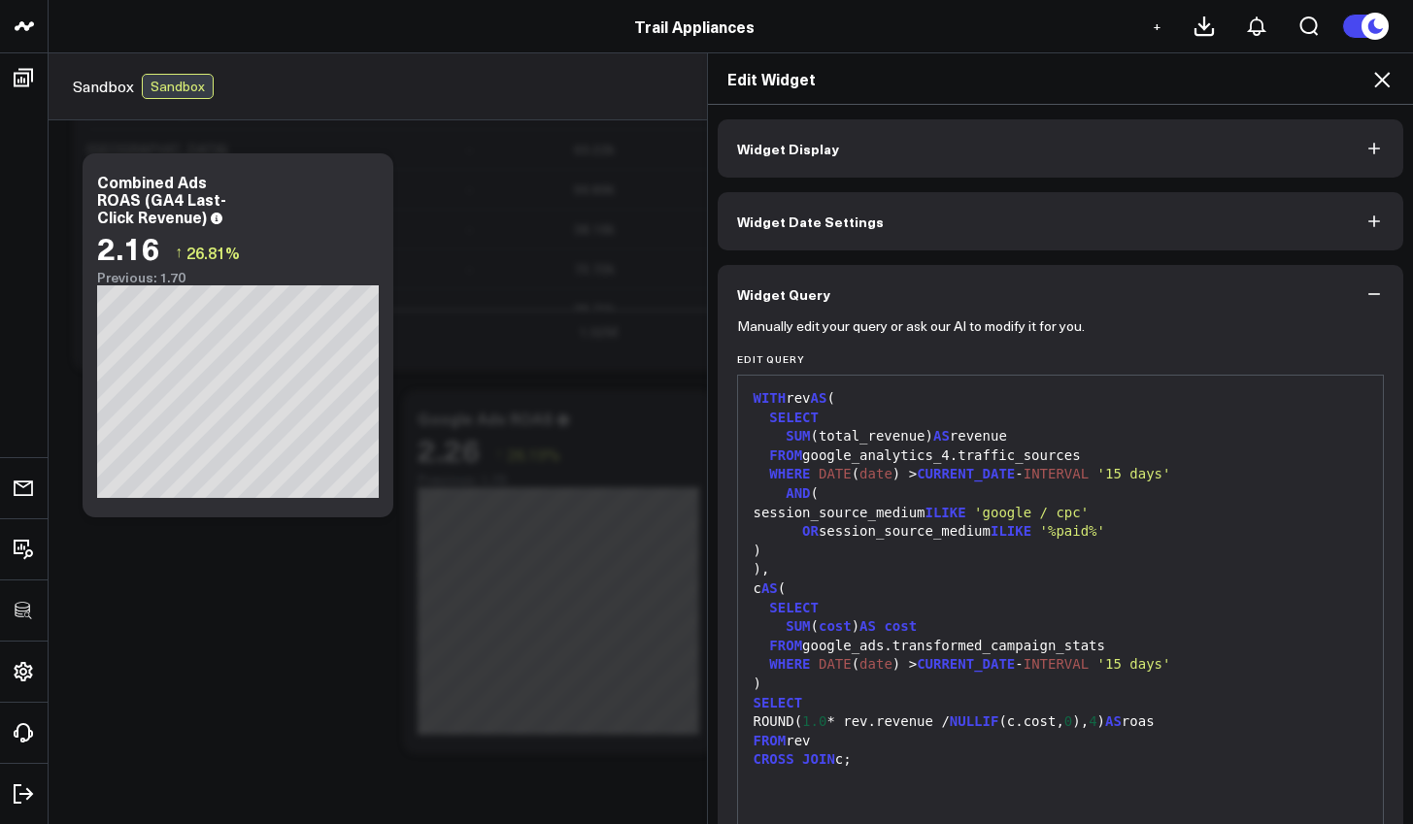
click at [908, 599] on div "SELECT" at bounding box center [1061, 608] width 626 height 19
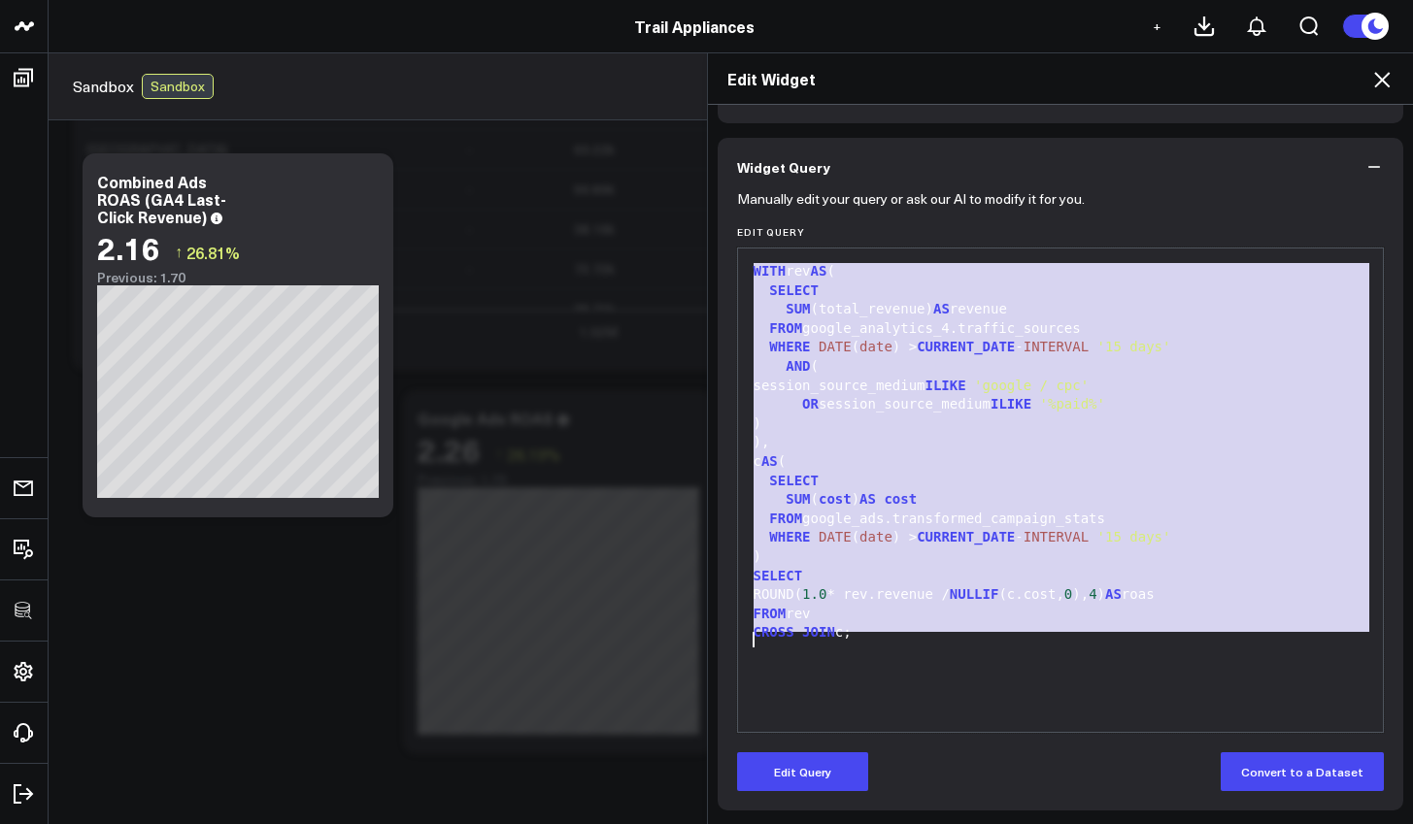
click at [1089, 419] on div ")" at bounding box center [1061, 424] width 626 height 19
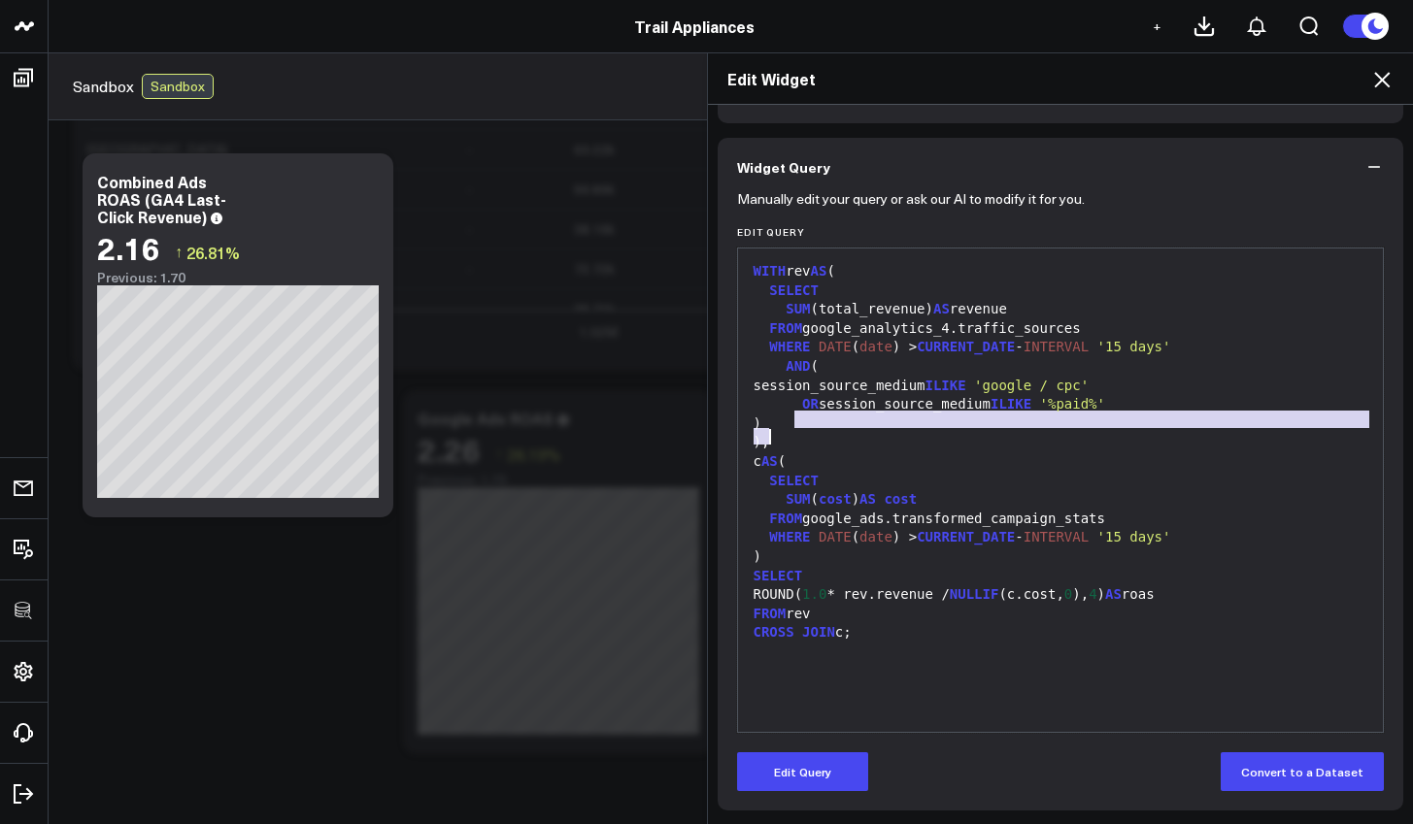
click at [1189, 429] on div "WITH rev AS ( SELECT SUM (total_revenue) AS revenue FROM google_analytics_4.tra…" at bounding box center [1061, 490] width 626 height 464
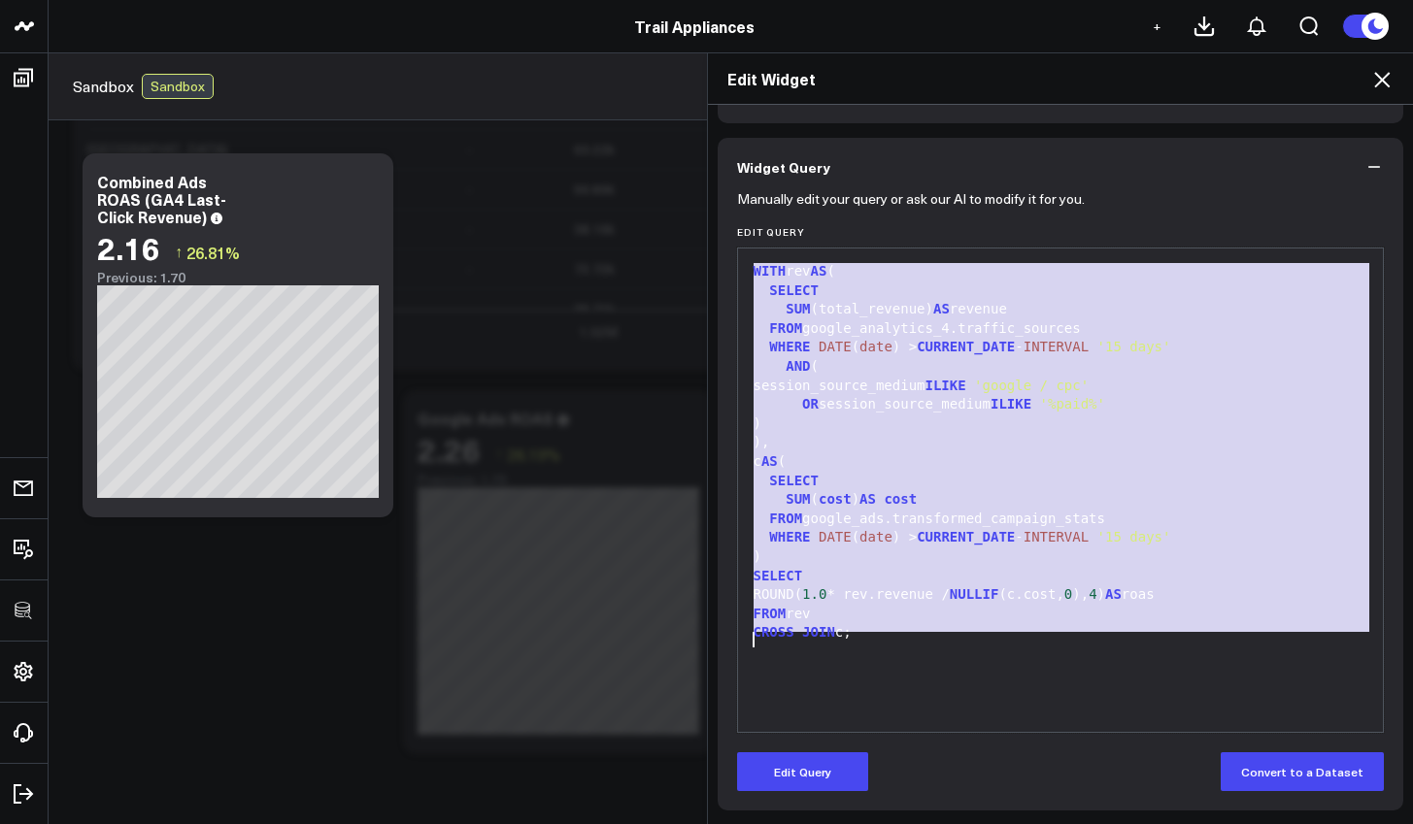
click at [863, 771] on div "Edit Query Convert to a Dataset" at bounding box center [1061, 772] width 648 height 39
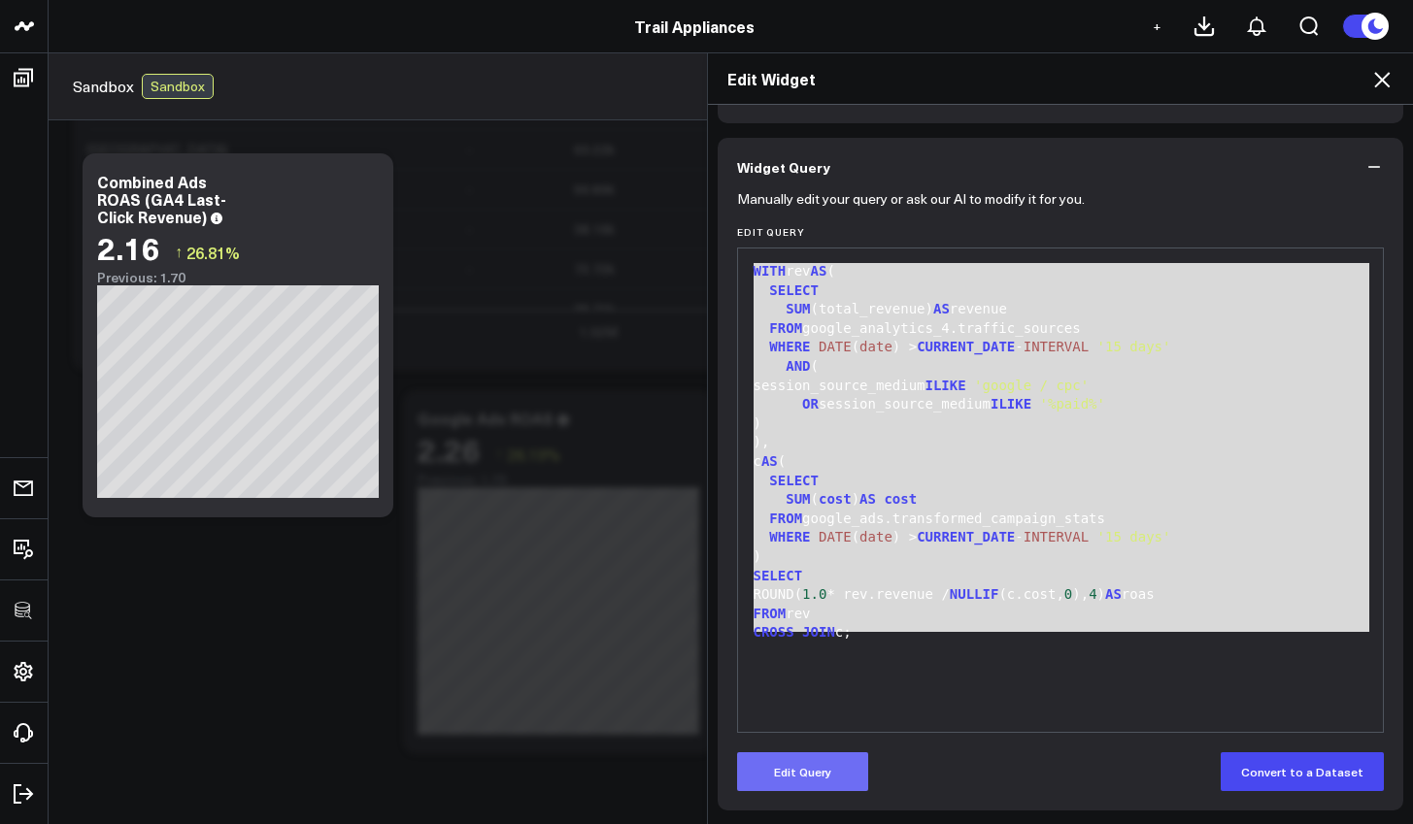
click at [856, 769] on button "Edit Query" at bounding box center [802, 772] width 131 height 39
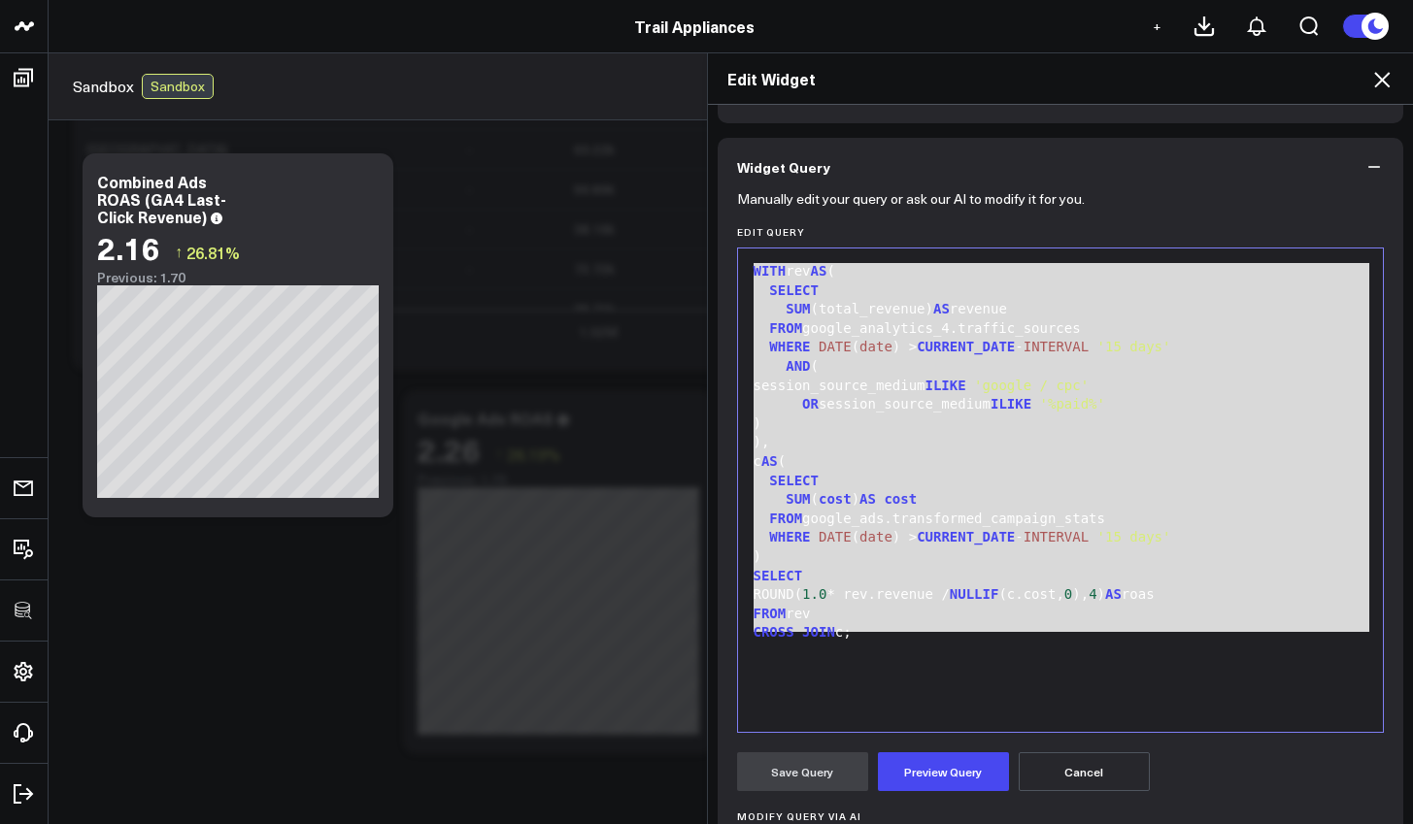
click at [1021, 650] on div "WITH rev AS ( SELECT SUM (total_revenue) AS revenue FROM google_analytics_4.tra…" at bounding box center [1061, 490] width 626 height 464
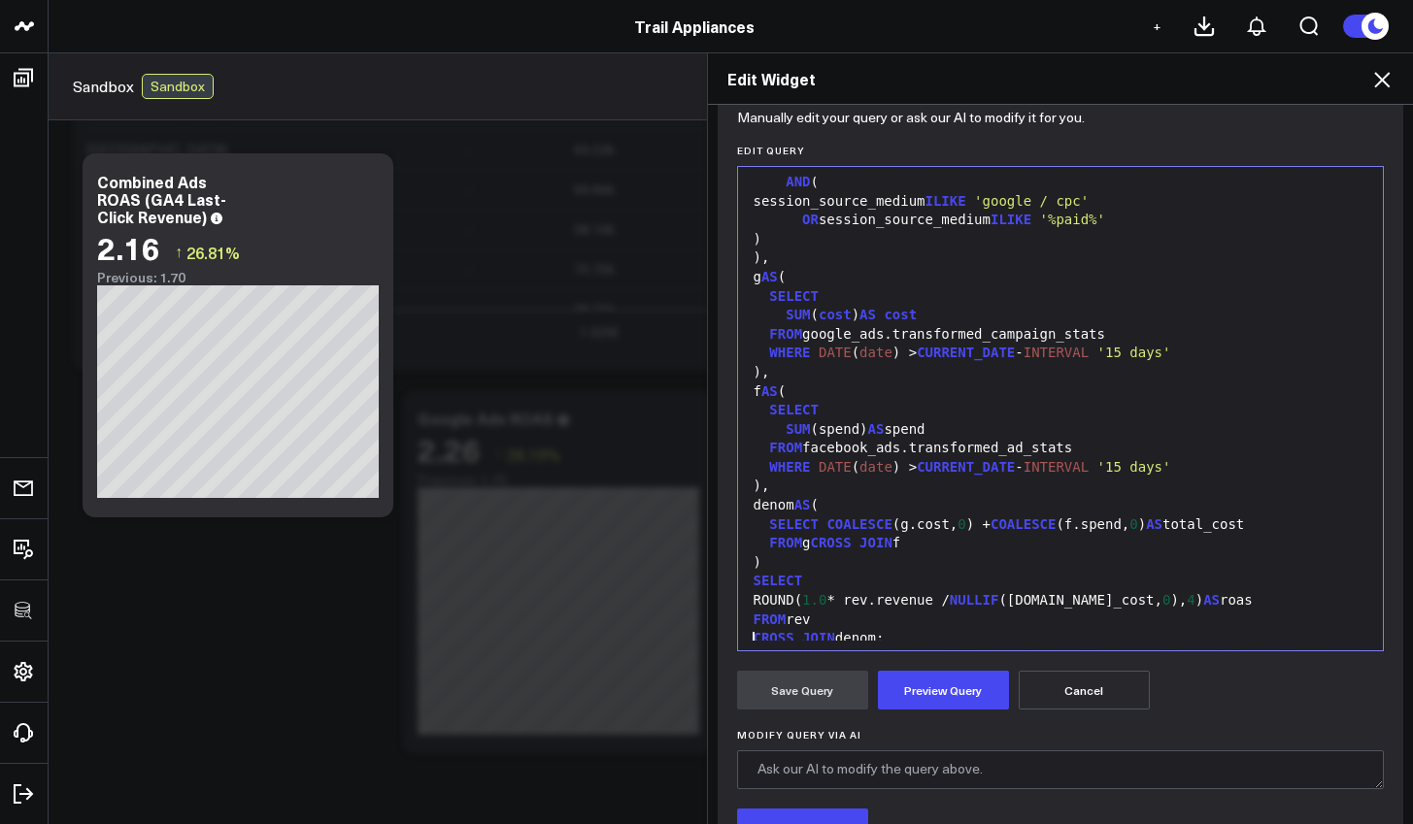
scroll to position [17, 0]
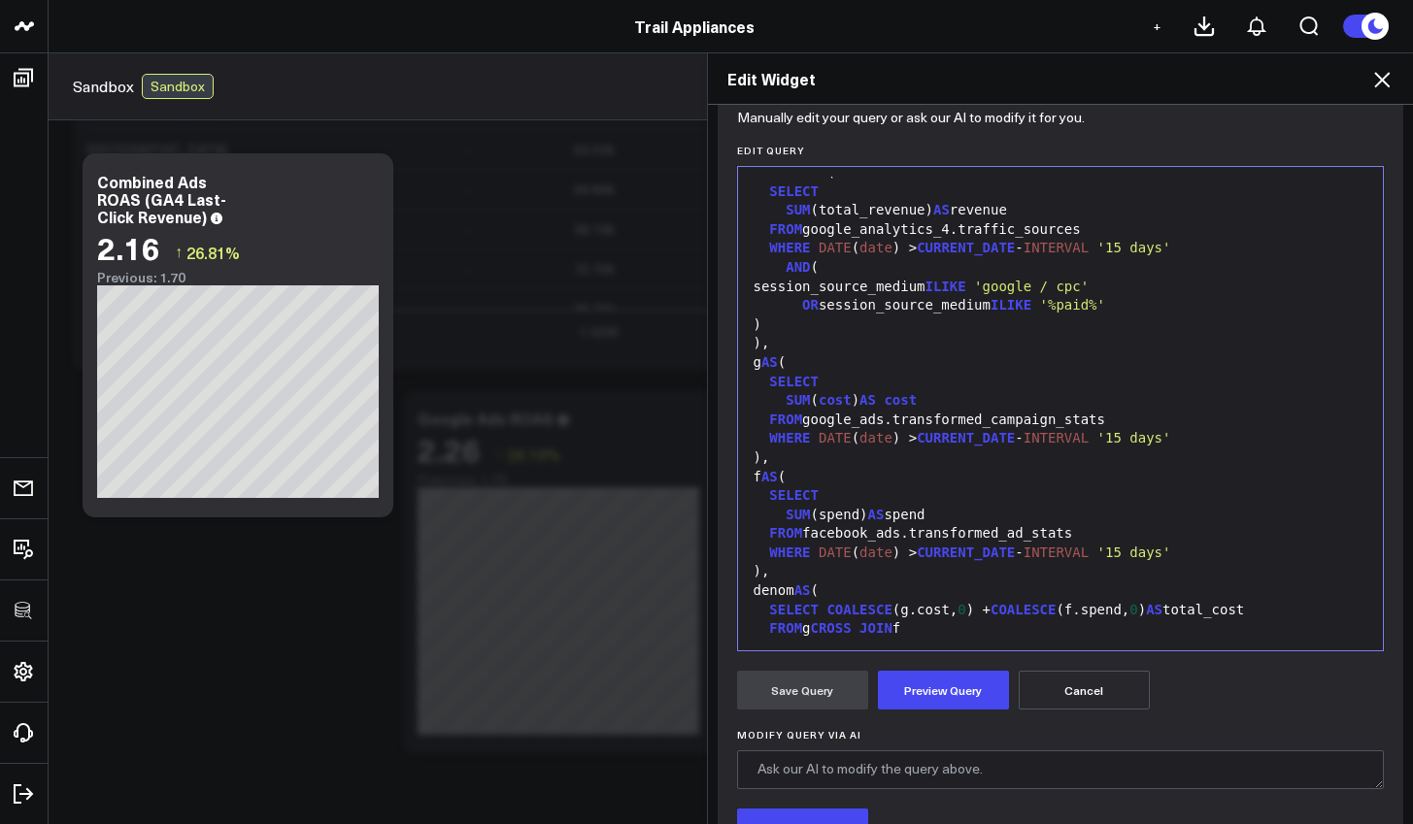
click at [1065, 304] on span "'%paid%'" at bounding box center [1072, 305] width 65 height 16
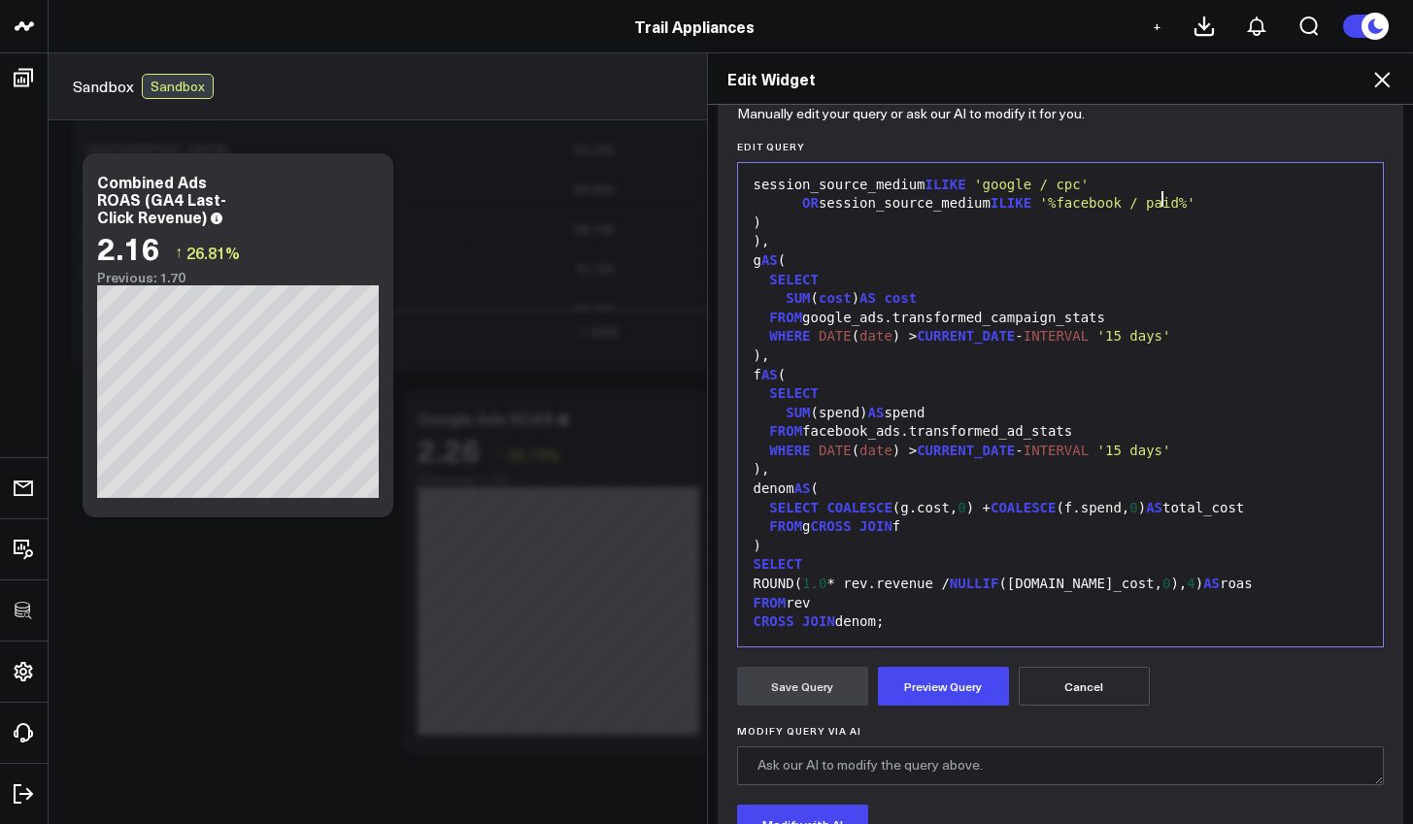
scroll to position [217, 0]
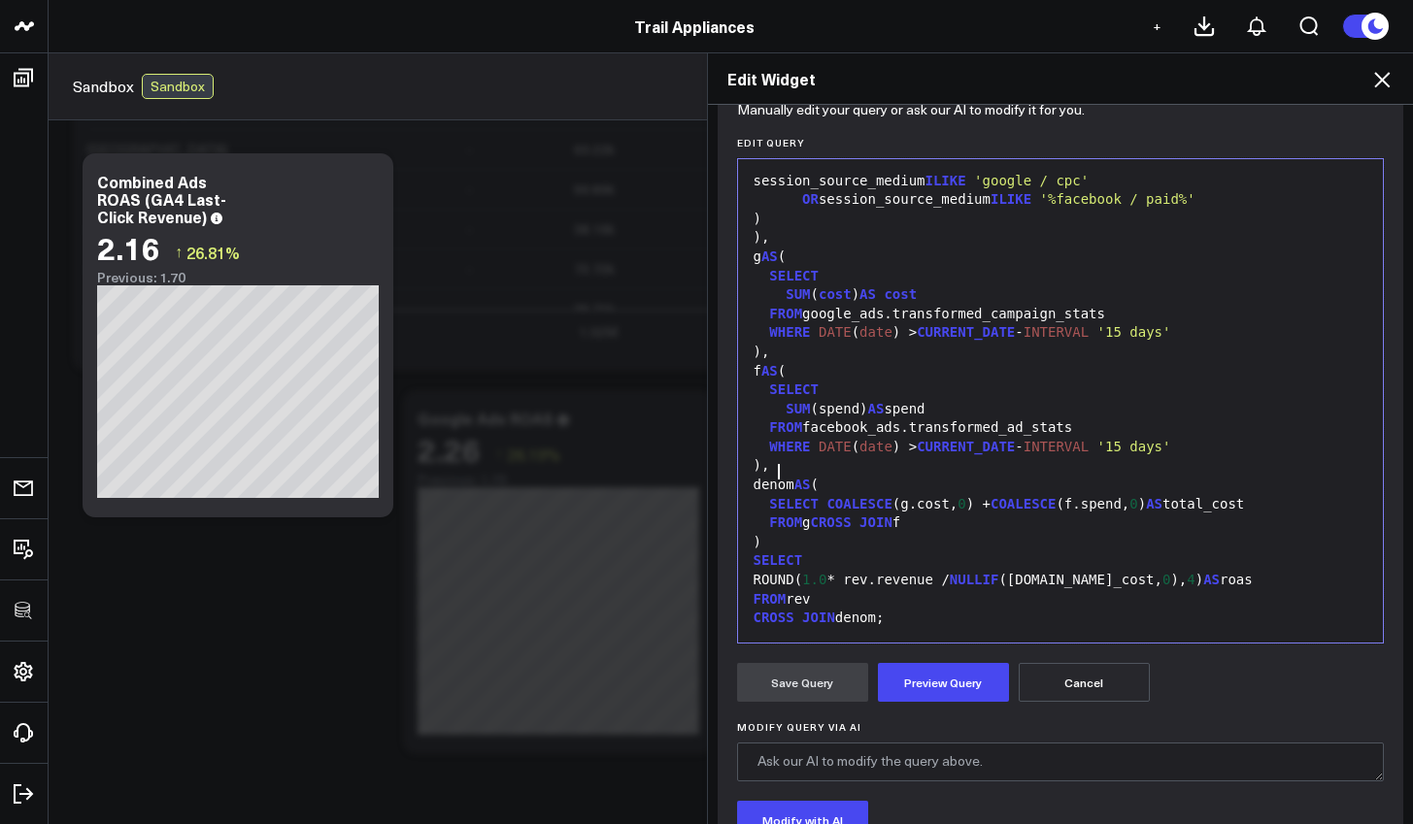
click at [767, 476] on div "denom AS (" at bounding box center [1061, 485] width 626 height 19
click at [975, 478] on div "div AS (" at bounding box center [1061, 485] width 626 height 19
click at [1052, 571] on div "ROUND( 1.0 * rev.revenue / NULLIF ([DOMAIN_NAME]_cost, 0 ), 4 ) AS roas" at bounding box center [1061, 580] width 626 height 19
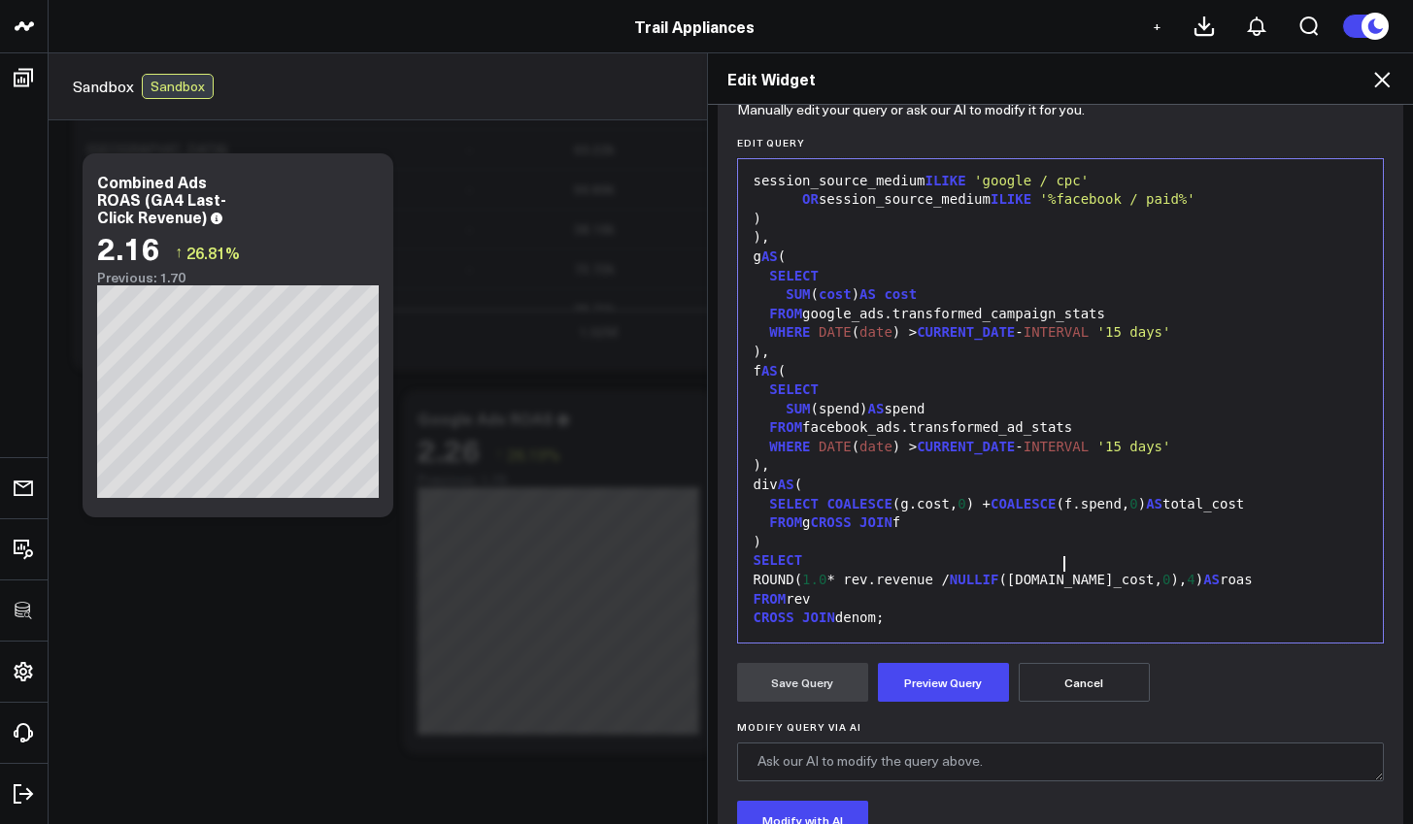
click at [944, 610] on div "CROSS JOIN denom;" at bounding box center [1061, 618] width 626 height 19
click at [866, 609] on div "CROSS JOIN denom;" at bounding box center [1061, 618] width 626 height 19
click at [936, 590] on div "FROM rev" at bounding box center [1061, 599] width 626 height 19
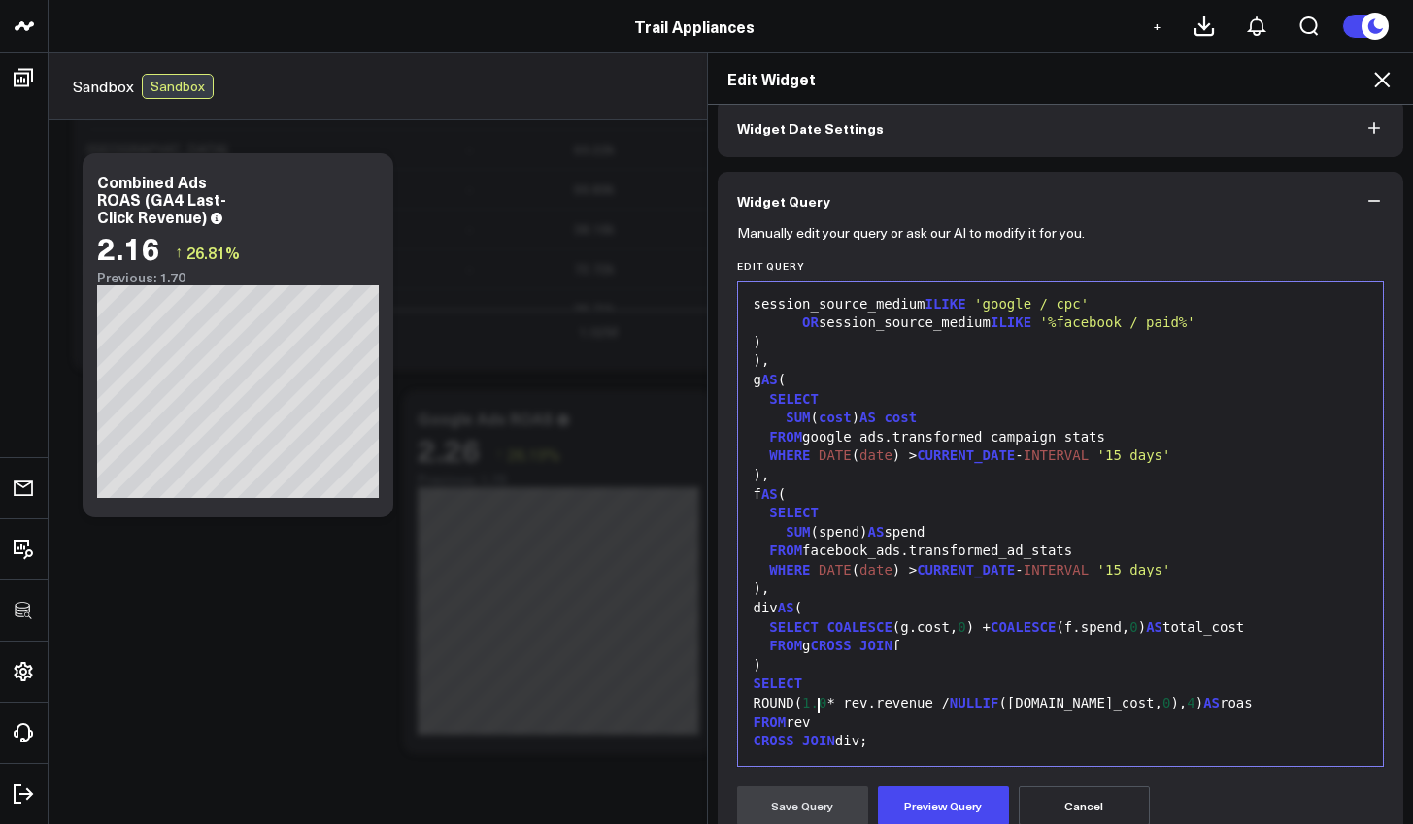
scroll to position [289, 0]
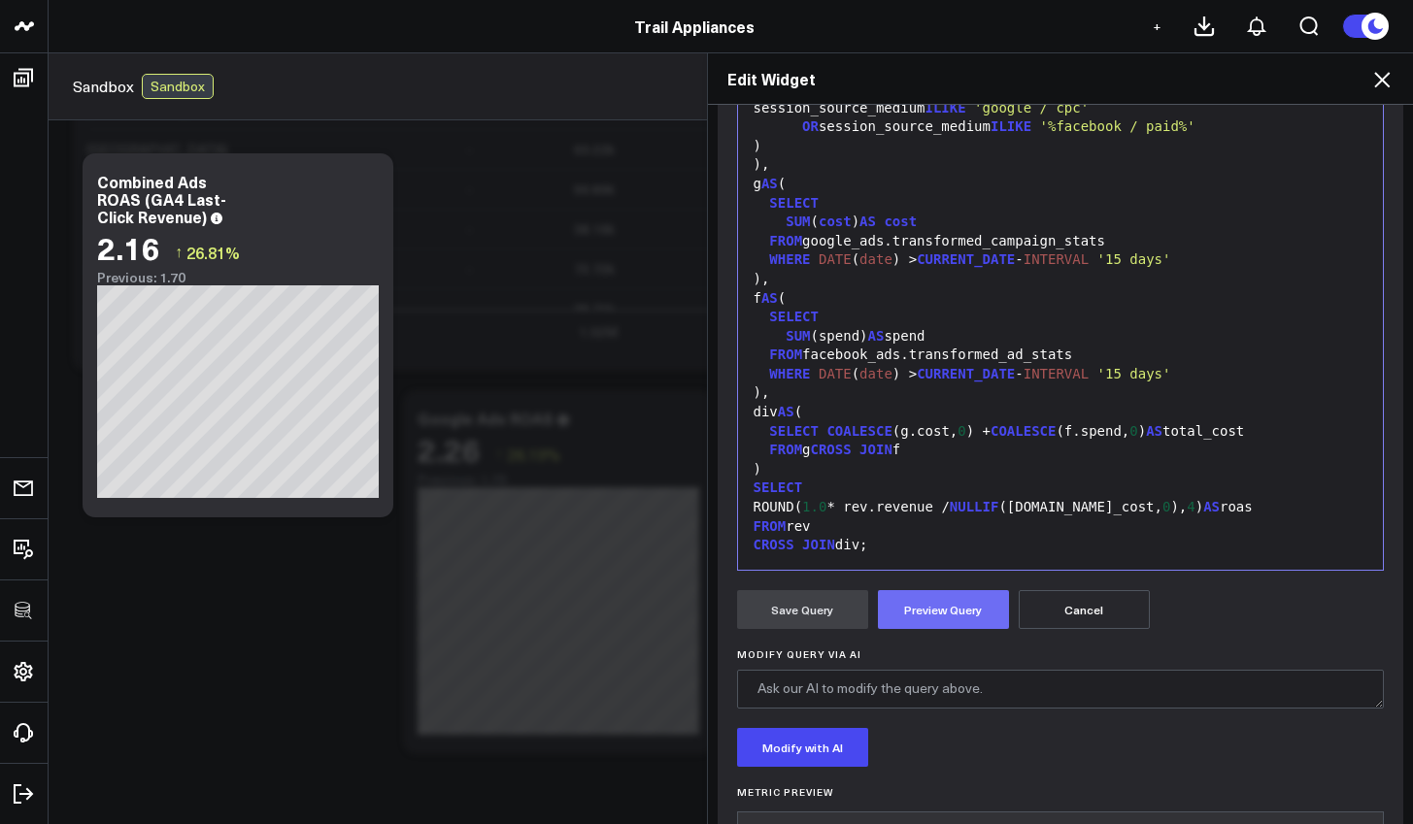
click at [926, 627] on button "Preview Query" at bounding box center [943, 609] width 131 height 39
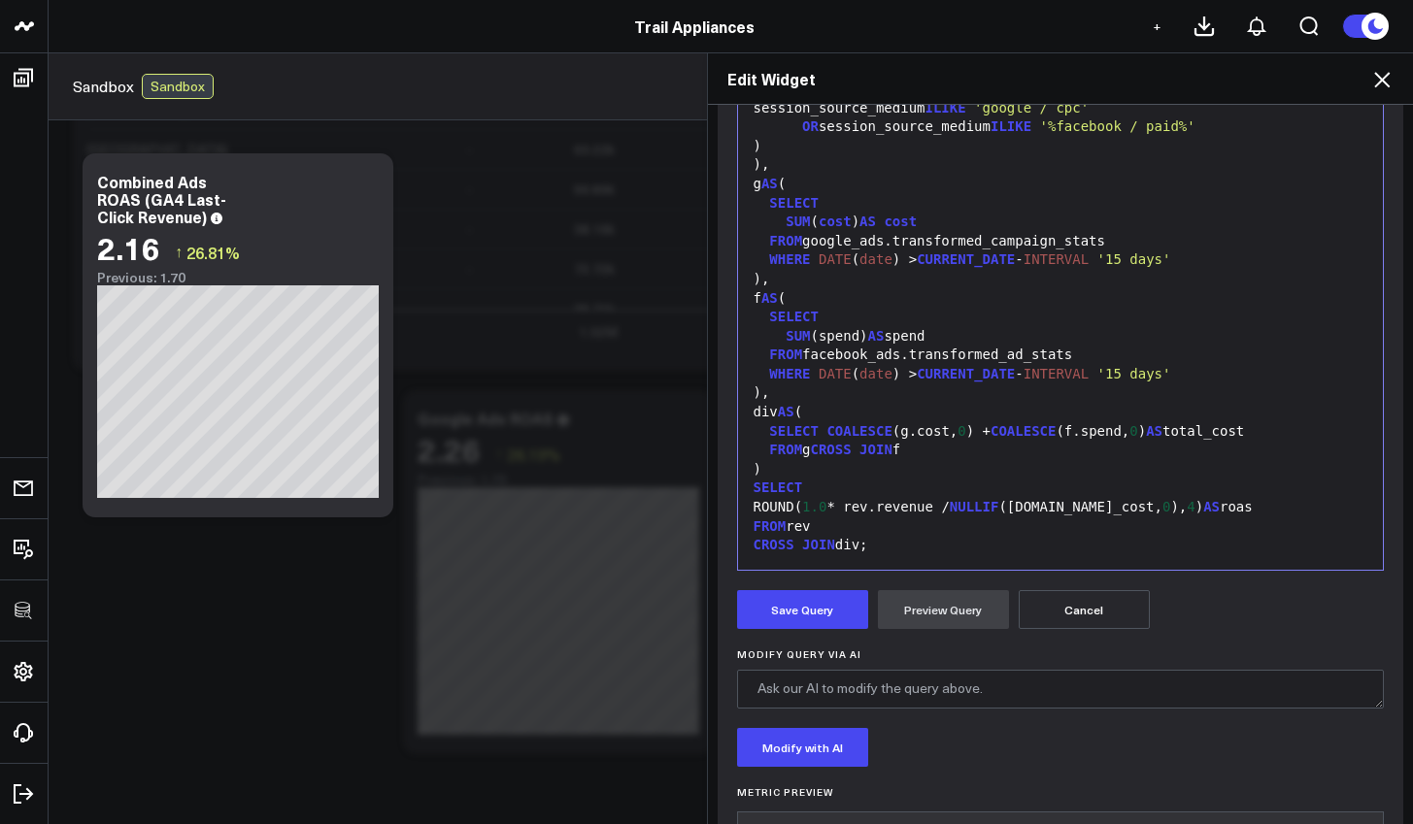
scroll to position [450, 0]
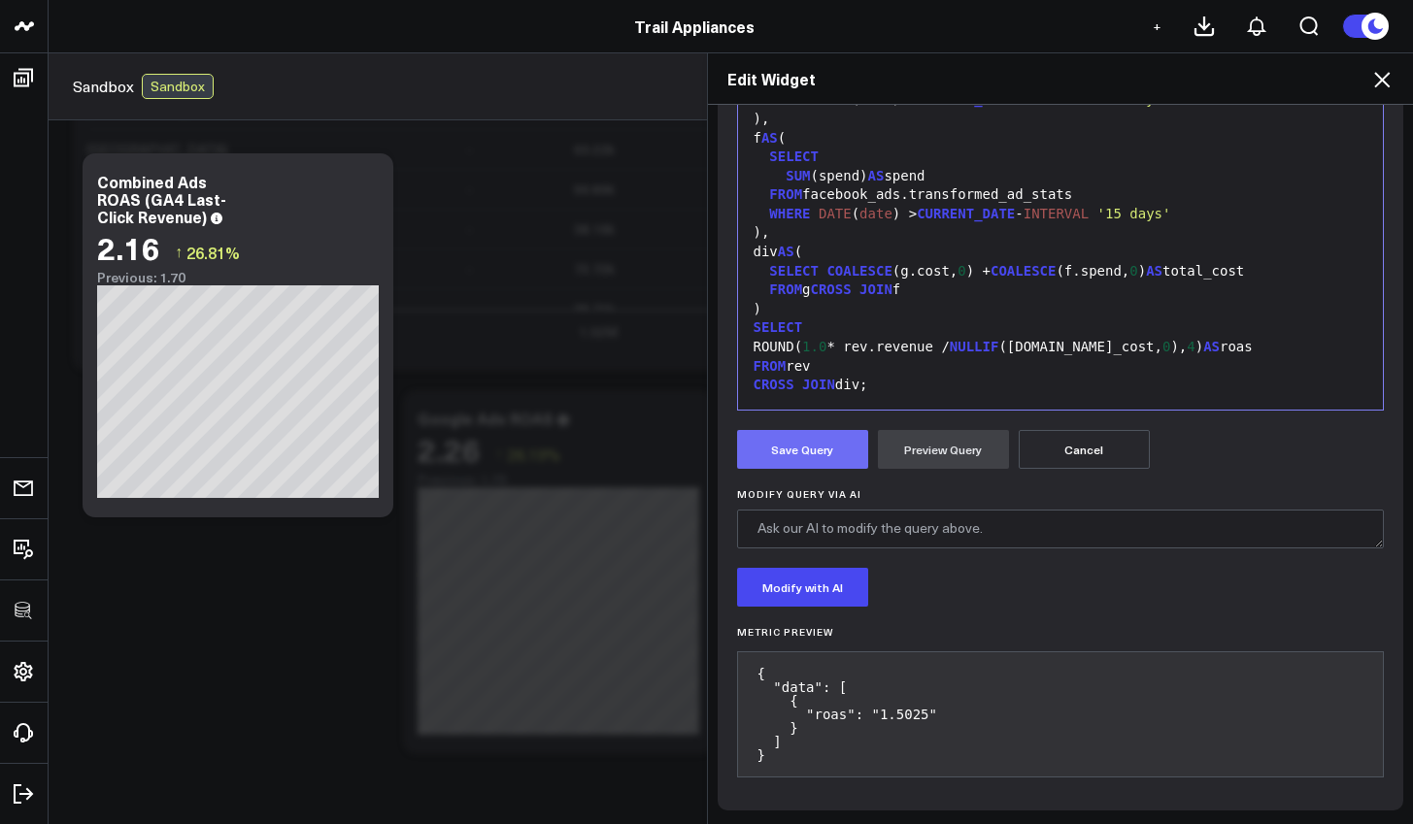
click at [787, 454] on button "Save Query" at bounding box center [802, 449] width 131 height 39
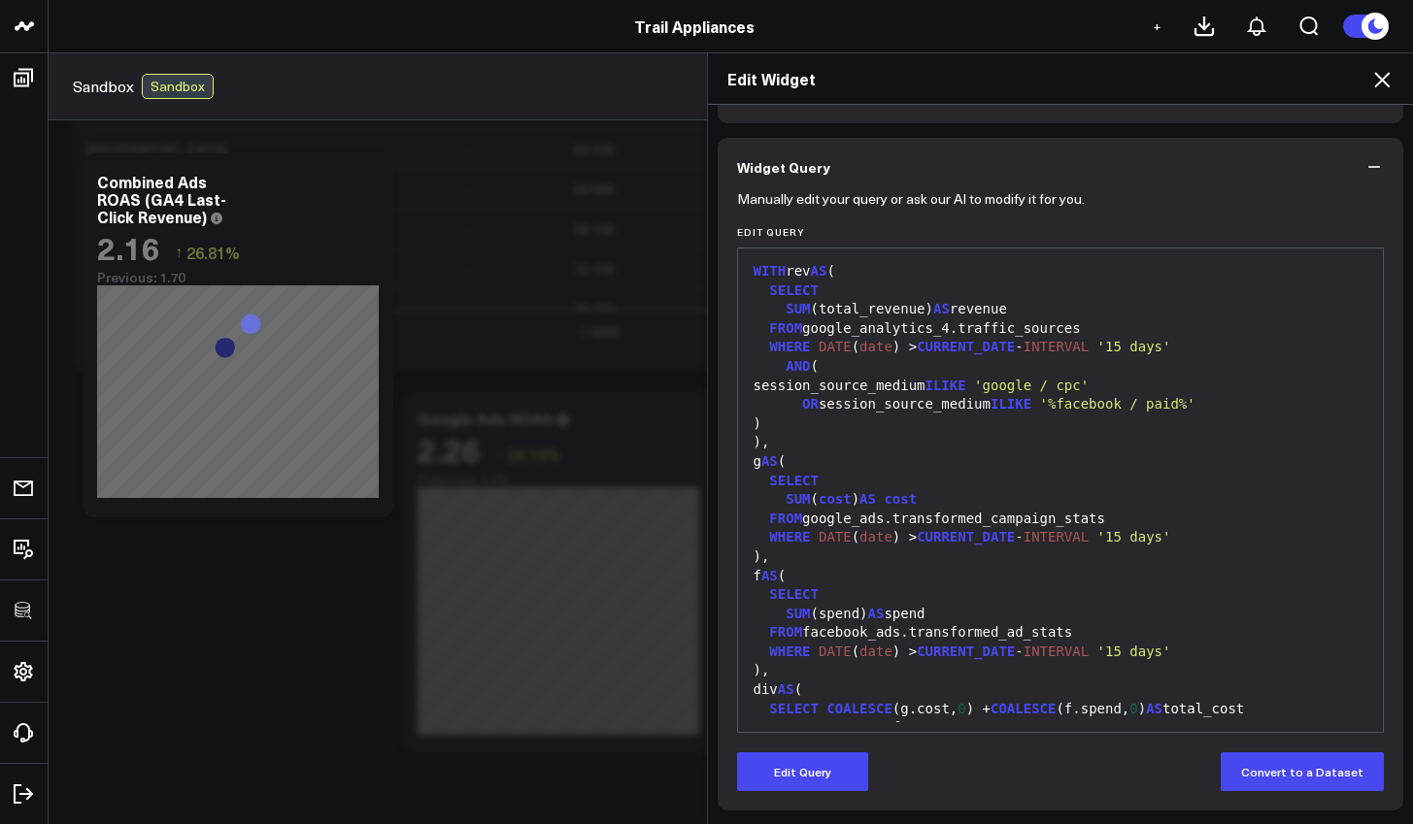
scroll to position [0, 0]
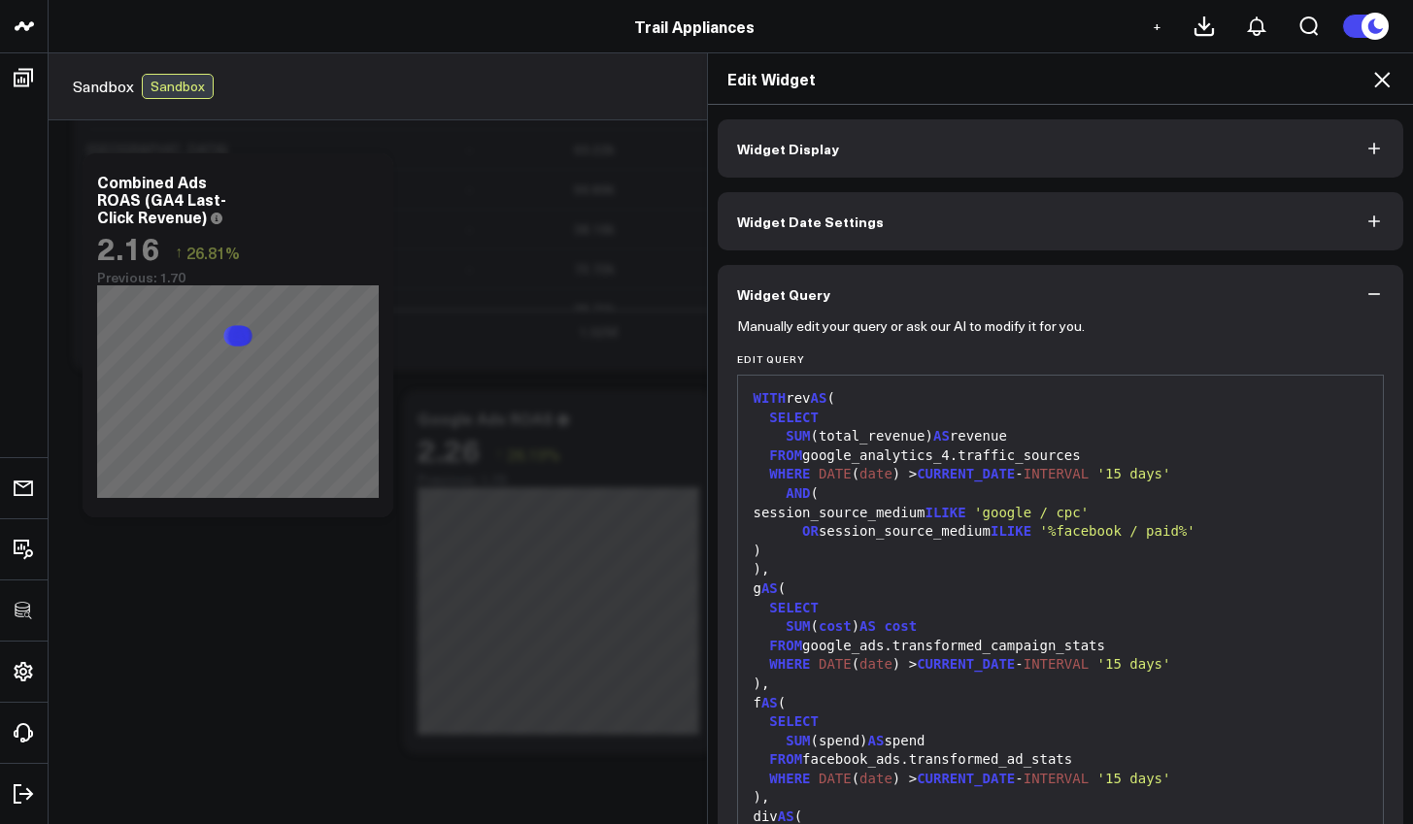
click at [1376, 89] on icon at bounding box center [1381, 79] width 23 height 23
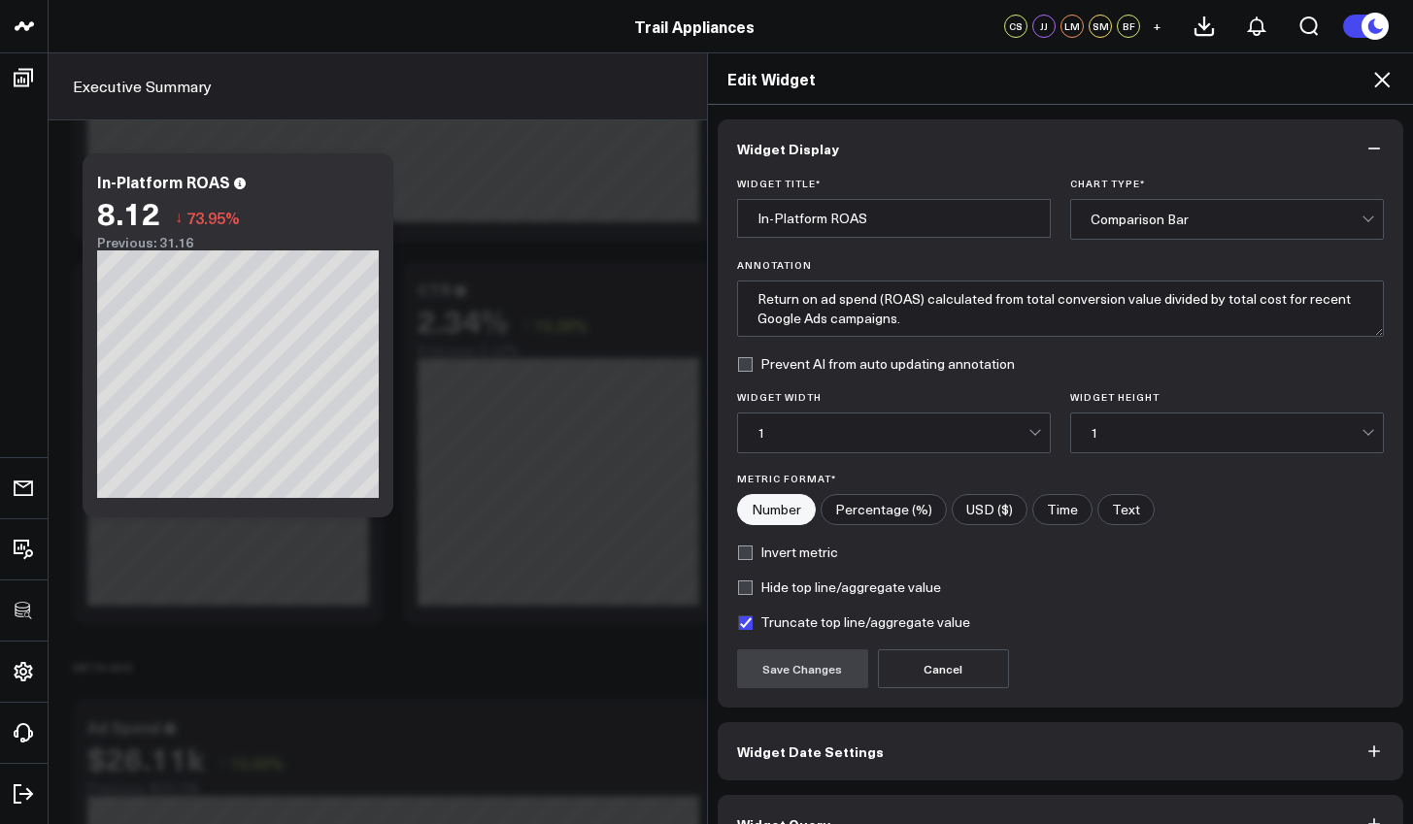
click at [1388, 88] on icon at bounding box center [1381, 79] width 23 height 23
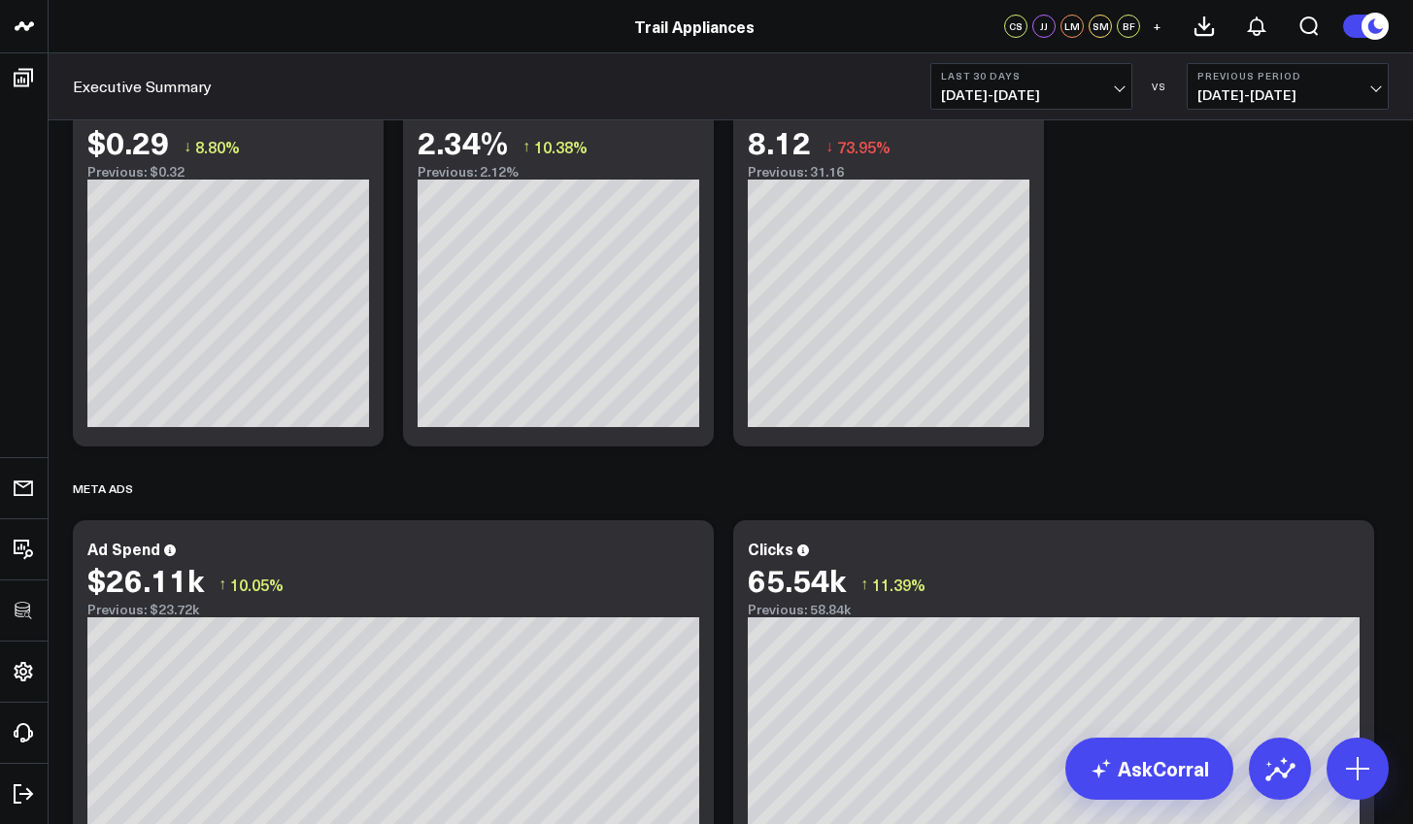
scroll to position [959, 0]
